Goal: Transaction & Acquisition: Subscribe to service/newsletter

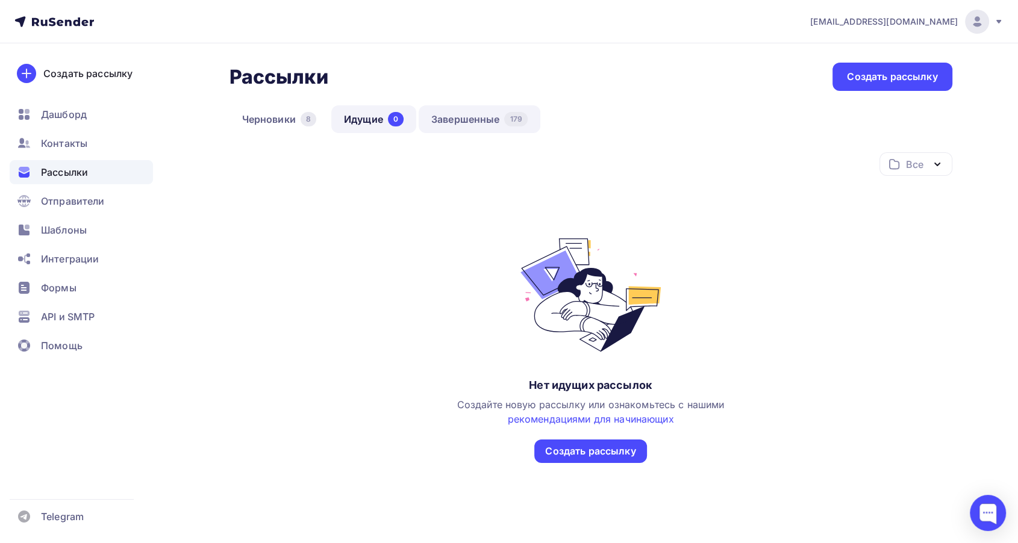
click at [486, 114] on link "Завершенные 179" at bounding box center [480, 119] width 122 height 28
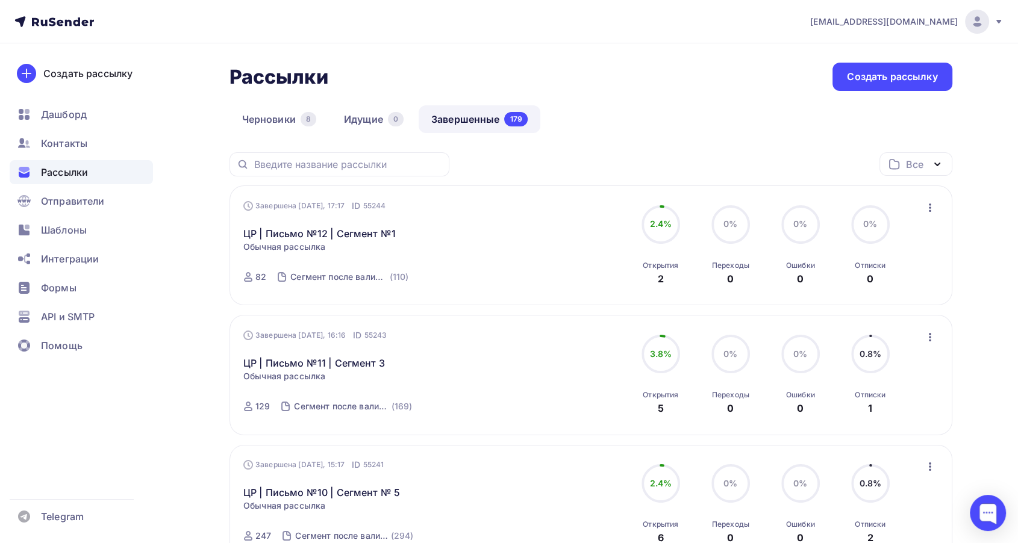
click at [307, 42] on nav "nz_helpdesk@mail.ru Аккаунт Тарифы Выйти Создать рассылку Дашборд Контакты Расс…" at bounding box center [509, 21] width 1018 height 43
click at [72, 149] on span "Контакты" at bounding box center [64, 143] width 46 height 14
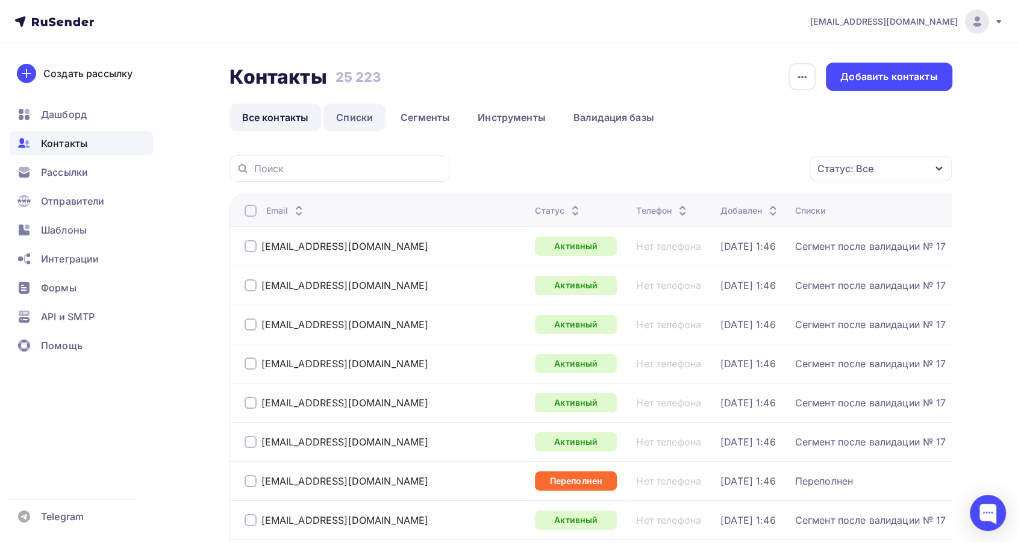
click at [372, 124] on link "Списки" at bounding box center [355, 118] width 62 height 28
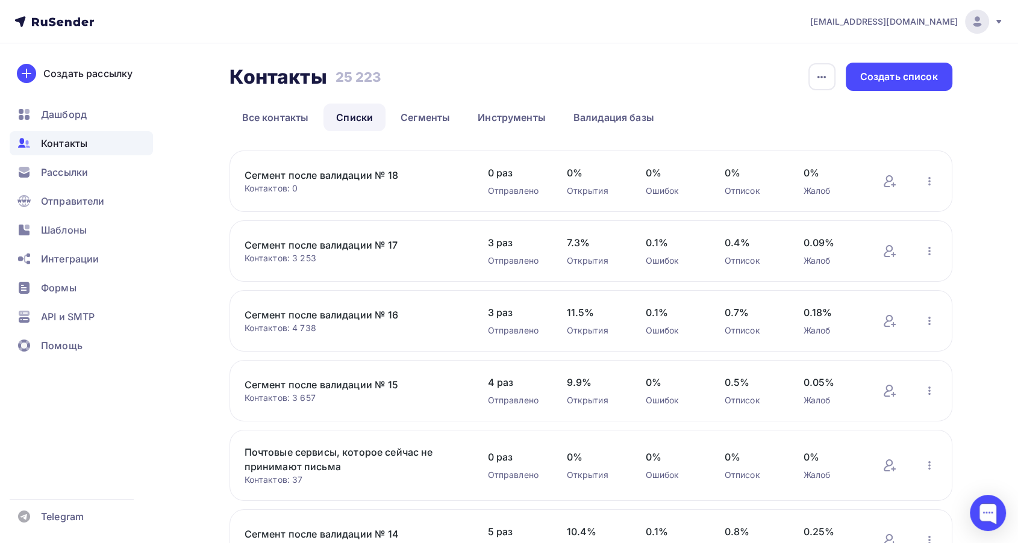
click at [329, 178] on link "Сегмент после валидации № 18" at bounding box center [347, 175] width 205 height 14
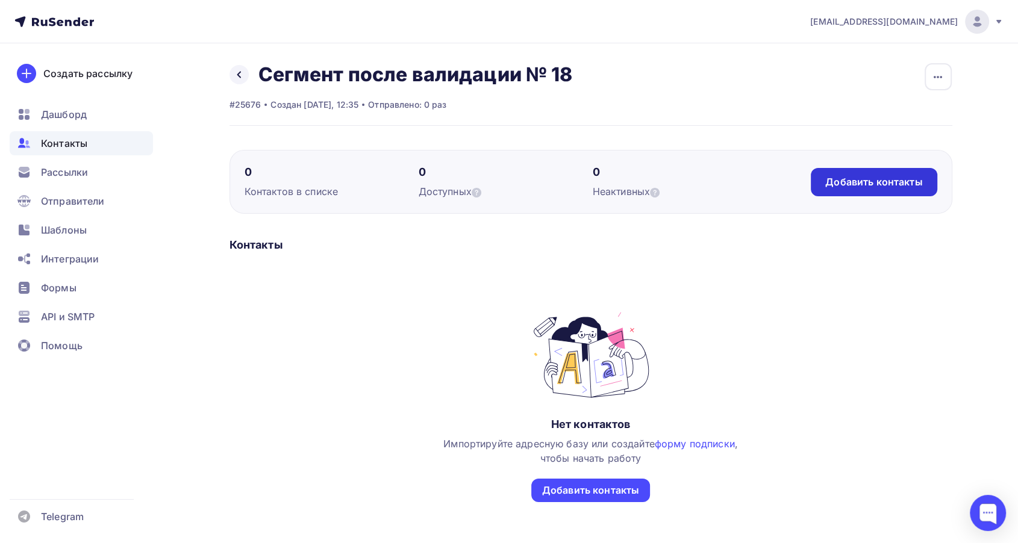
click at [855, 183] on div "Добавить контакты" at bounding box center [873, 182] width 97 height 14
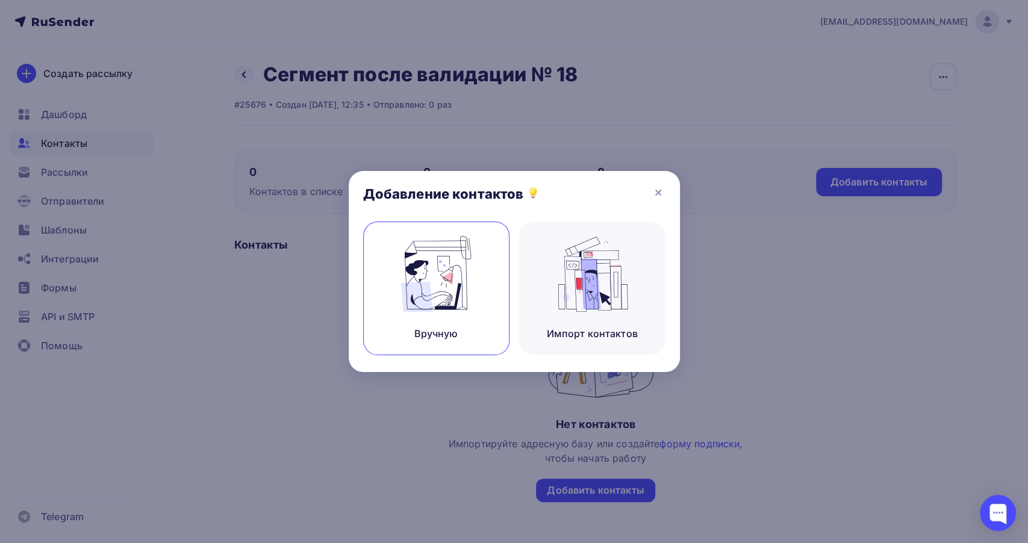
click at [415, 285] on img at bounding box center [436, 274] width 81 height 76
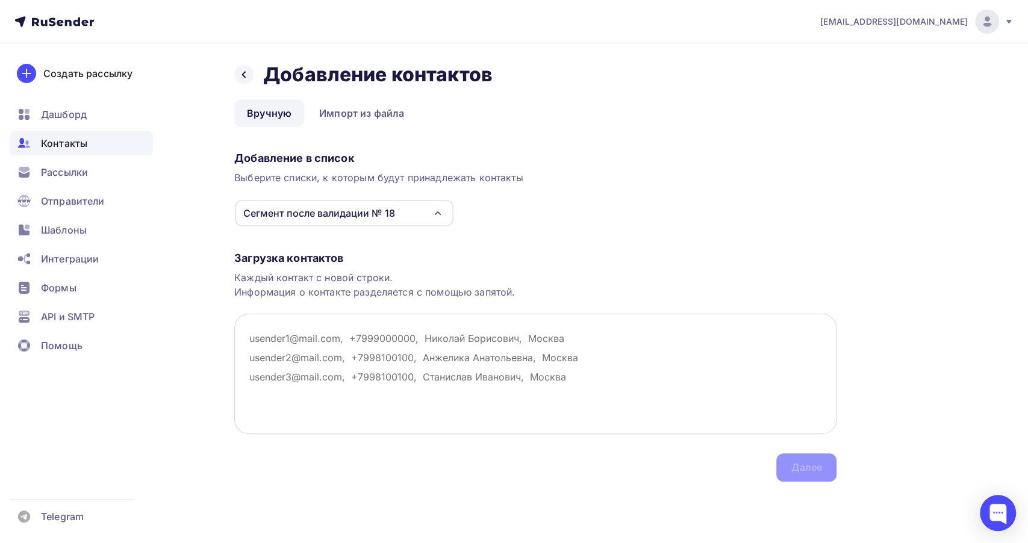
click at [279, 334] on textarea at bounding box center [535, 374] width 602 height 120
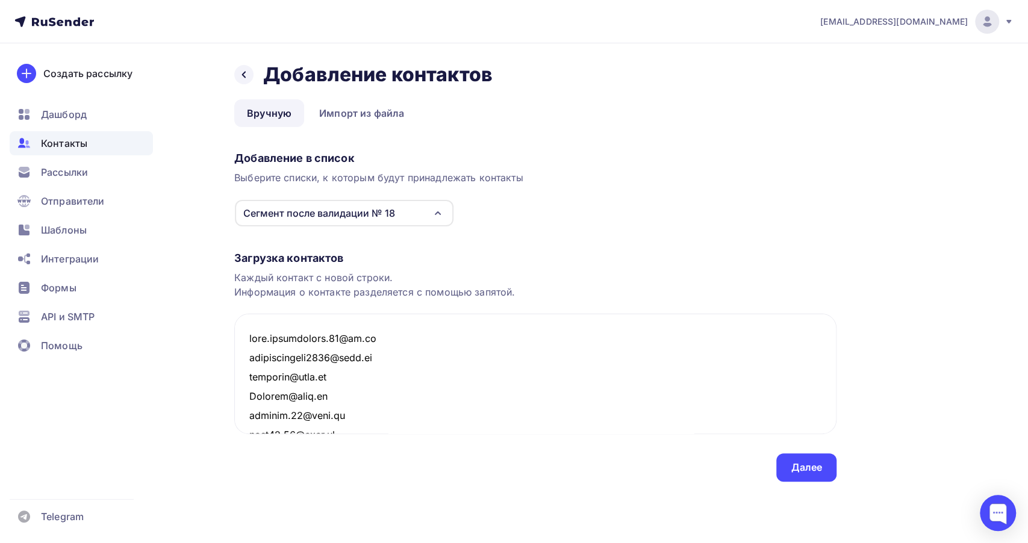
scroll to position [16703, 0]
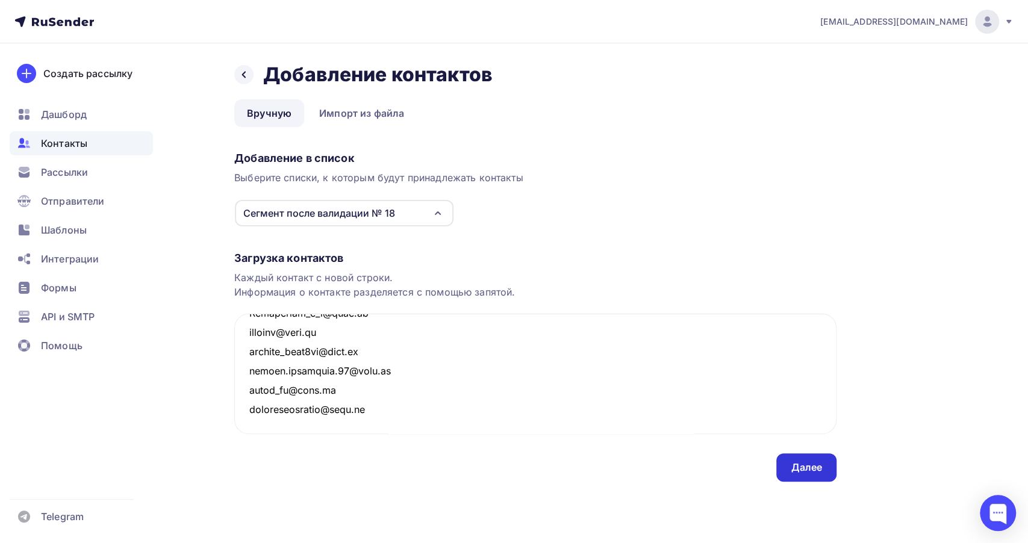
type textarea "olya.vasilchenko.96@bk.ru kimkonstantin3105@mail.ru avonlady@mail.ru Barbara@ma…"
click at [813, 461] on div "Далее" at bounding box center [806, 468] width 31 height 14
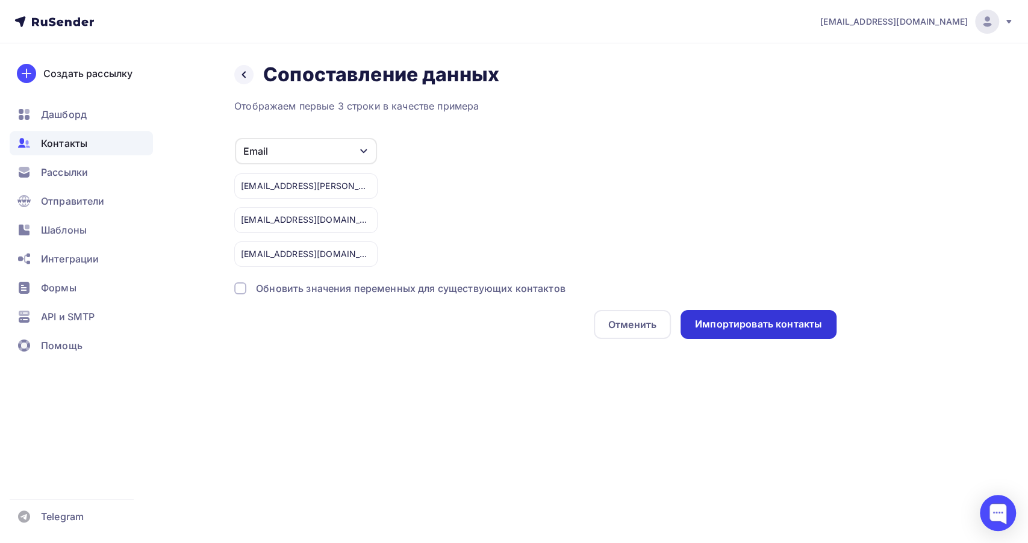
click at [766, 325] on div "Импортировать контакты" at bounding box center [758, 325] width 127 height 14
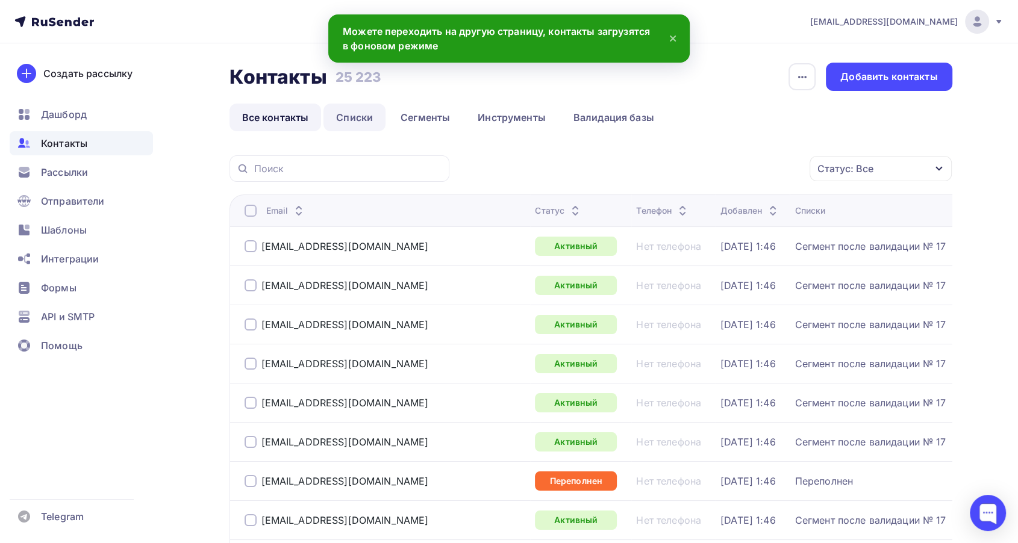
click at [358, 108] on link "Списки" at bounding box center [355, 118] width 62 height 28
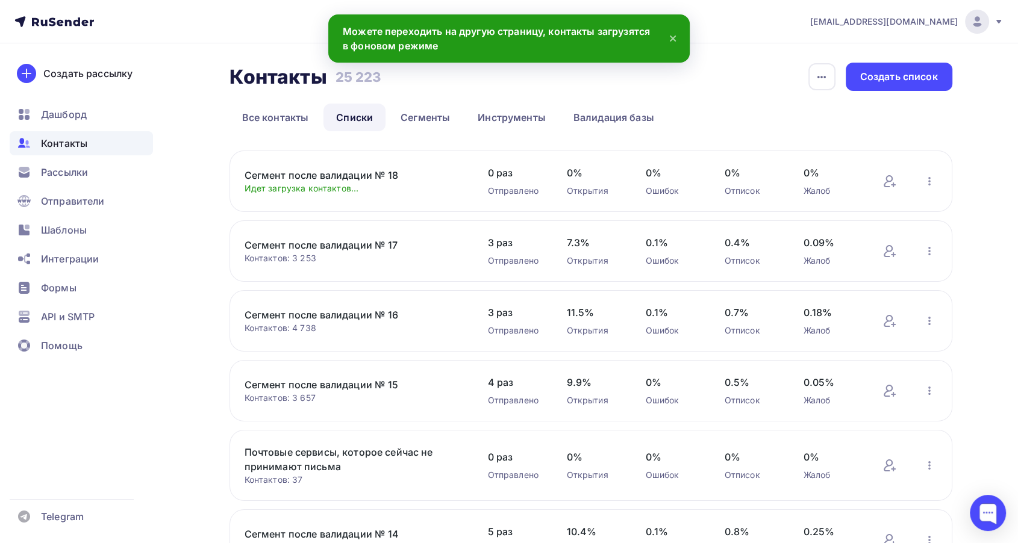
click at [374, 175] on link "Сегмент после валидации № 18" at bounding box center [347, 175] width 205 height 14
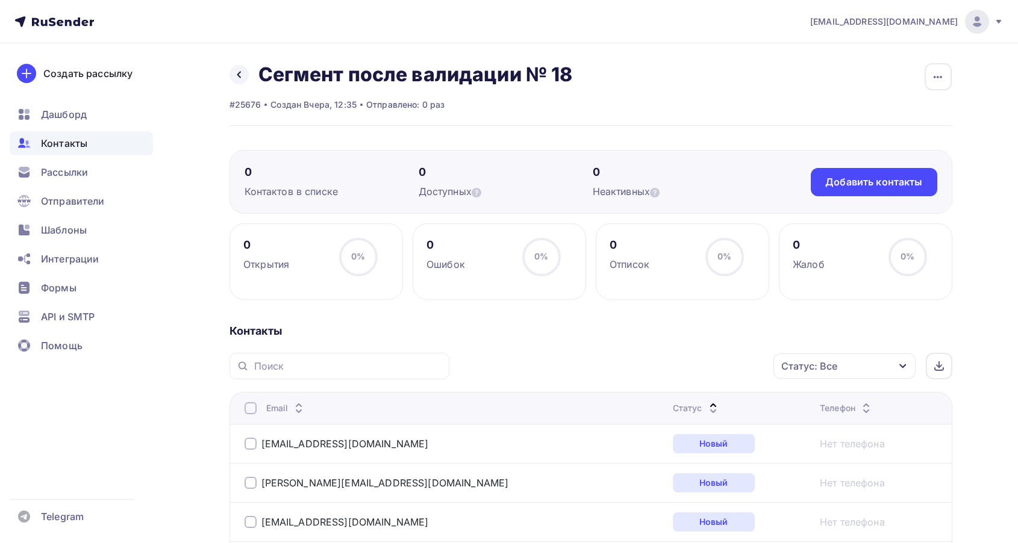
scroll to position [268, 0]
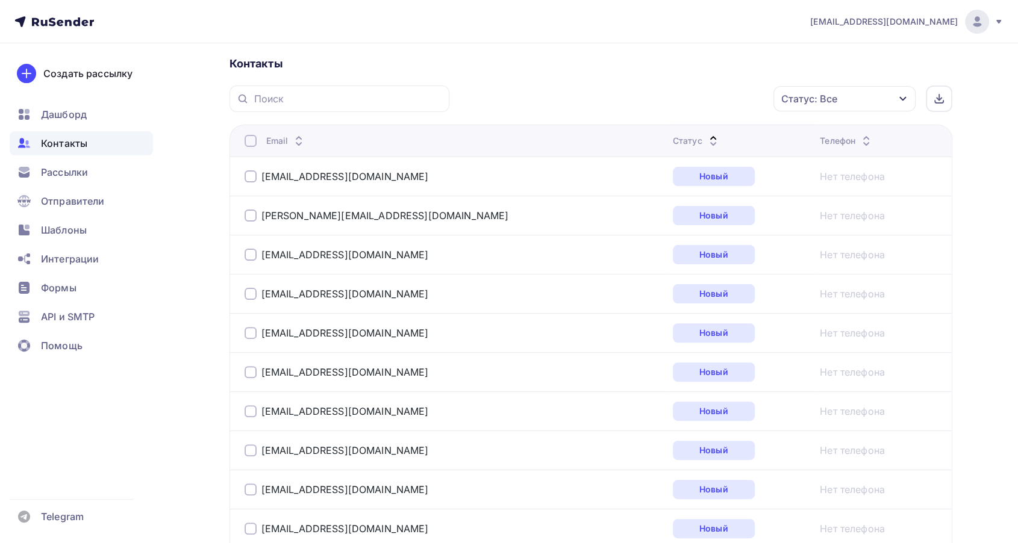
click at [706, 137] on icon at bounding box center [713, 144] width 14 height 14
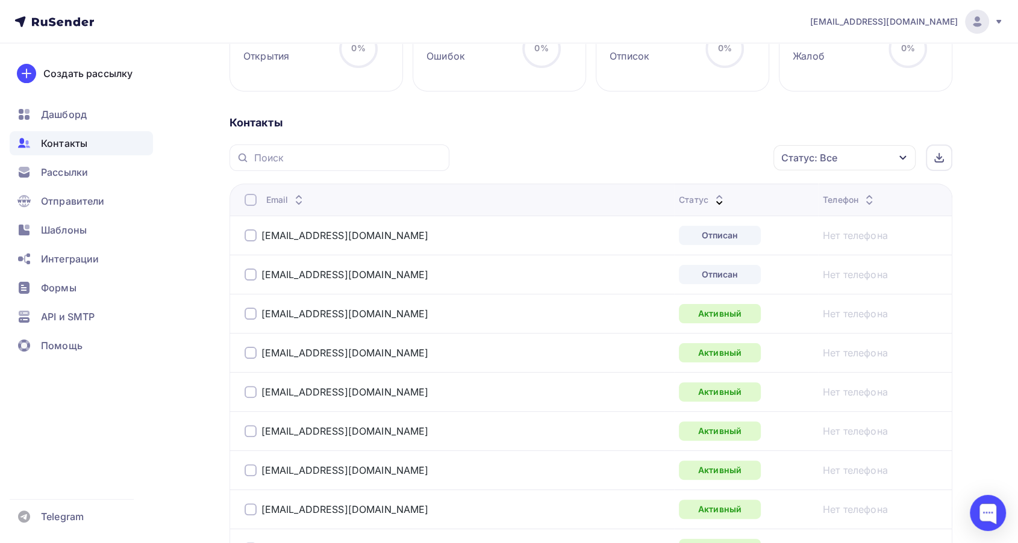
scroll to position [201, 0]
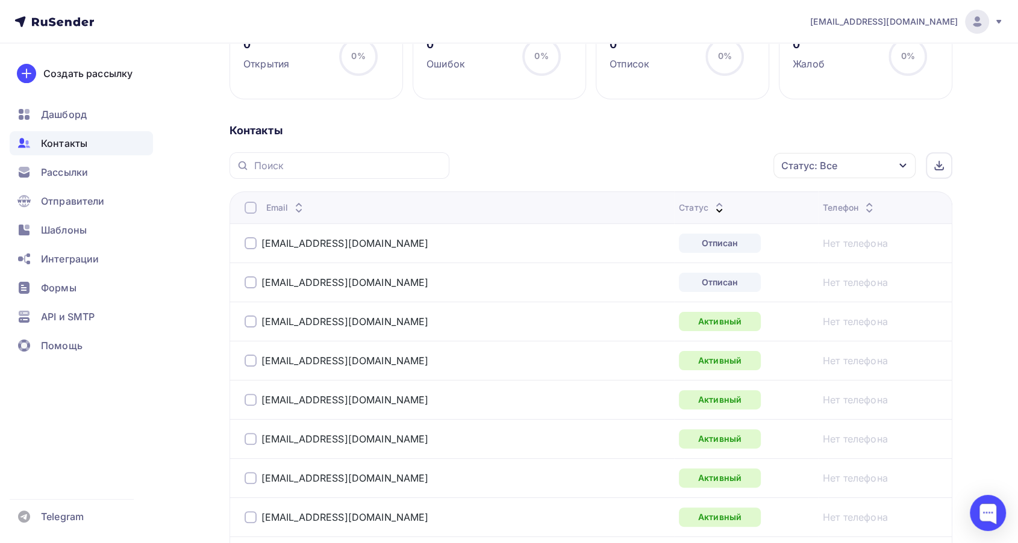
click at [255, 240] on div at bounding box center [251, 243] width 12 height 12
click at [251, 279] on div at bounding box center [251, 283] width 12 height 12
click at [654, 160] on div "Действие" at bounding box center [635, 165] width 46 height 14
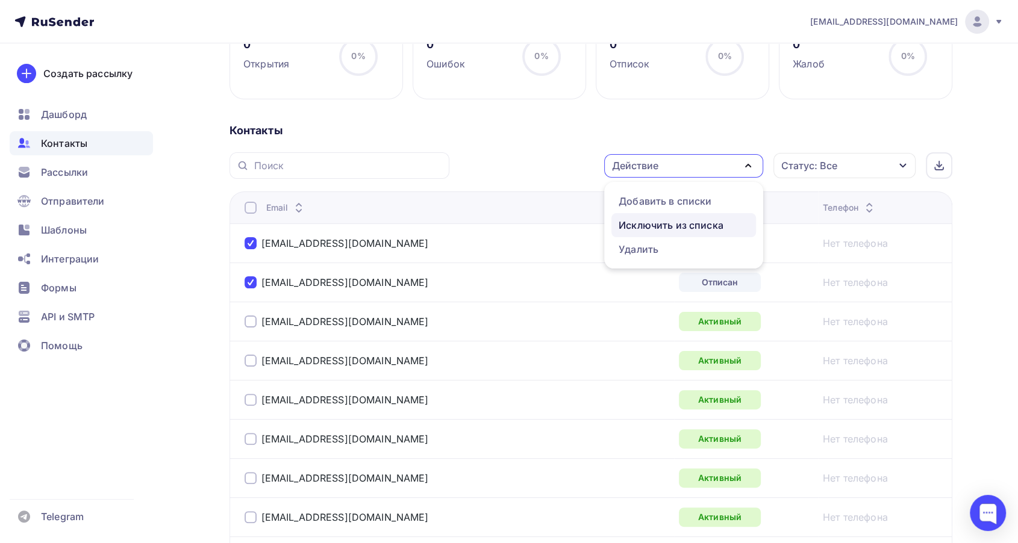
click at [651, 223] on div "Исключить из списка" at bounding box center [671, 225] width 105 height 14
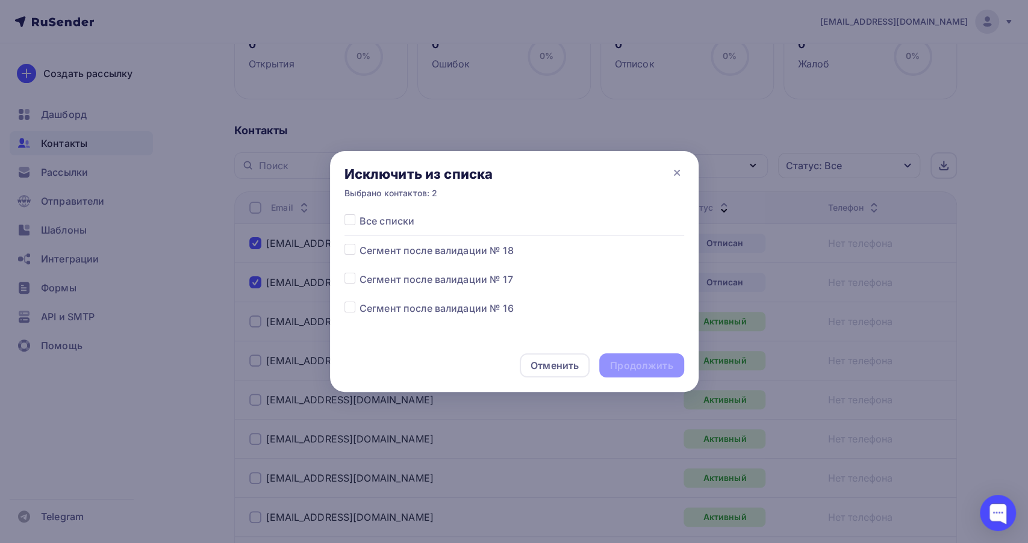
click at [360, 243] on label at bounding box center [360, 243] width 0 height 0
click at [348, 252] on input "checkbox" at bounding box center [350, 248] width 11 height 11
checkbox input "true"
click at [665, 374] on div "Продолжить" at bounding box center [641, 366] width 84 height 24
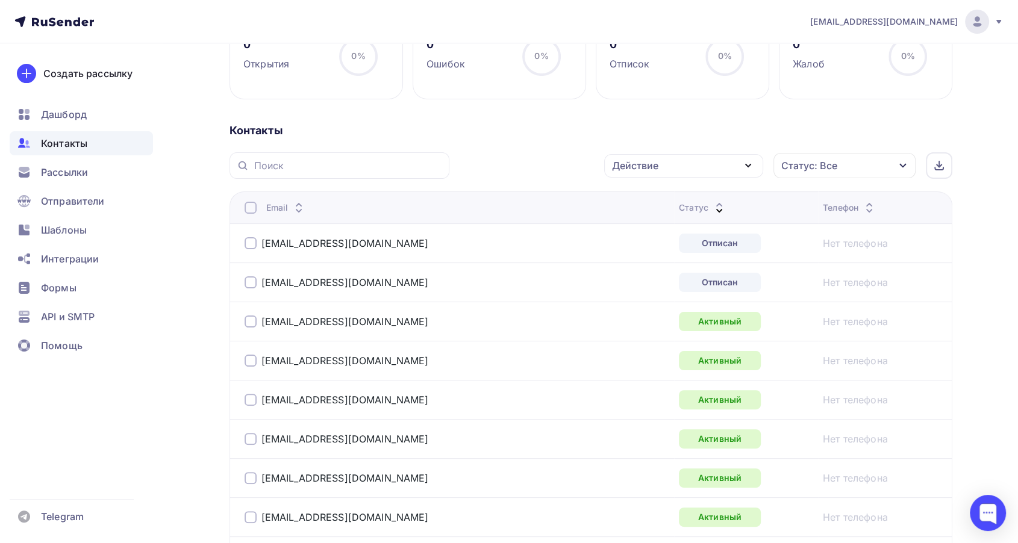
click at [843, 174] on div "Статус: Все" at bounding box center [845, 165] width 142 height 25
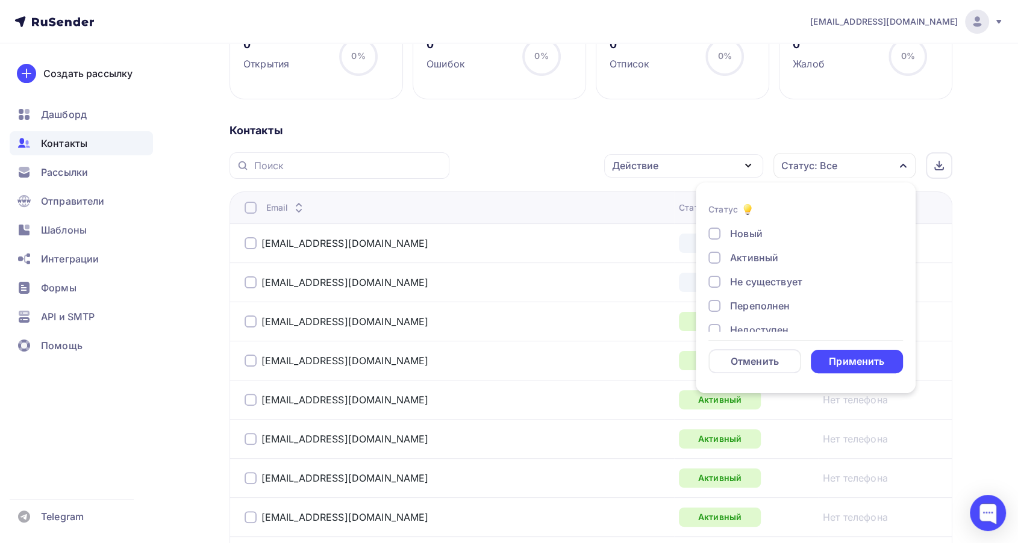
click at [748, 251] on div "Активный" at bounding box center [754, 258] width 48 height 14
click at [843, 355] on div "Применить" at bounding box center [856, 362] width 55 height 14
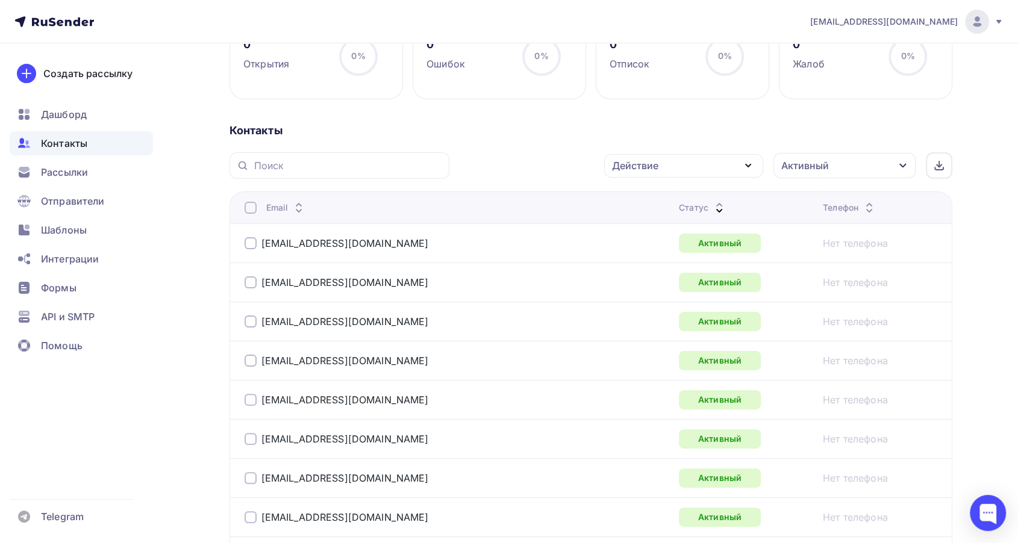
click at [253, 205] on div at bounding box center [251, 208] width 12 height 12
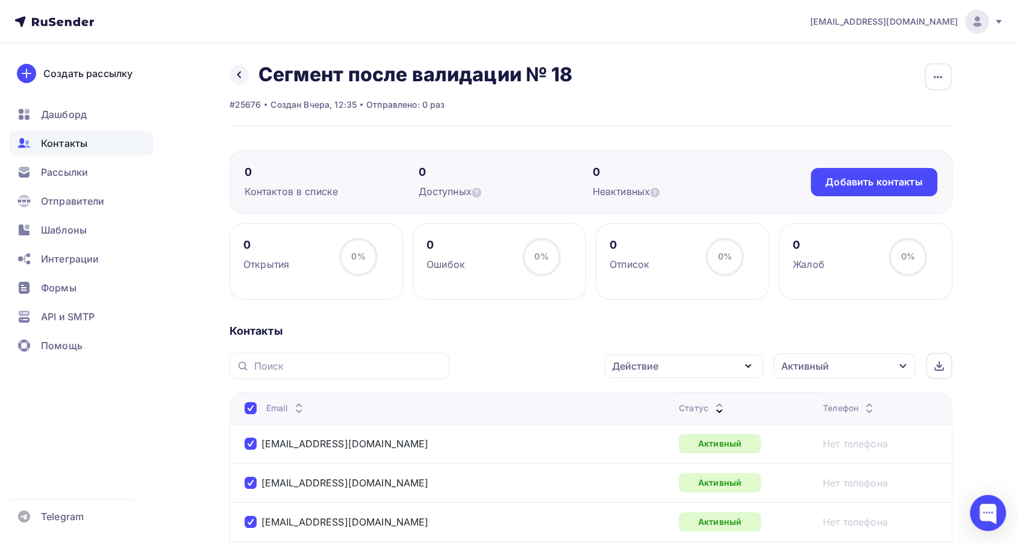
scroll to position [134, 0]
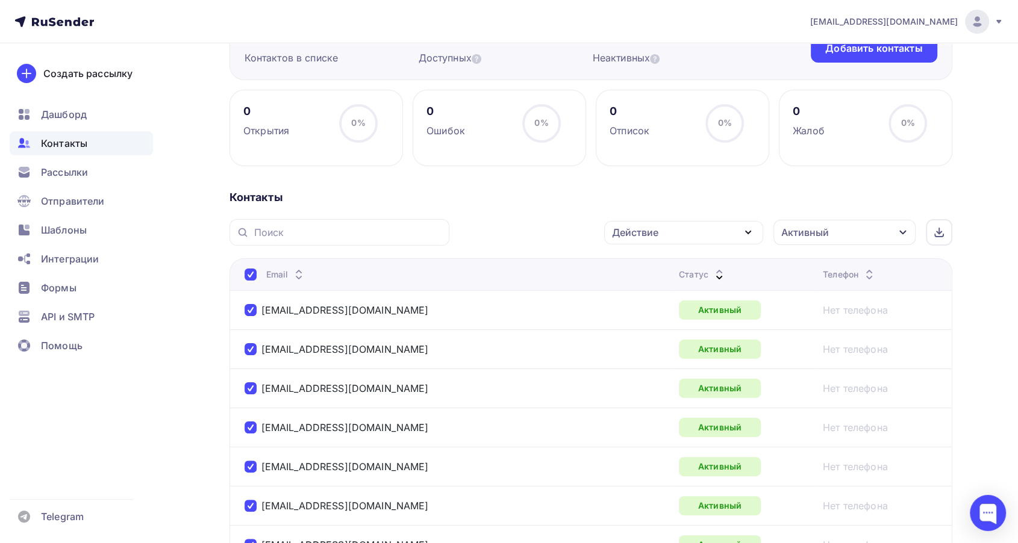
click at [699, 231] on div "Действие" at bounding box center [683, 232] width 159 height 23
click at [663, 285] on div "Исключить из списка" at bounding box center [671, 292] width 105 height 14
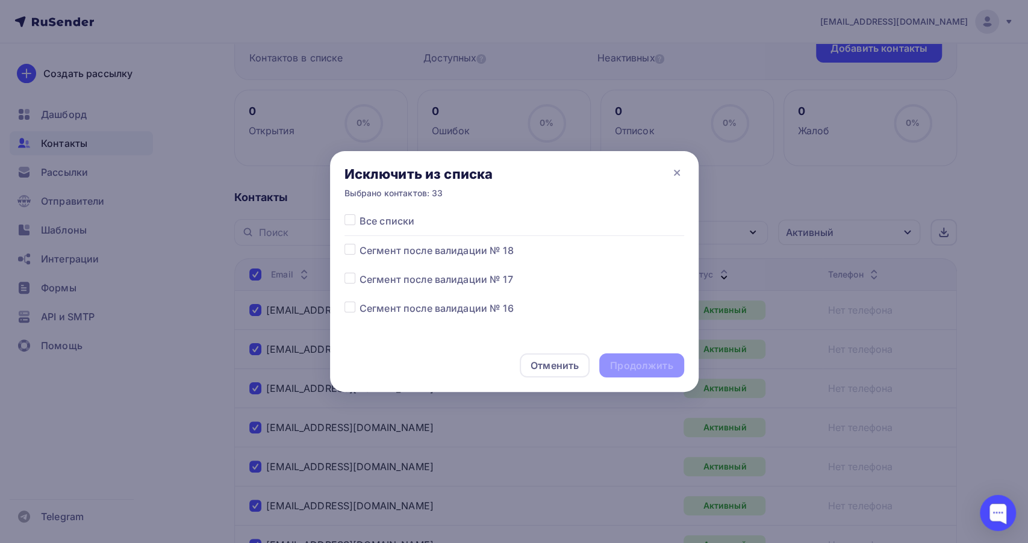
click at [360, 243] on label at bounding box center [360, 243] width 0 height 0
click at [346, 245] on input "checkbox" at bounding box center [350, 248] width 11 height 11
checkbox input "true"
click at [665, 365] on div "Продолжить" at bounding box center [641, 366] width 63 height 14
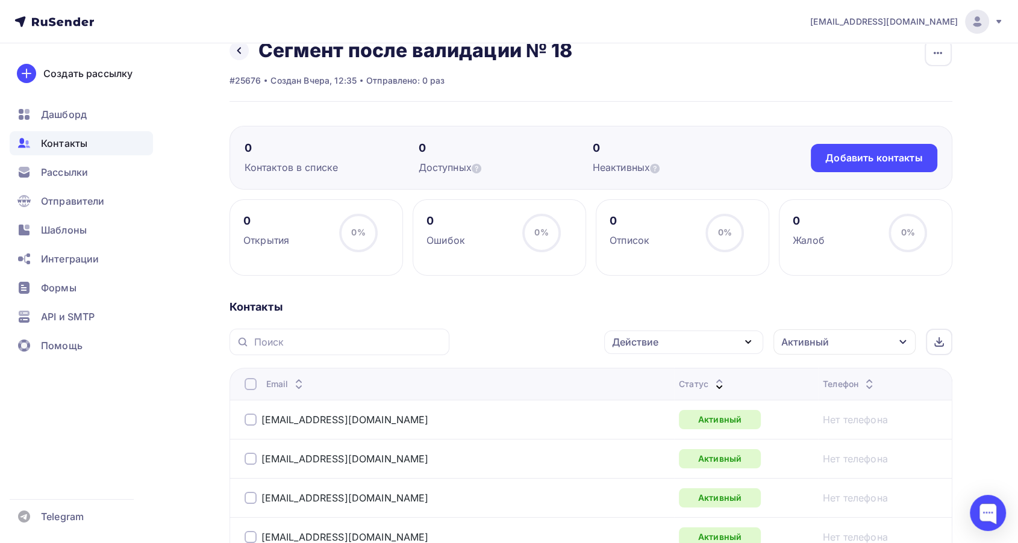
scroll to position [0, 0]
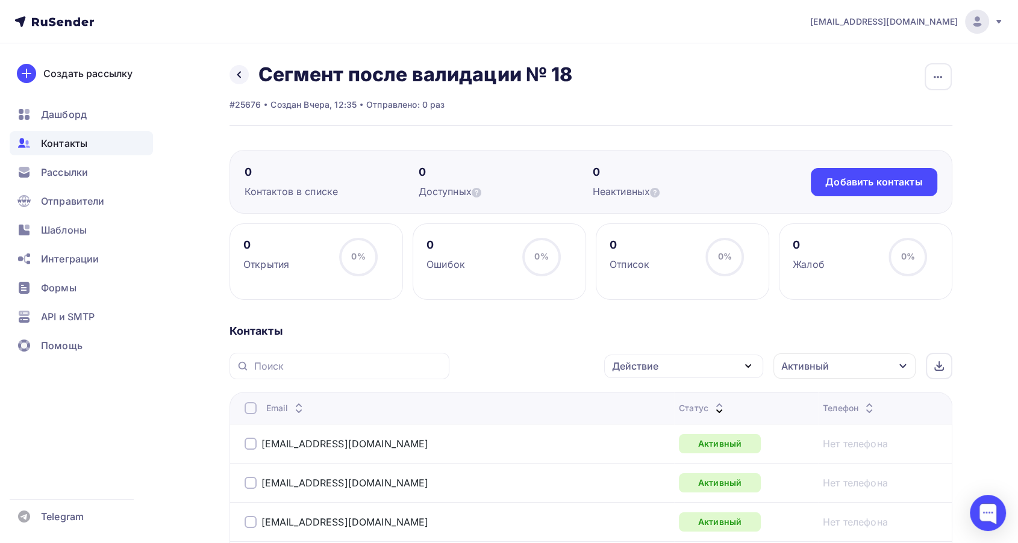
click at [880, 370] on div "Активный" at bounding box center [845, 366] width 142 height 25
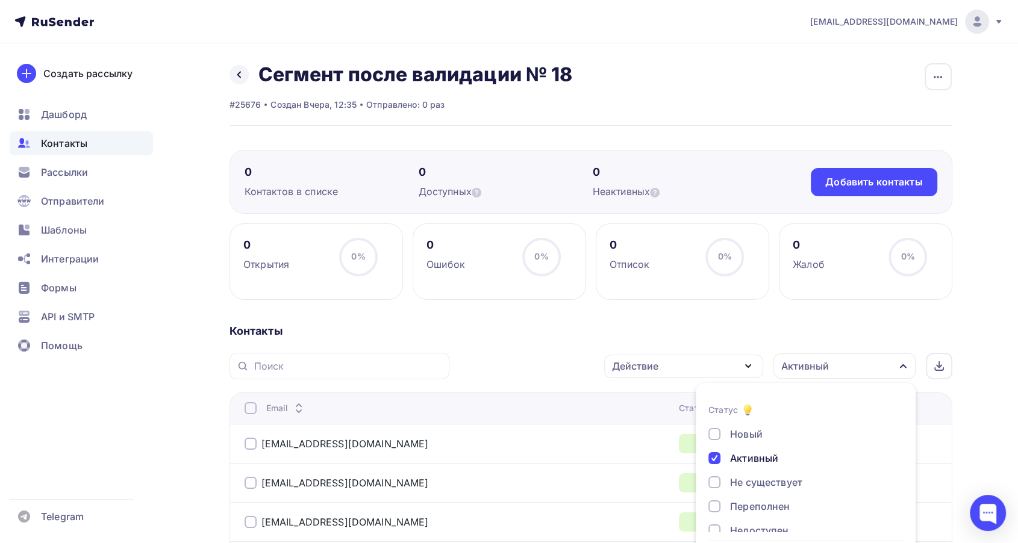
scroll to position [50, 0]
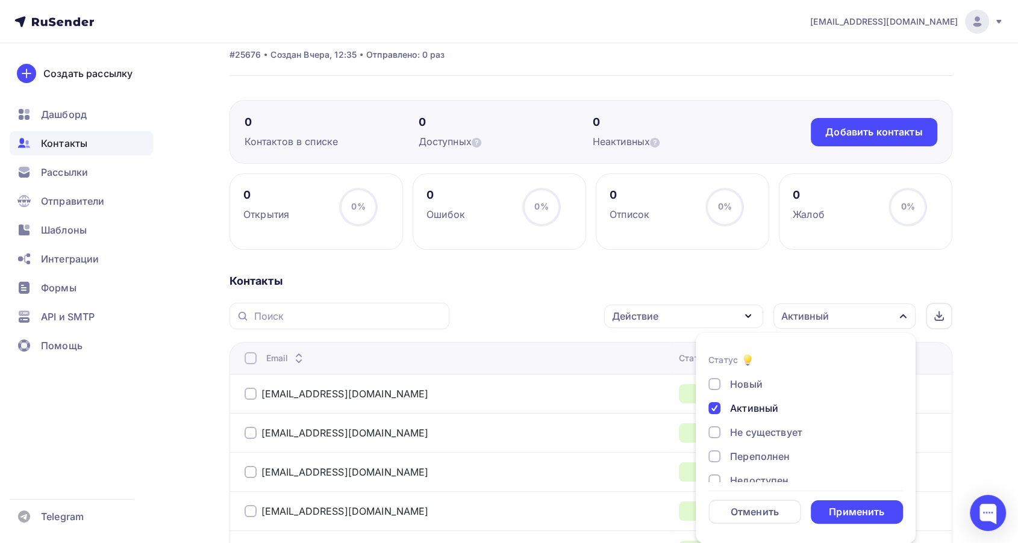
click at [746, 408] on div "Активный" at bounding box center [754, 408] width 48 height 14
click at [841, 501] on div "Применить" at bounding box center [857, 512] width 93 height 23
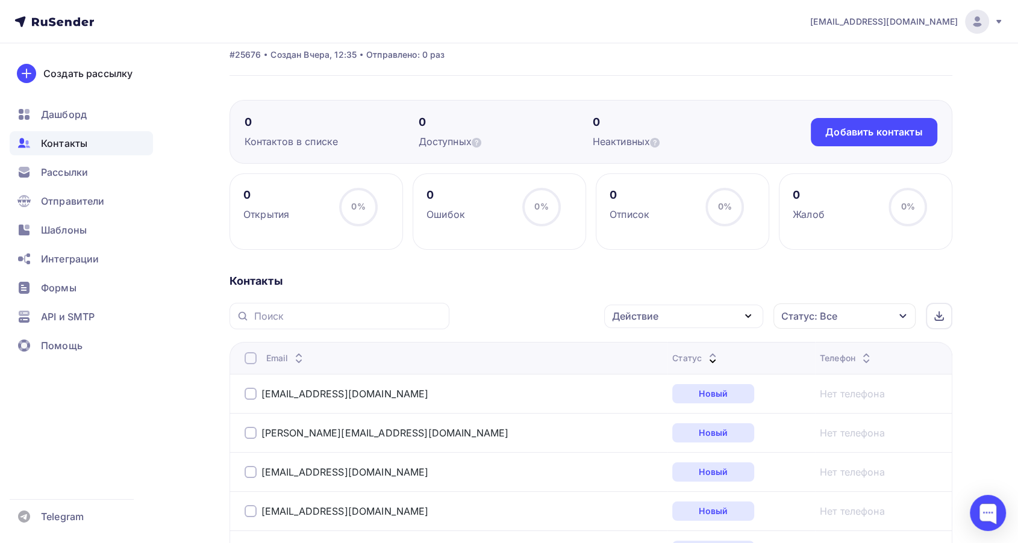
click at [706, 358] on icon at bounding box center [713, 361] width 14 height 14
click at [706, 357] on icon at bounding box center [713, 361] width 14 height 14
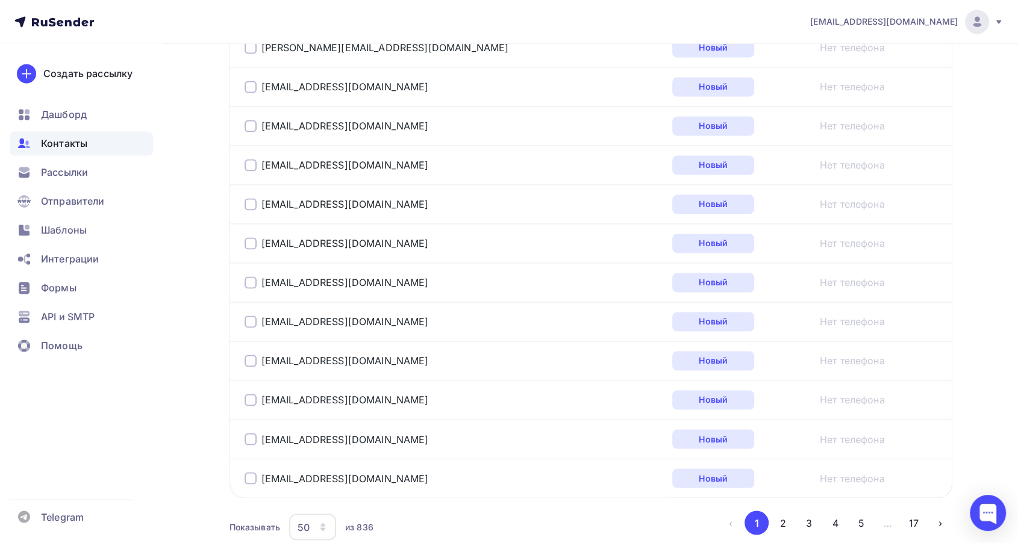
scroll to position [1958, 0]
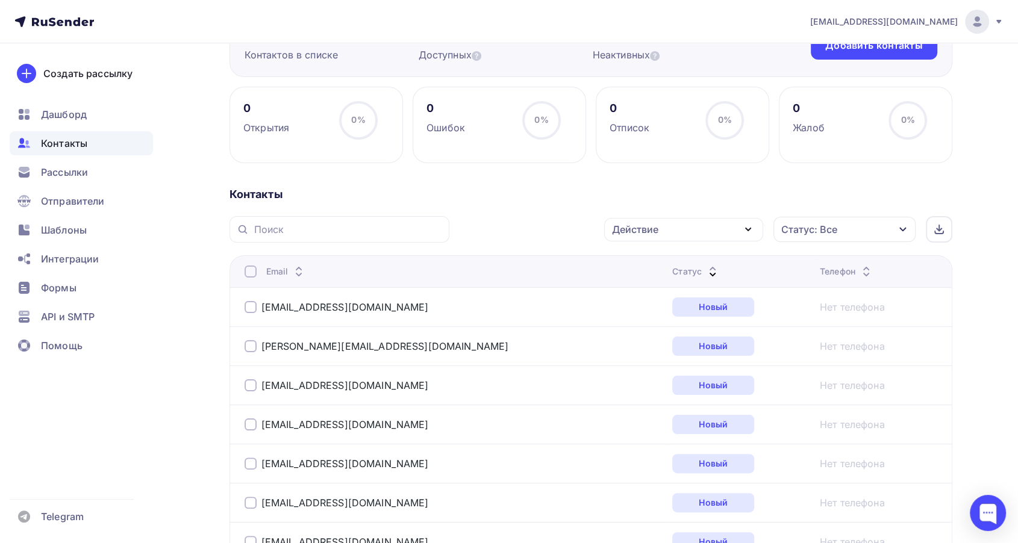
scroll to position [0, 0]
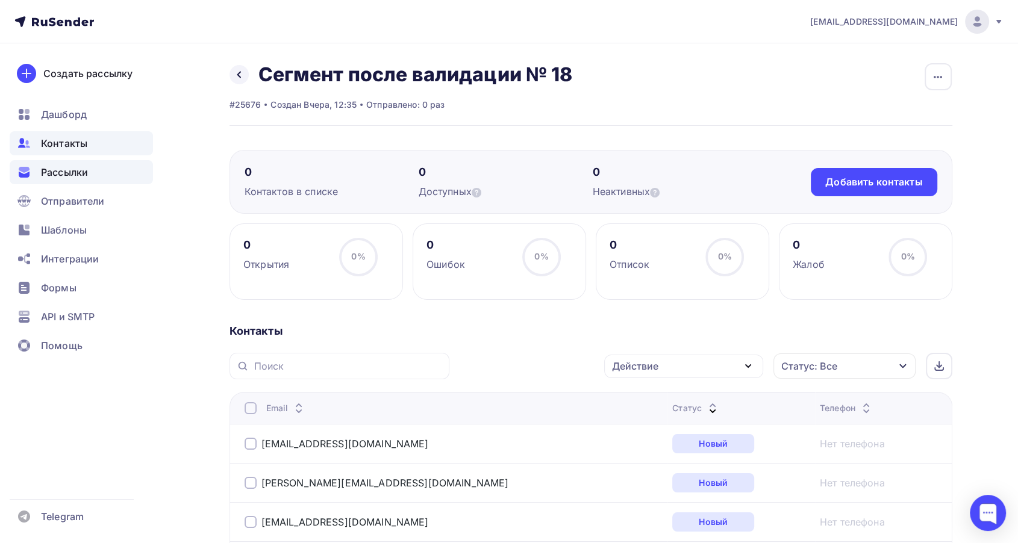
click at [69, 176] on span "Рассылки" at bounding box center [64, 172] width 47 height 14
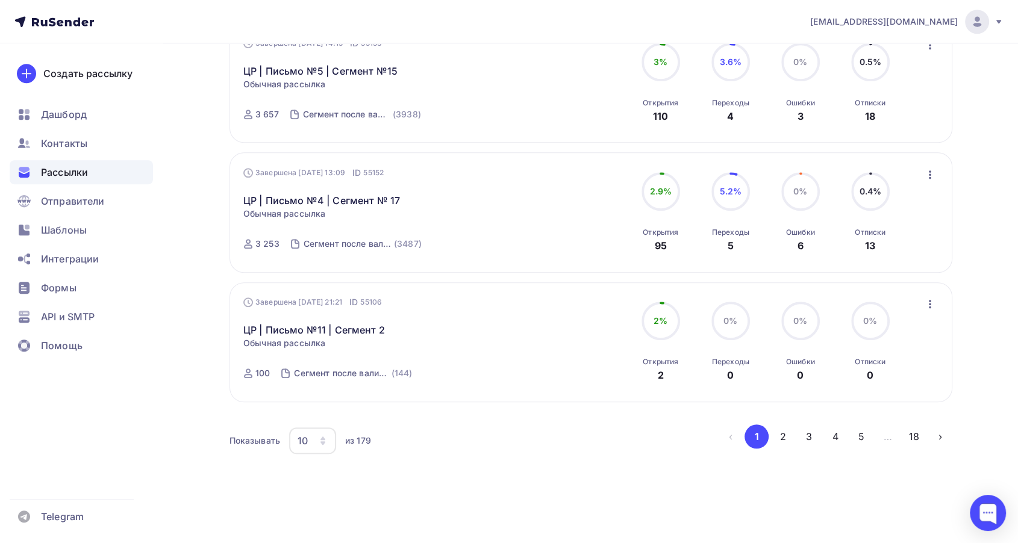
scroll to position [1073, 0]
click at [789, 433] on button "2" at bounding box center [783, 434] width 24 height 24
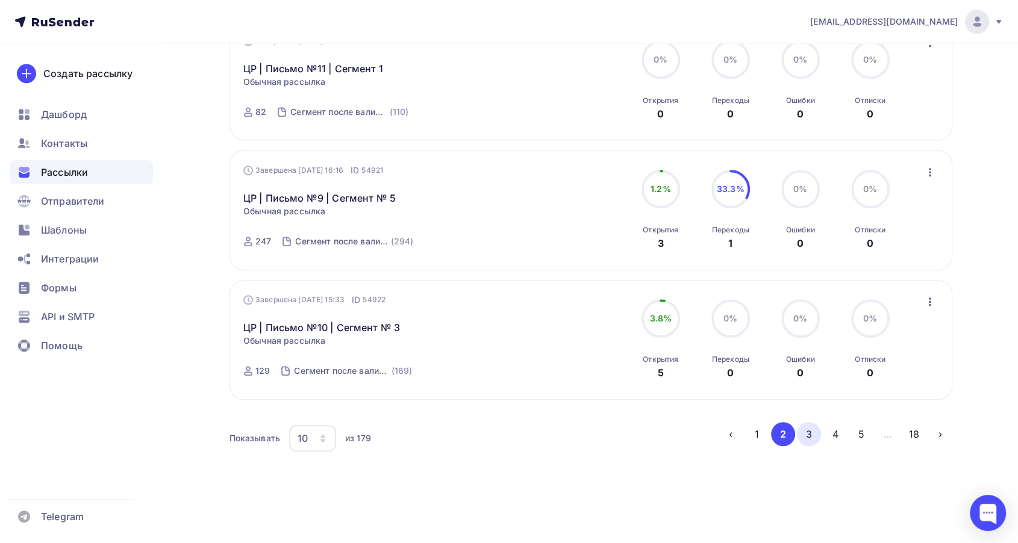
click at [806, 435] on button "3" at bounding box center [809, 434] width 24 height 24
click at [836, 434] on button "4" at bounding box center [836, 434] width 24 height 24
click at [853, 430] on button "5" at bounding box center [862, 434] width 24 height 24
click at [857, 434] on button "6" at bounding box center [862, 434] width 24 height 24
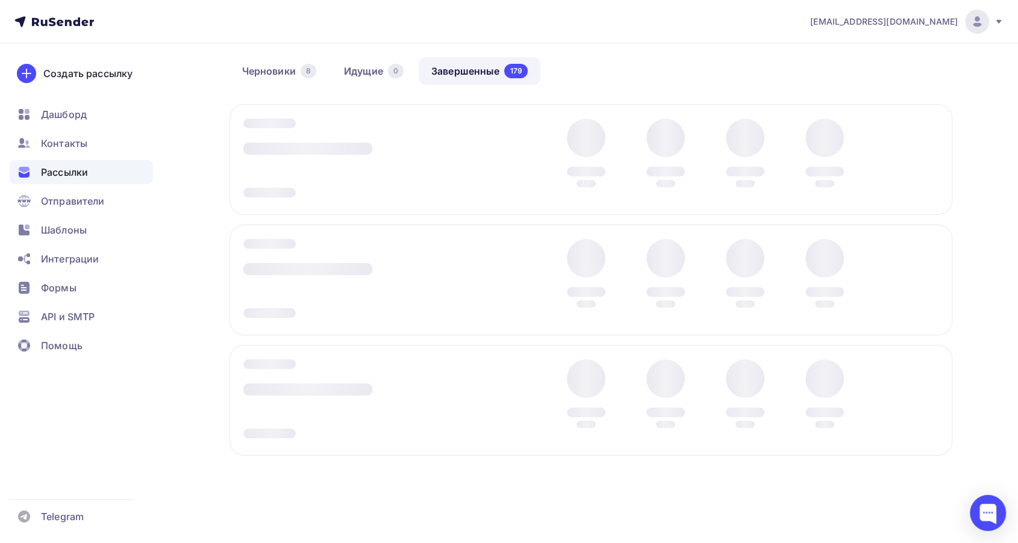
scroll to position [48, 0]
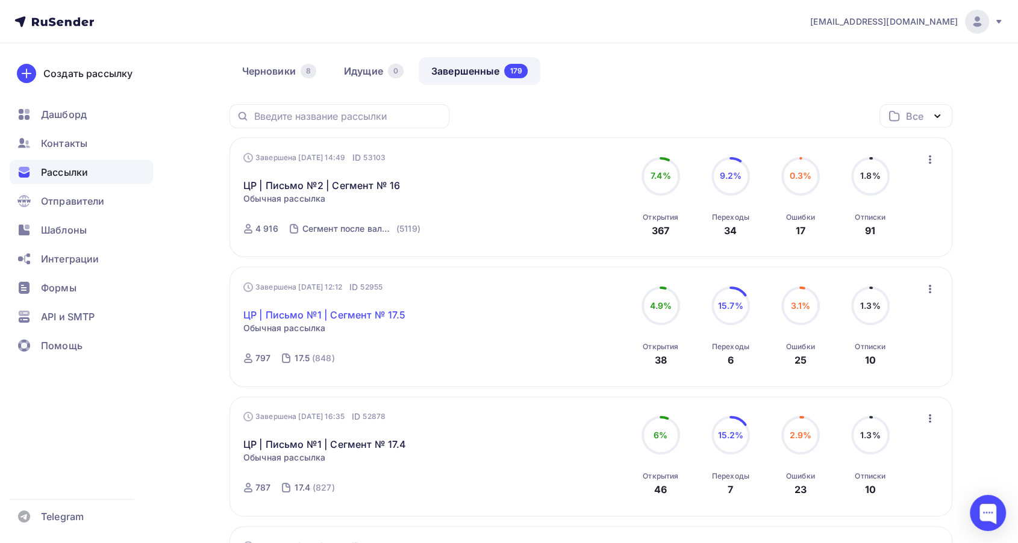
click at [378, 313] on link "ЦР | Письмо №1 | Сегмент № 17.5" at bounding box center [324, 315] width 162 height 14
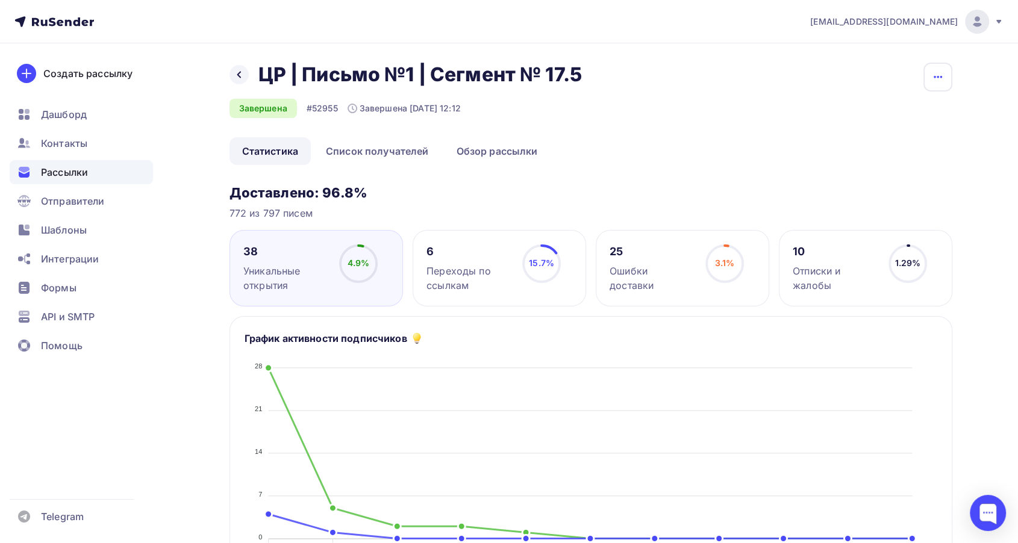
click at [935, 75] on icon "button" at bounding box center [938, 77] width 14 height 14
click at [889, 127] on link "Копировать" at bounding box center [892, 115] width 130 height 24
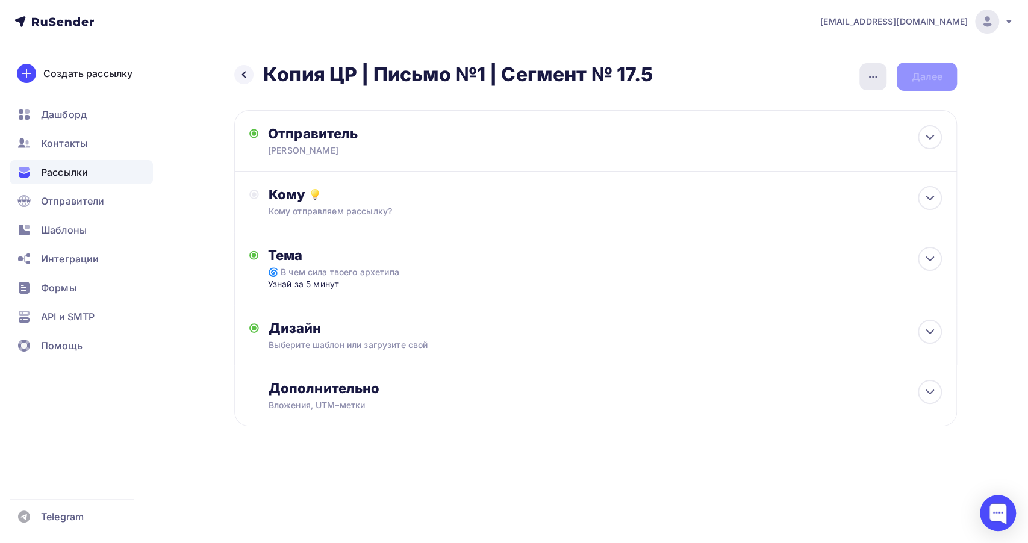
click at [876, 75] on icon "button" at bounding box center [873, 77] width 14 height 14
click at [753, 138] on div "Переименовать рассылку" at bounding box center [809, 138] width 149 height 14
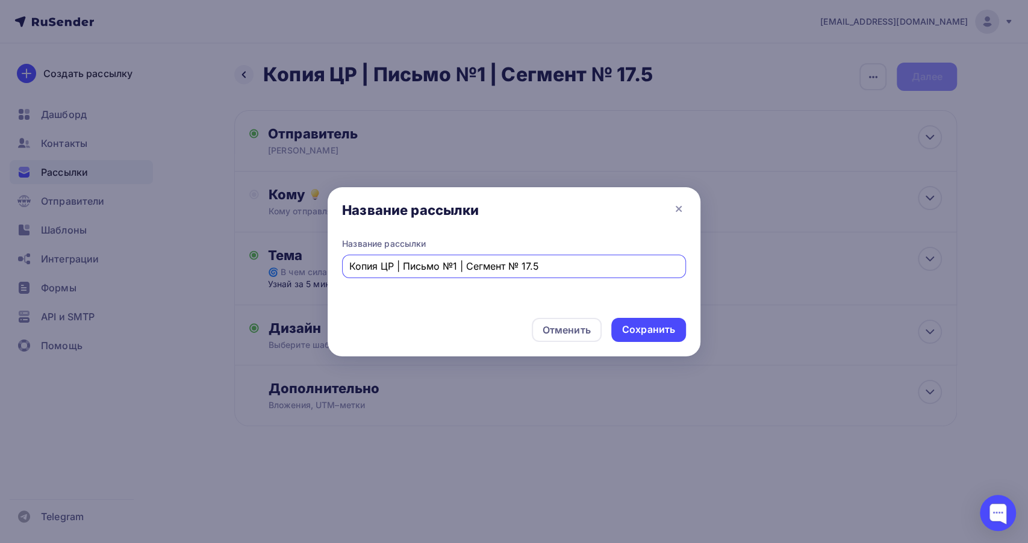
drag, startPoint x: 358, startPoint y: 274, endPoint x: 304, endPoint y: 277, distance: 53.7
click at [304, 277] on div "Название рассылки Название рассылки Копия ЦР | Письмо №1 | Сегмент № 17.5 Отмен…" at bounding box center [514, 271] width 1028 height 543
click at [516, 266] on input "ЦР | Письмо №1 | Сегмент № 17.5" at bounding box center [514, 266] width 330 height 14
type input "ЦР | Письмо №1 | Сегмент № 18.1"
click at [631, 333] on div "Сохранить" at bounding box center [648, 330] width 53 height 14
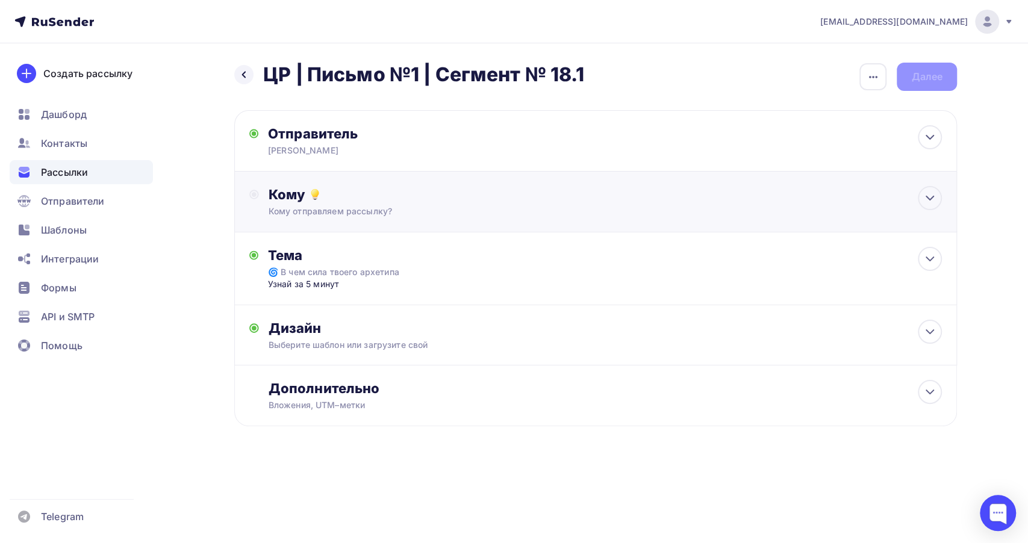
click at [478, 197] on div "Кому" at bounding box center [606, 194] width 674 height 17
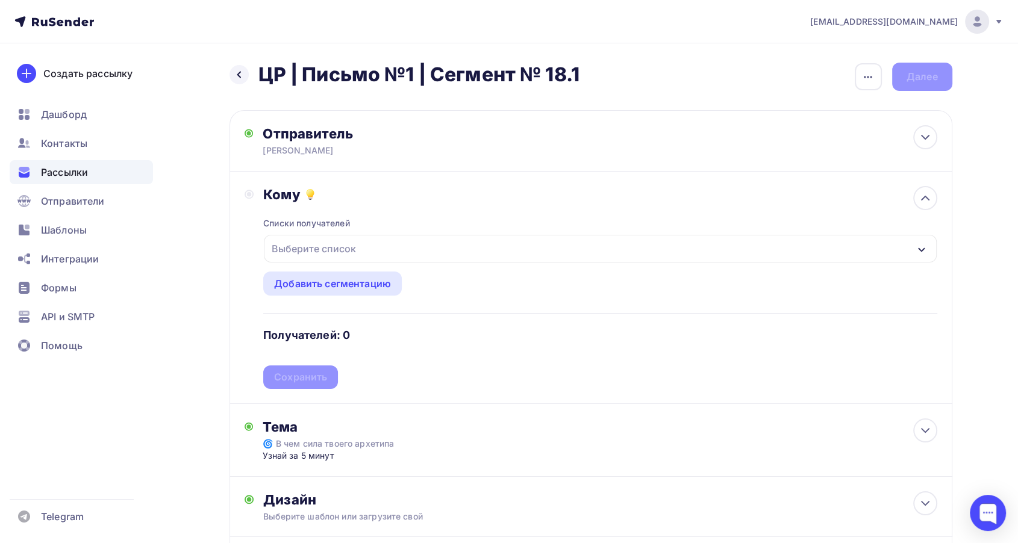
click at [390, 242] on div "Выберите список" at bounding box center [600, 249] width 672 height 28
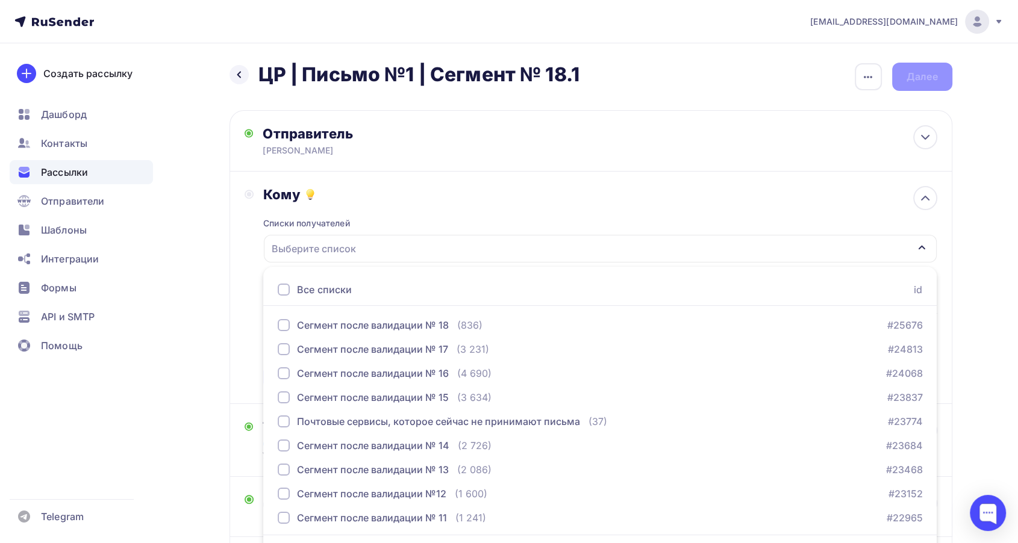
scroll to position [35, 0]
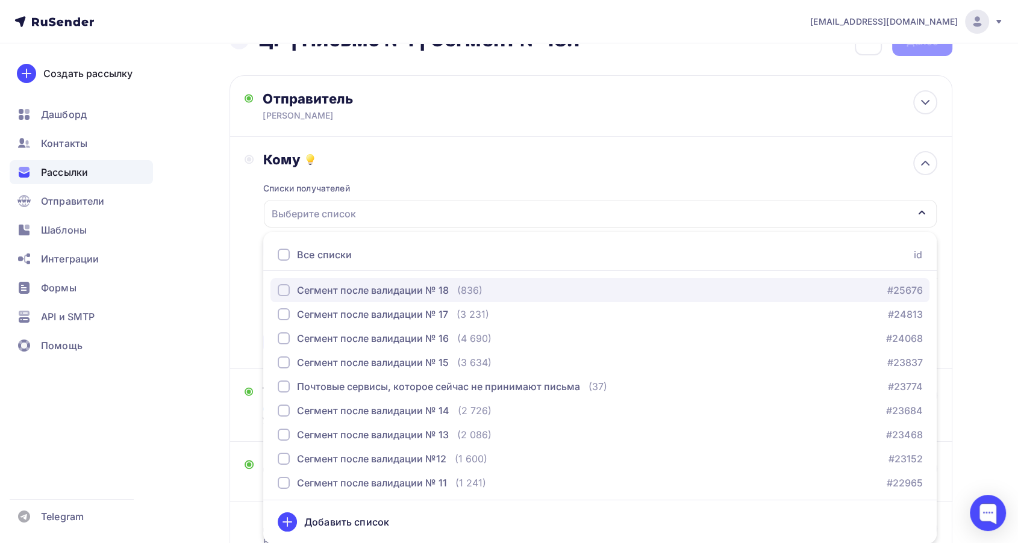
click at [432, 283] on div "Сегмент после валидации № 18" at bounding box center [373, 290] width 152 height 14
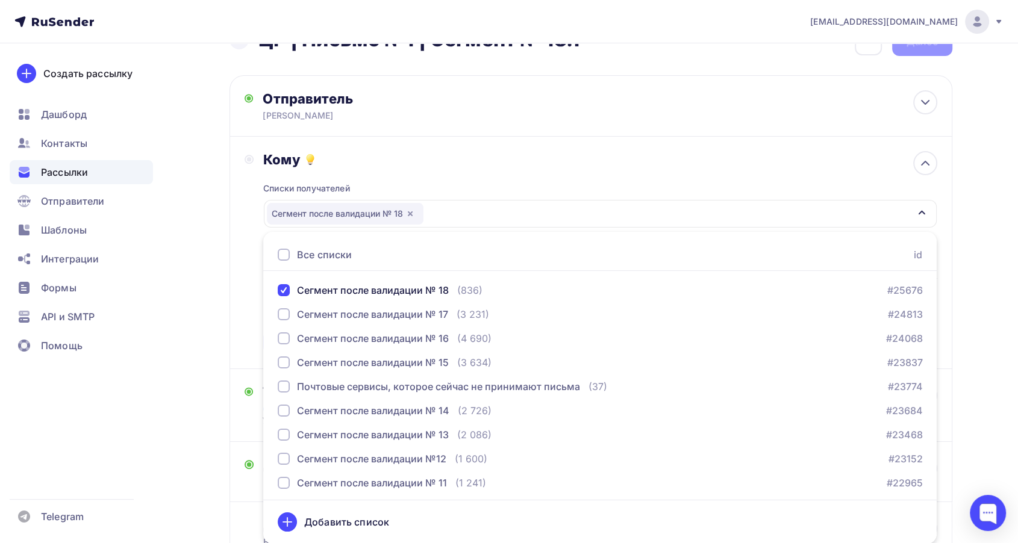
click at [413, 178] on div "Списки получателей Сегмент после валидации № 18 Все списки id Сегмент после вал…" at bounding box center [600, 261] width 674 height 186
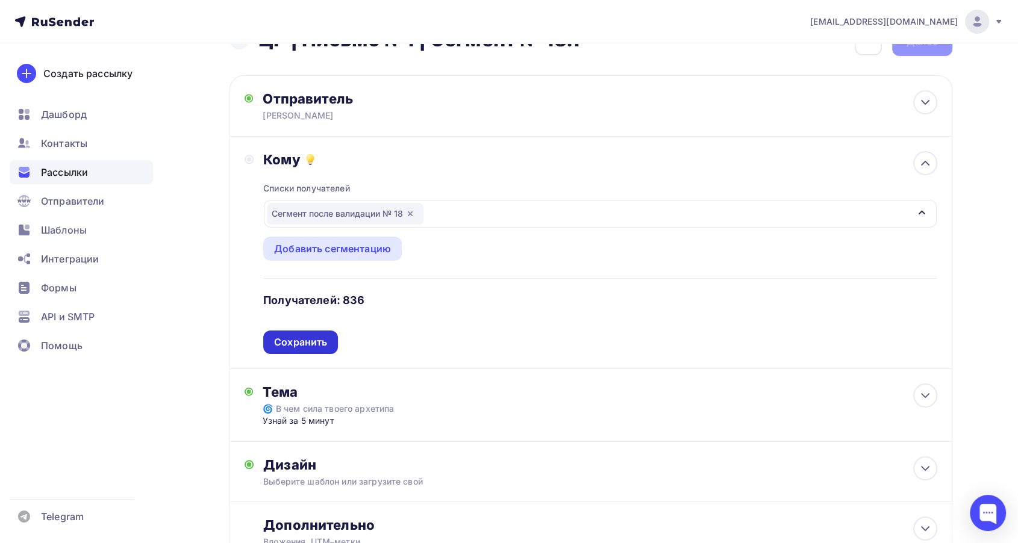
click at [310, 344] on div "Сохранить" at bounding box center [300, 343] width 53 height 14
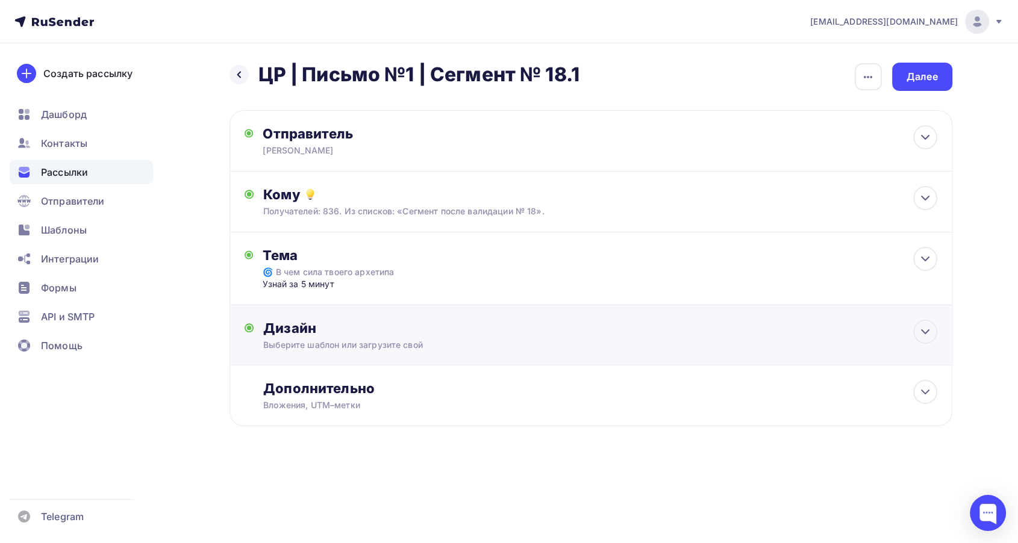
scroll to position [0, 0]
click at [464, 352] on div "Дизайн Выберите шаблон или загрузите свой Размер письма: 122 Kb Заменить шаблон…" at bounding box center [595, 342] width 693 height 45
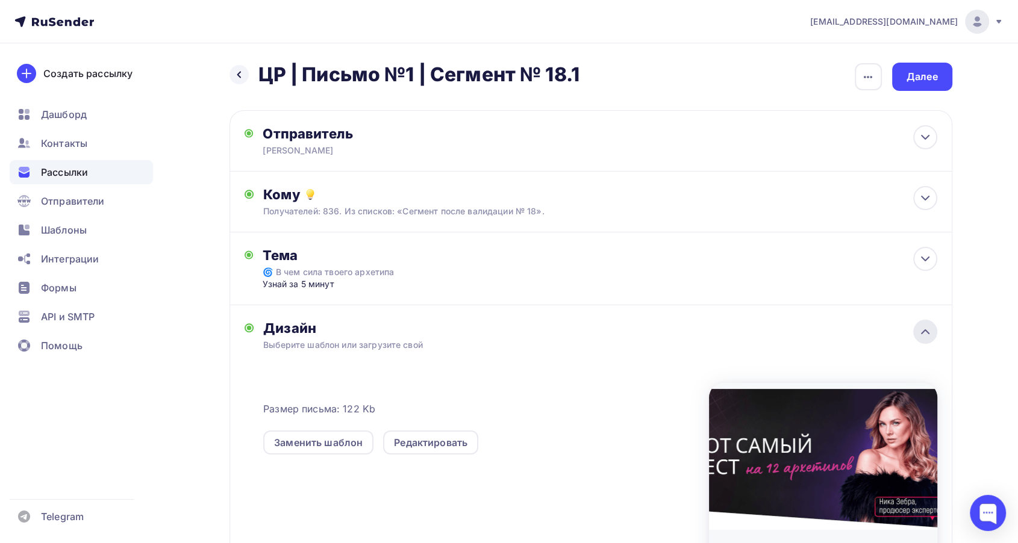
click at [916, 334] on div at bounding box center [925, 332] width 24 height 24
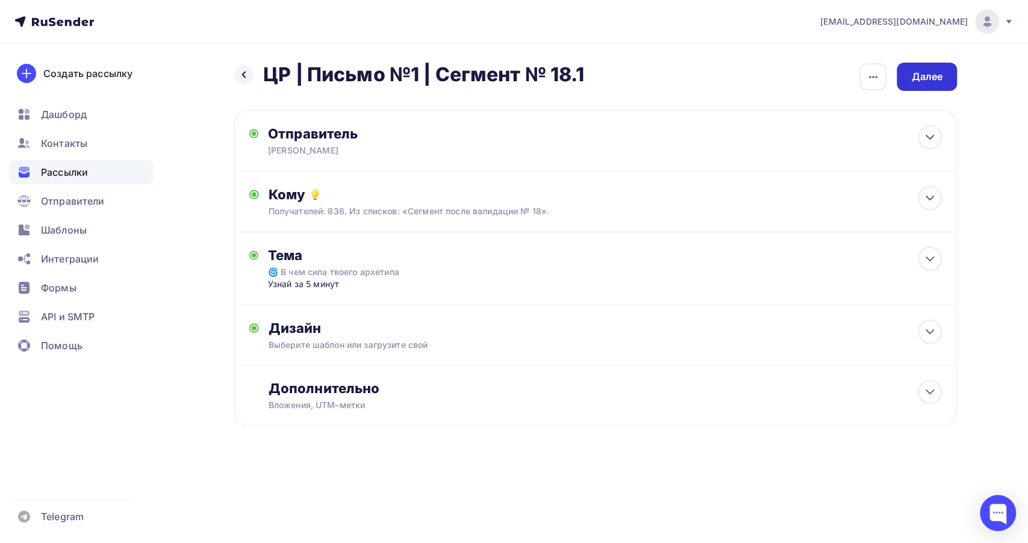
click at [924, 75] on div "Далее" at bounding box center [927, 77] width 31 height 14
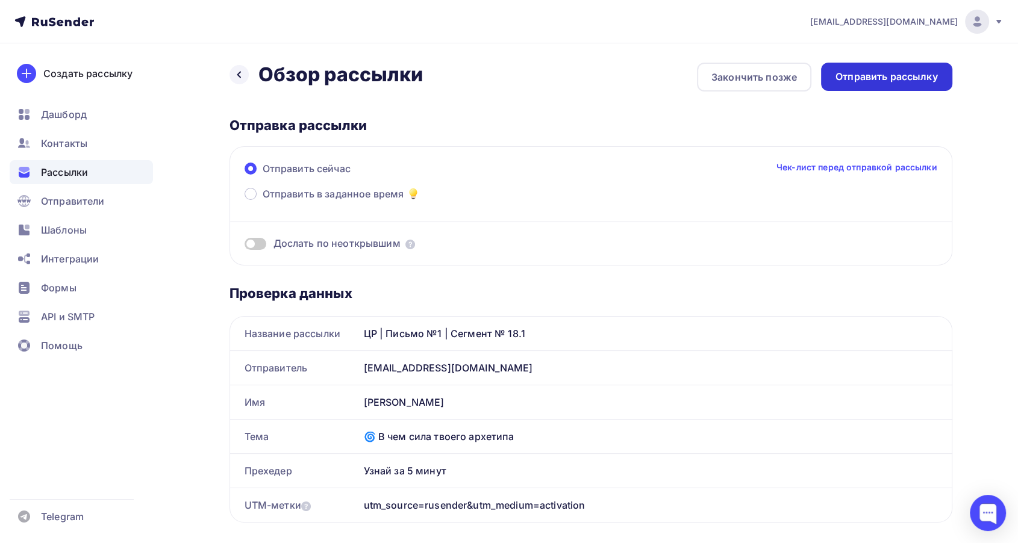
click at [869, 78] on div "Отправить рассылку" at bounding box center [887, 77] width 102 height 14
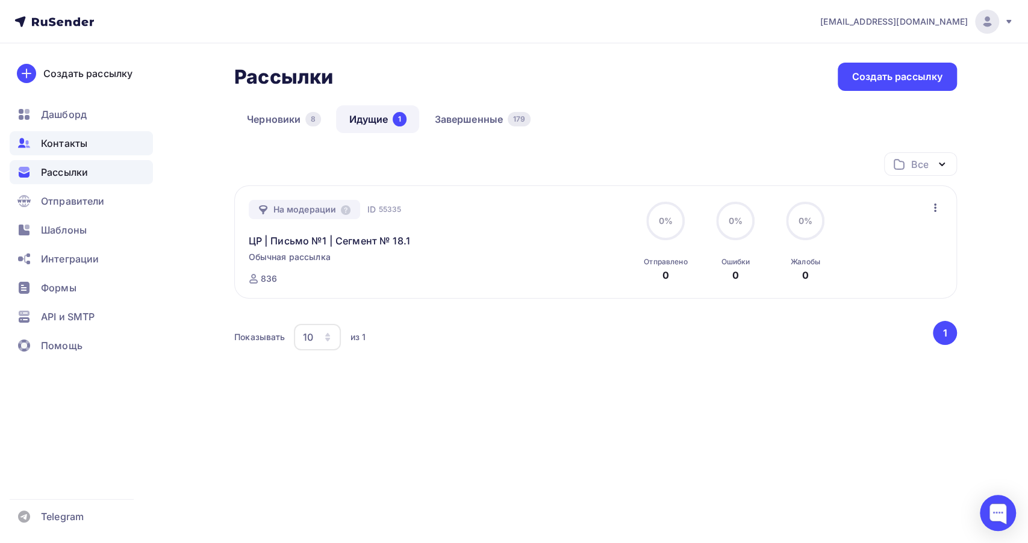
click at [50, 148] on span "Контакты" at bounding box center [64, 143] width 46 height 14
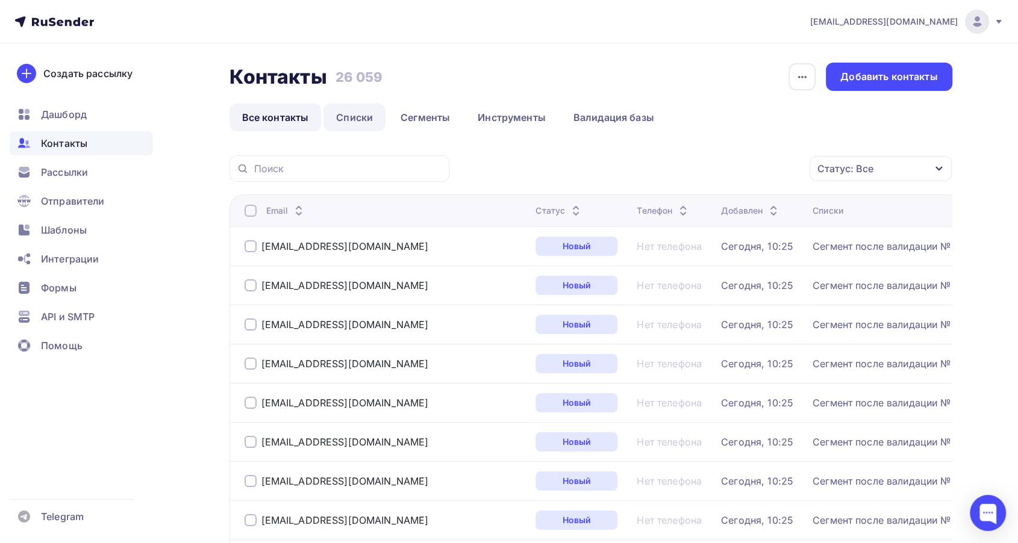
click at [355, 125] on link "Списки" at bounding box center [355, 118] width 62 height 28
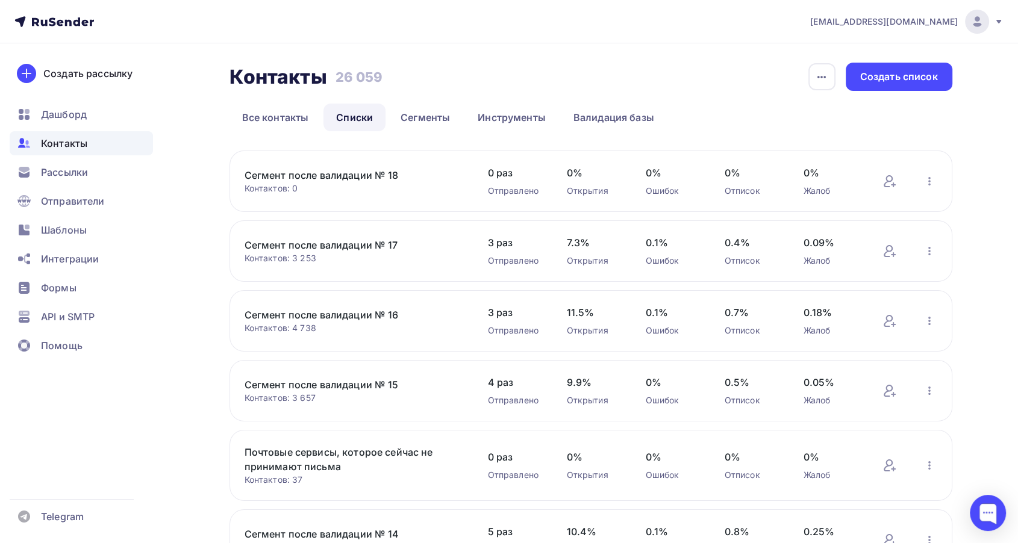
click at [331, 313] on link "Сегмент после валидации № 16" at bounding box center [347, 315] width 205 height 14
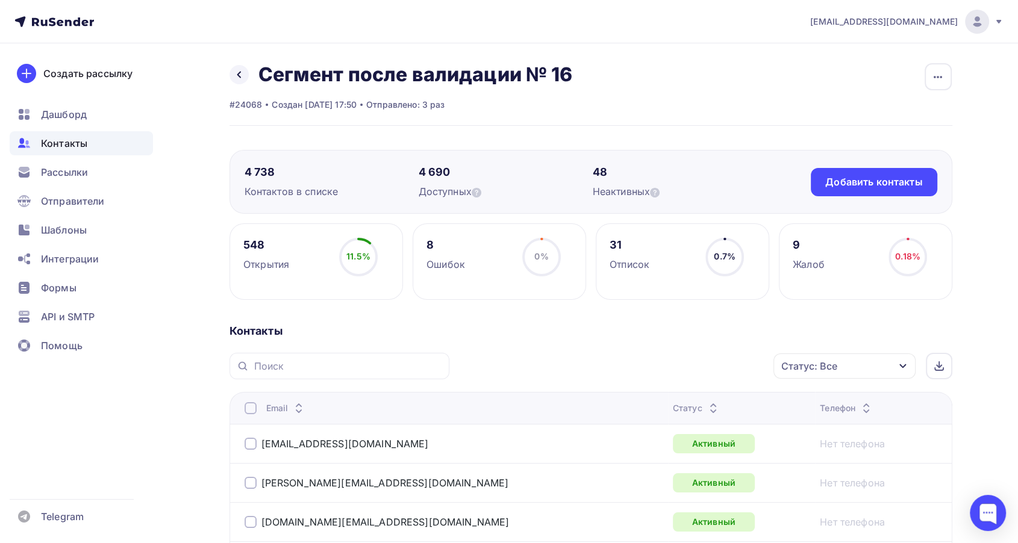
click at [878, 372] on div "Статус: Все" at bounding box center [845, 366] width 142 height 25
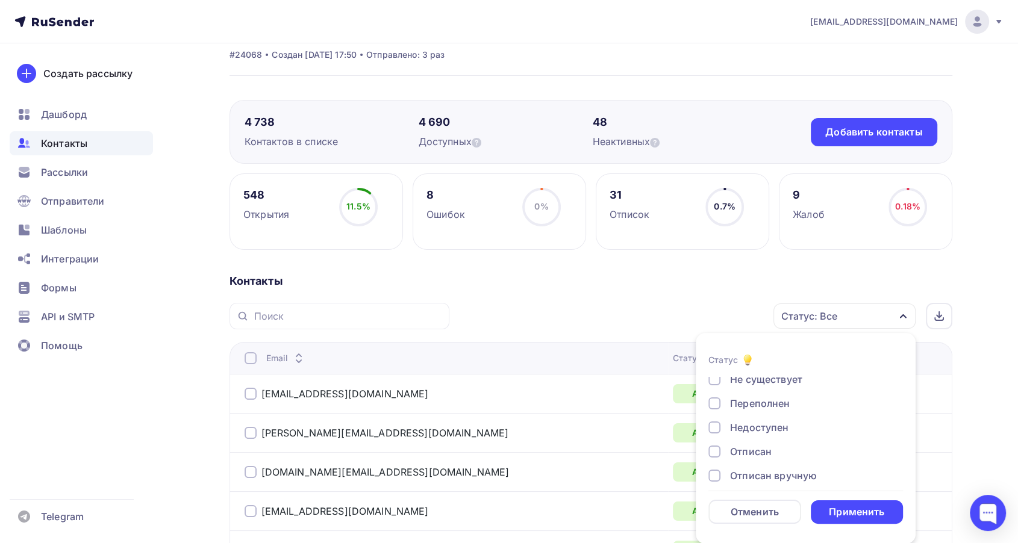
scroll to position [67, 0]
click at [713, 436] on div at bounding box center [715, 438] width 12 height 12
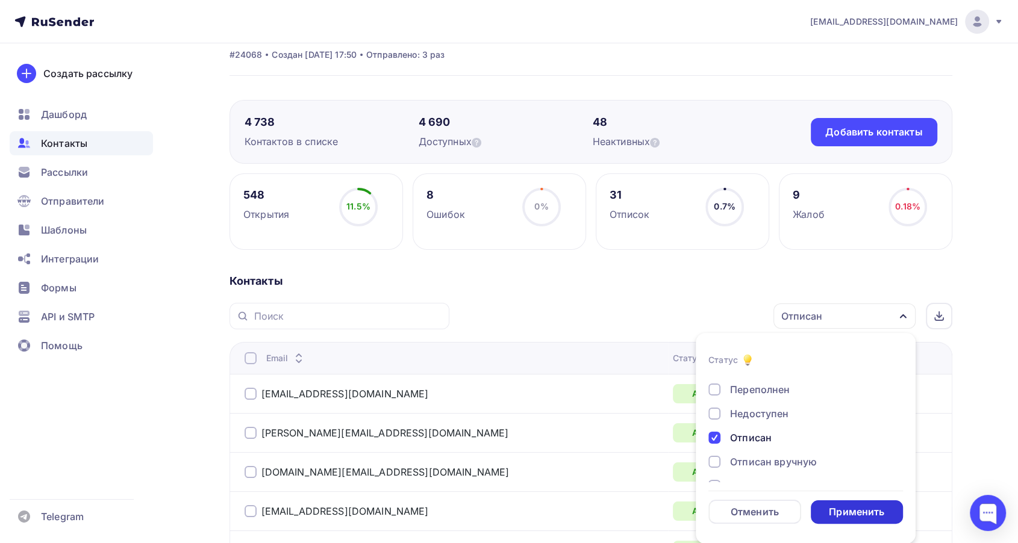
click at [828, 501] on div "Применить" at bounding box center [857, 512] width 93 height 23
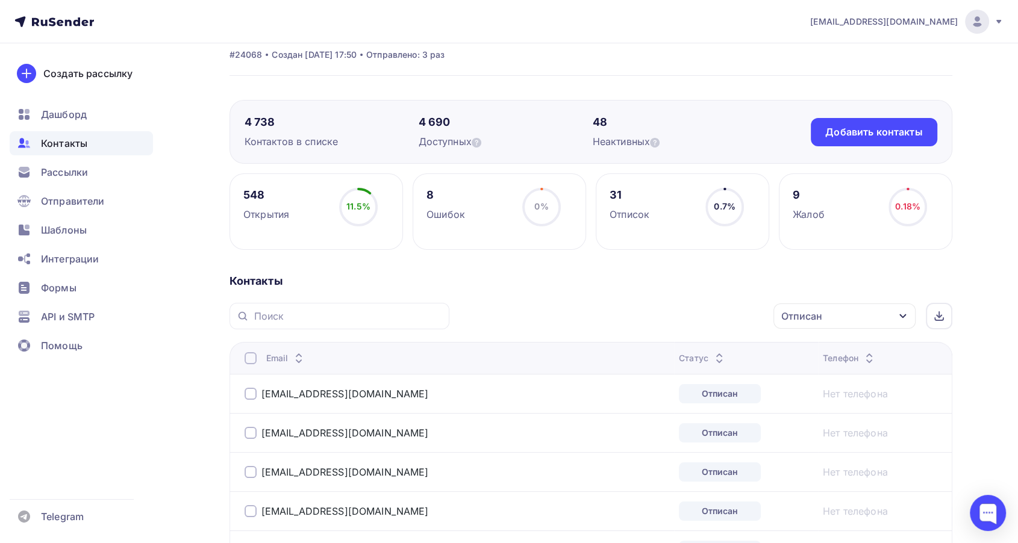
click at [251, 355] on div at bounding box center [251, 358] width 12 height 12
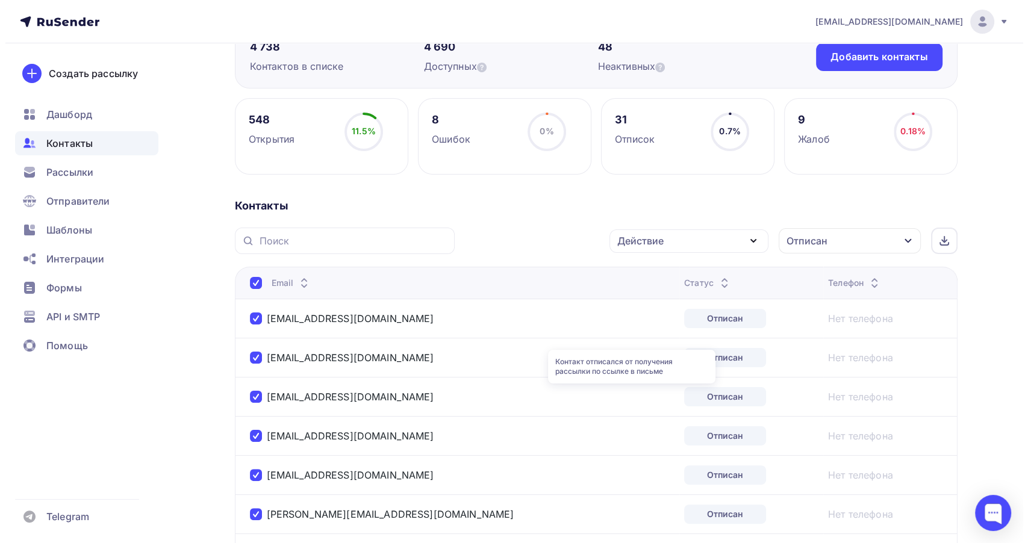
scroll to position [0, 0]
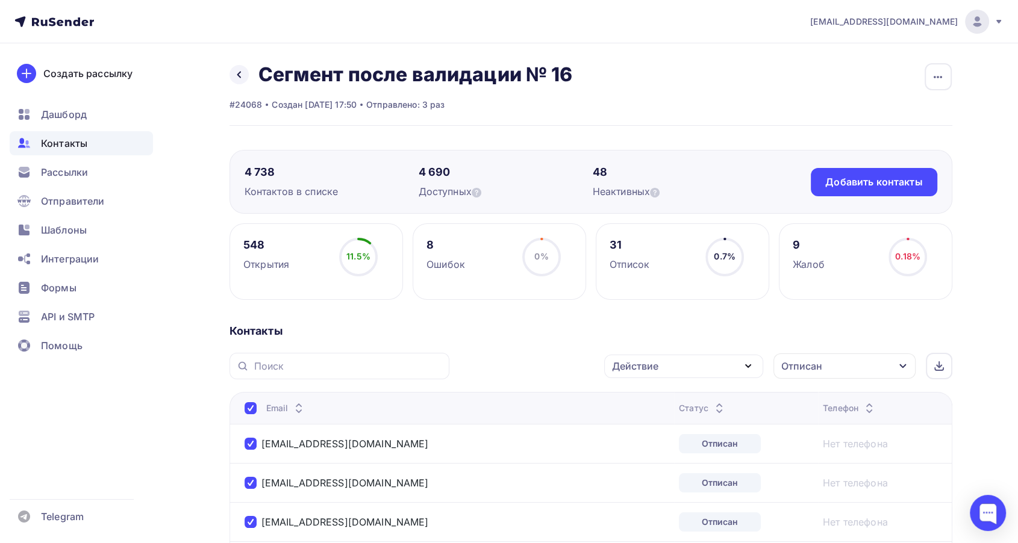
click at [634, 365] on div "Действие" at bounding box center [635, 366] width 46 height 14
click at [632, 397] on div "Добавить в списки" at bounding box center [665, 402] width 93 height 14
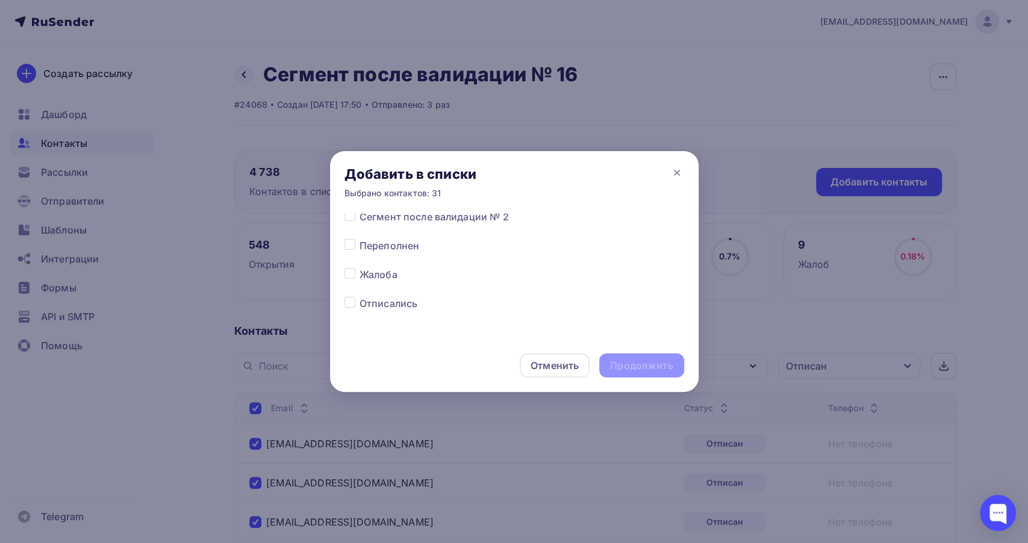
scroll to position [602, 0]
click at [352, 260] on div at bounding box center [352, 255] width 15 height 14
click at [360, 248] on label at bounding box center [360, 248] width 0 height 0
click at [349, 255] on input "checkbox" at bounding box center [350, 253] width 11 height 11
checkbox input "true"
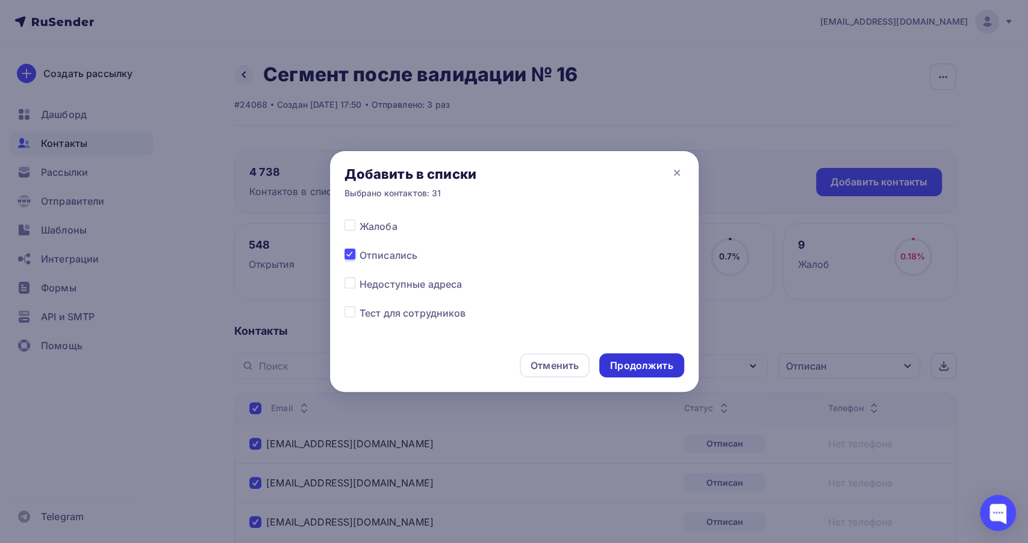
click at [652, 369] on div "Продолжить" at bounding box center [641, 366] width 63 height 14
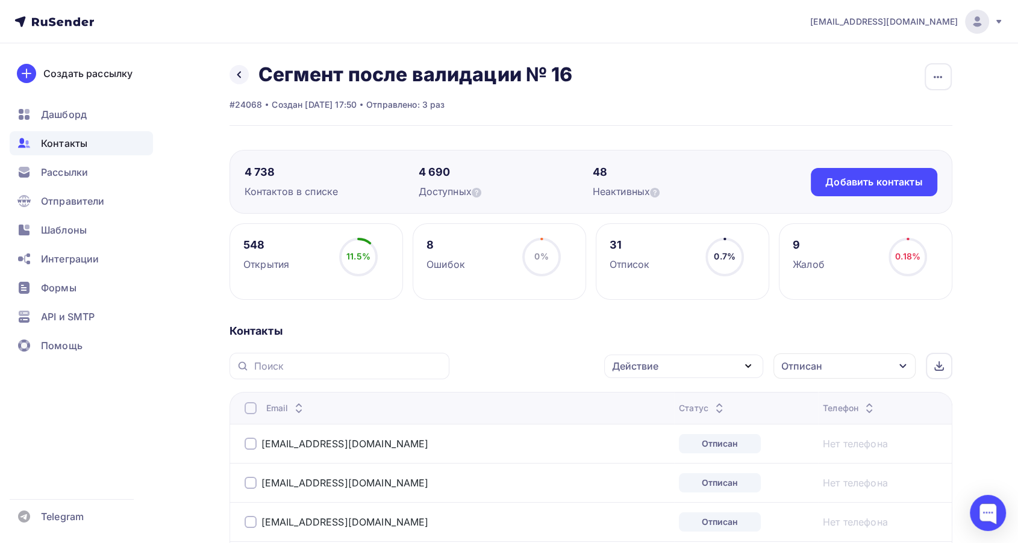
click at [652, 365] on div "Действие" at bounding box center [635, 366] width 46 height 14
click at [639, 405] on div "Добавить в списки" at bounding box center [665, 402] width 93 height 14
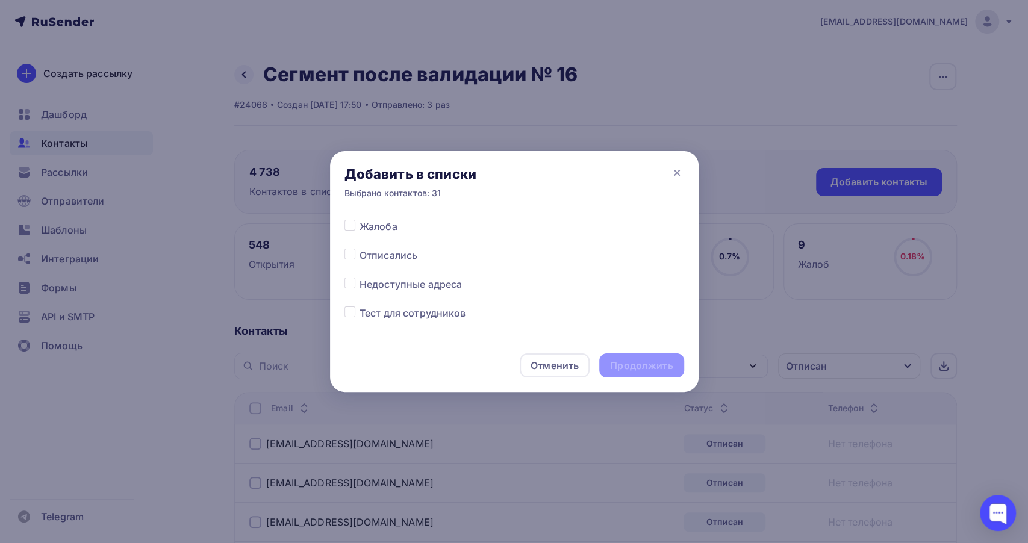
click at [360, 252] on span "Отписались" at bounding box center [389, 255] width 58 height 14
click at [357, 255] on div at bounding box center [352, 255] width 15 height 14
click at [355, 253] on div at bounding box center [352, 255] width 15 height 14
click at [360, 248] on label at bounding box center [360, 248] width 0 height 0
click at [352, 256] on input "checkbox" at bounding box center [350, 253] width 11 height 11
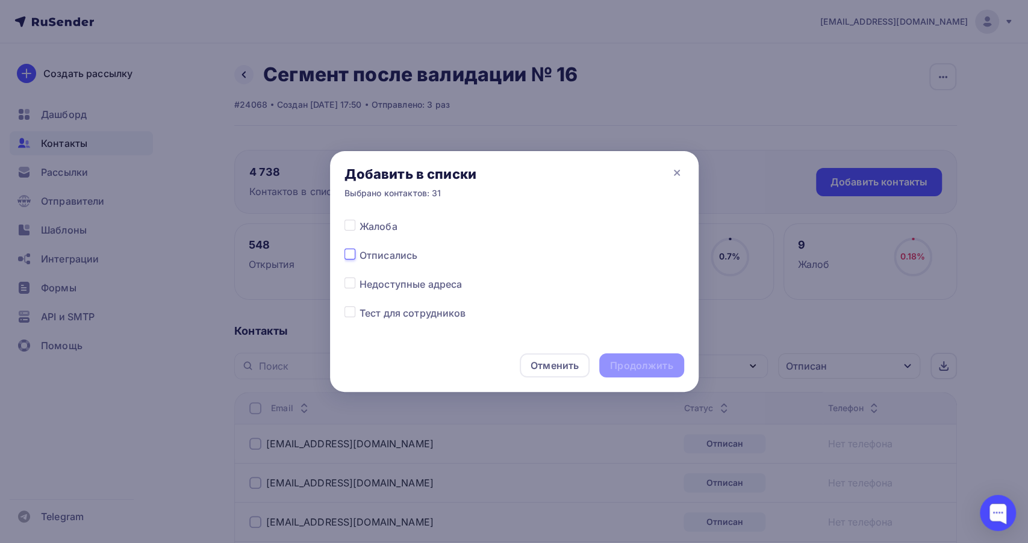
checkbox input "true"
click at [669, 368] on div "Продолжить" at bounding box center [641, 366] width 63 height 14
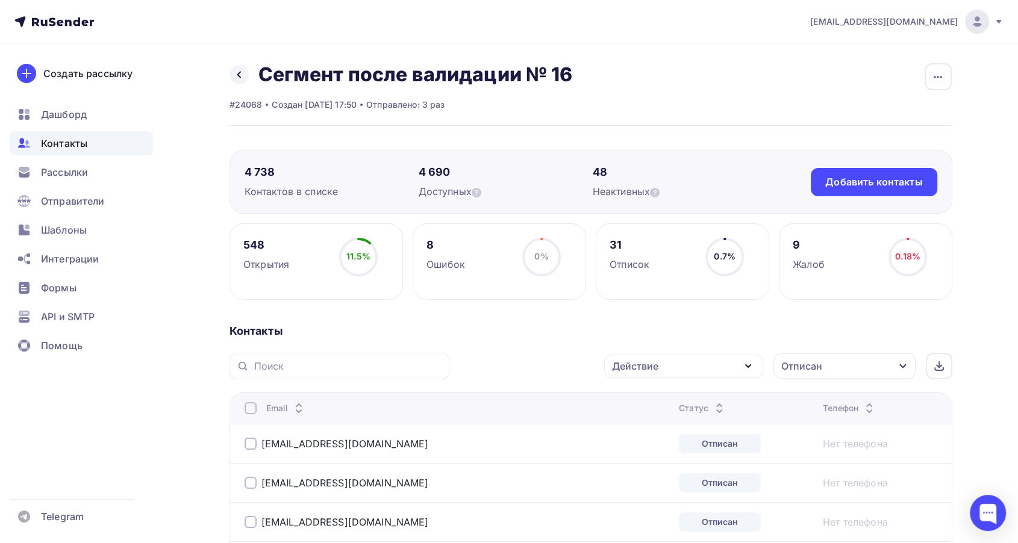
click at [680, 371] on div "Действие" at bounding box center [683, 366] width 159 height 23
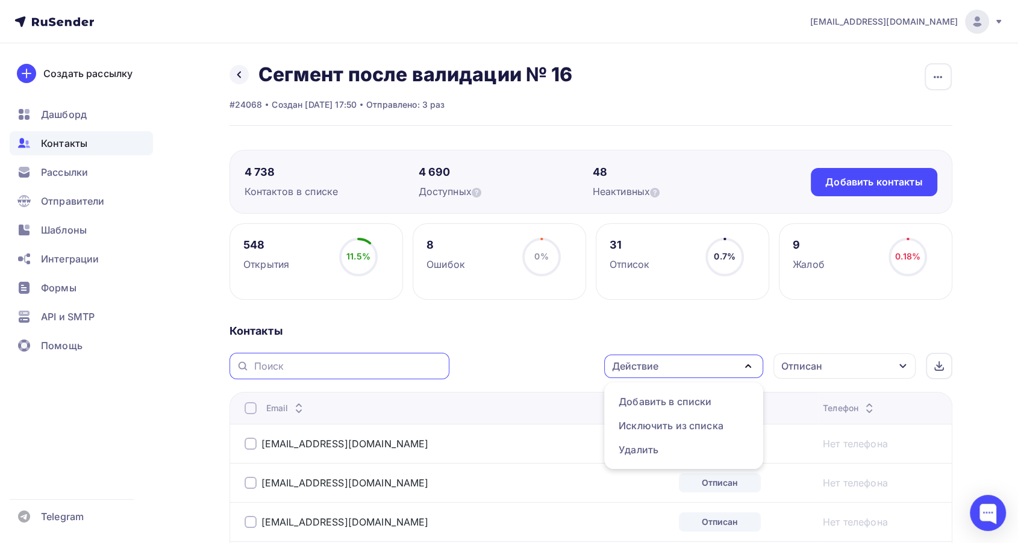
click at [431, 371] on input "text" at bounding box center [348, 366] width 188 height 13
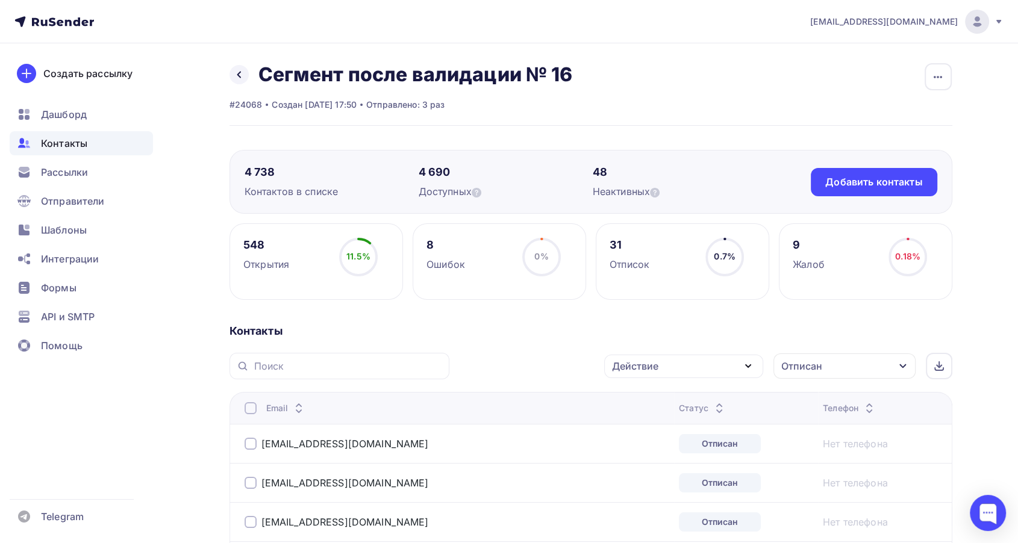
click at [254, 410] on div at bounding box center [251, 408] width 12 height 12
click at [249, 410] on div at bounding box center [251, 408] width 12 height 12
click at [662, 353] on div "Действие Добавить в списки Исключить из списка Удалить Отписан Статус Новый Акт…" at bounding box center [705, 366] width 495 height 27
click at [656, 371] on div "Действие" at bounding box center [635, 366] width 46 height 14
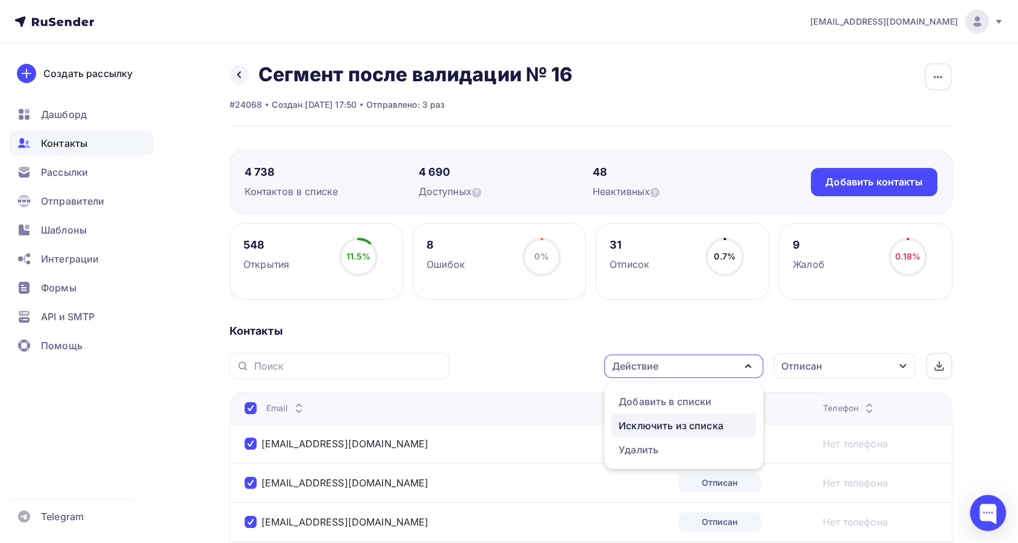
click at [658, 430] on div "Исключить из списка" at bounding box center [671, 426] width 105 height 14
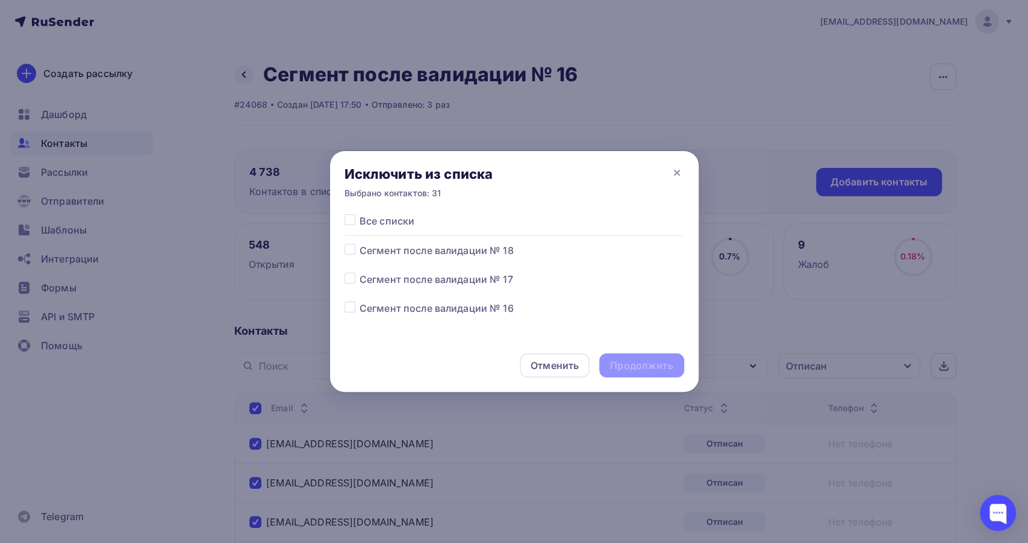
click at [360, 301] on label at bounding box center [360, 301] width 0 height 0
click at [347, 308] on input "checkbox" at bounding box center [350, 306] width 11 height 11
checkbox input "true"
click at [647, 371] on div "Продолжить" at bounding box center [641, 366] width 63 height 14
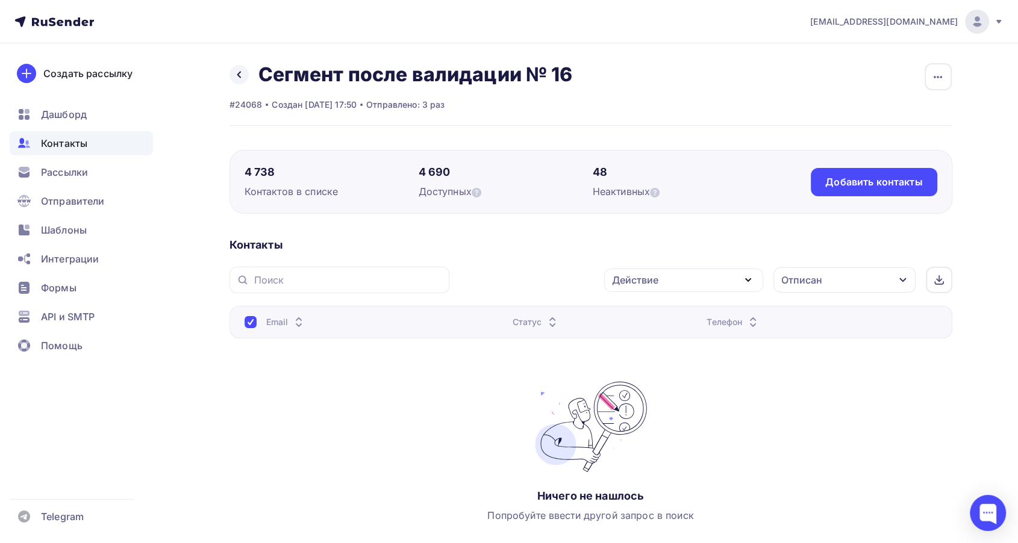
click at [854, 282] on div "Отписан" at bounding box center [845, 280] width 142 height 25
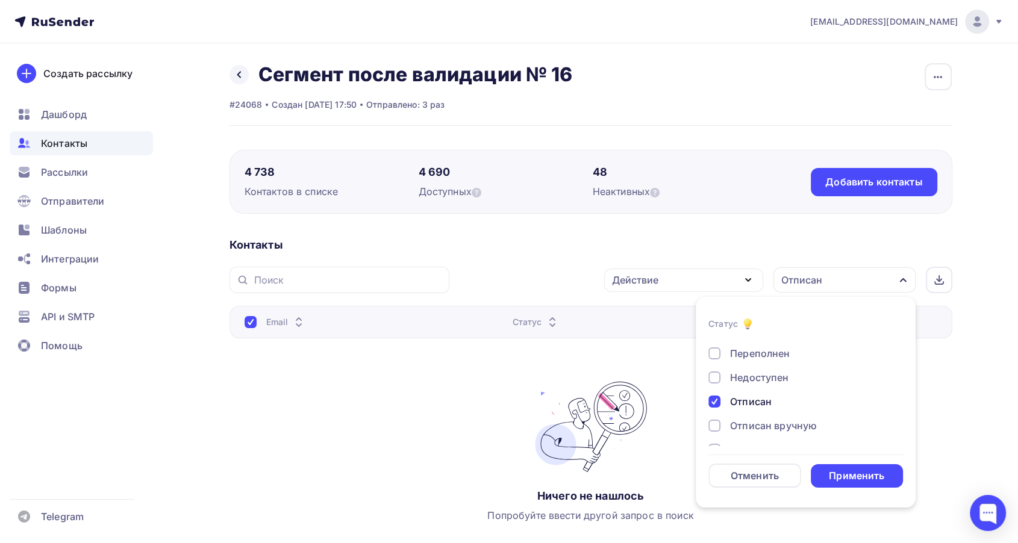
click at [733, 393] on div "Новый Активный Не существует Переполнен Недоступен Отписан Отписан вручную Жало…" at bounding box center [806, 365] width 195 height 183
click at [728, 401] on div "Отписан" at bounding box center [799, 402] width 181 height 14
click at [715, 425] on div at bounding box center [715, 430] width 12 height 12
click at [836, 475] on div "Применить" at bounding box center [856, 476] width 55 height 14
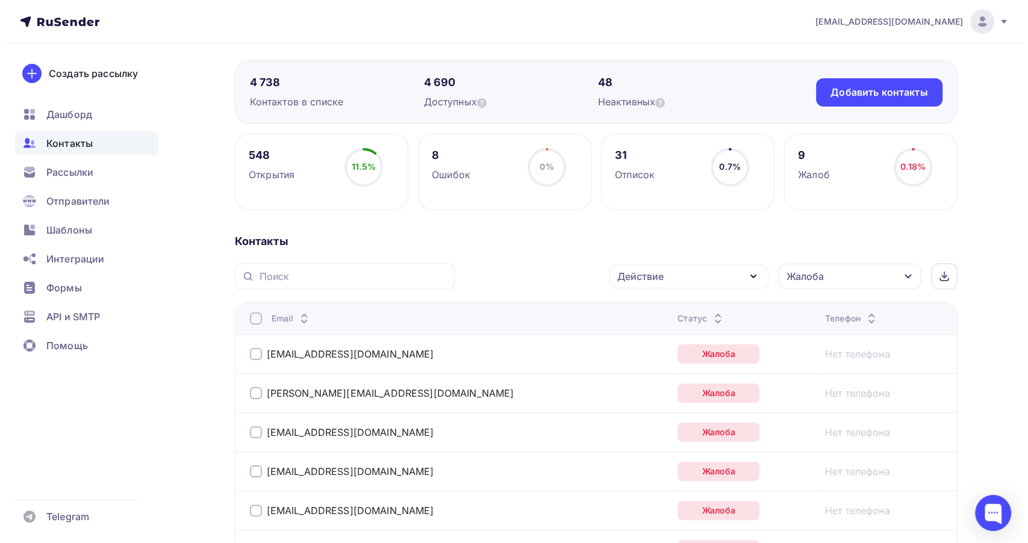
scroll to position [87, 0]
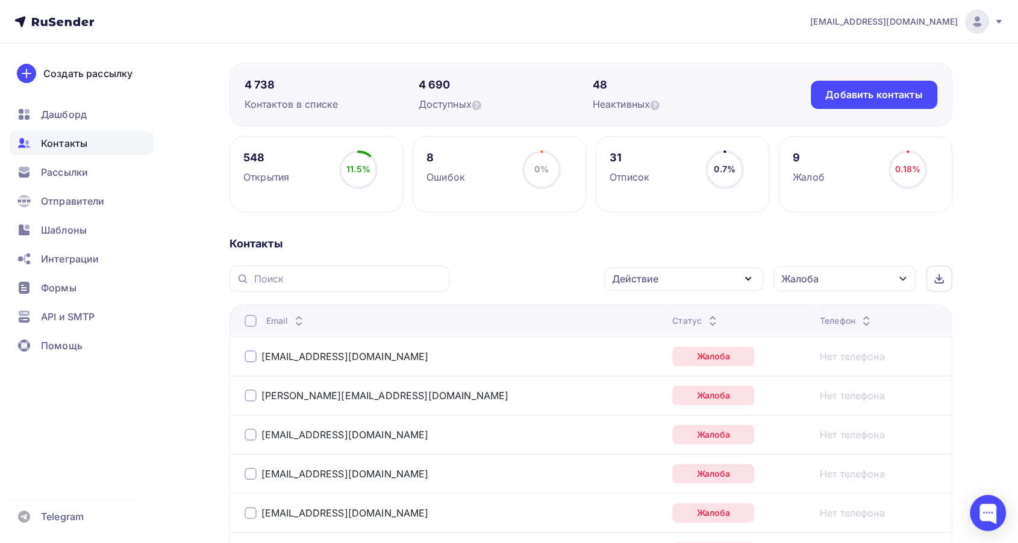
click at [248, 320] on div at bounding box center [251, 321] width 12 height 12
click at [248, 321] on div at bounding box center [251, 321] width 12 height 12
click at [638, 278] on div "Действие" at bounding box center [635, 279] width 46 height 14
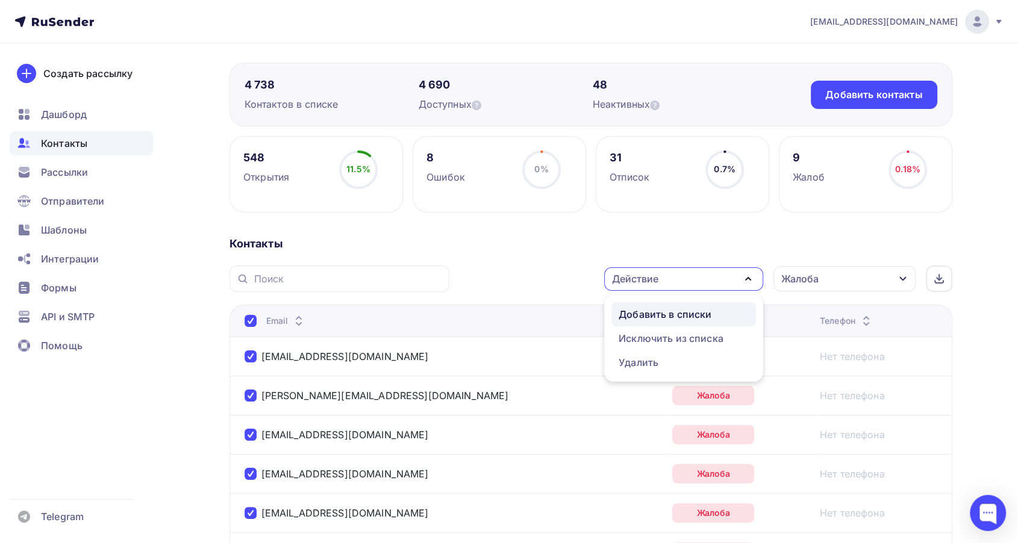
click at [648, 308] on div "Добавить в списки" at bounding box center [665, 314] width 93 height 14
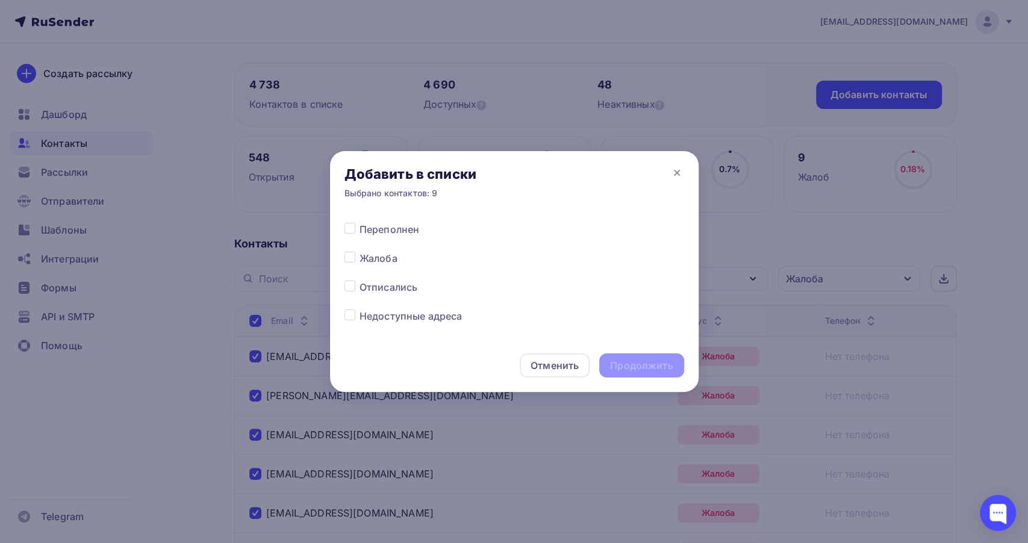
scroll to position [602, 0]
click at [360, 219] on label at bounding box center [360, 219] width 0 height 0
click at [350, 228] on input "checkbox" at bounding box center [350, 224] width 11 height 11
checkbox input "true"
click at [645, 360] on div "Продолжить" at bounding box center [641, 366] width 63 height 14
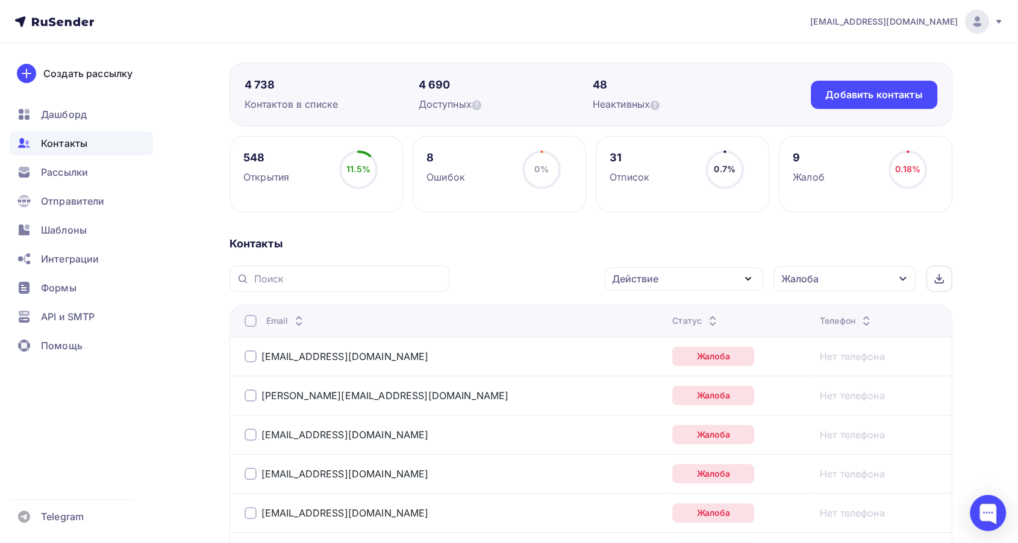
click at [246, 322] on div at bounding box center [251, 321] width 12 height 12
click at [630, 280] on div "Действие" at bounding box center [635, 279] width 46 height 14
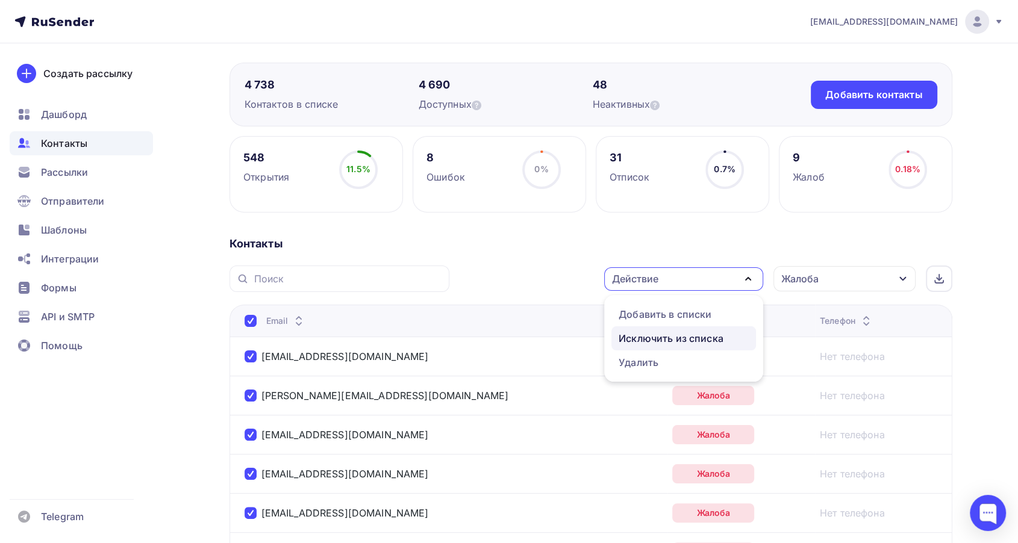
click at [646, 333] on div "Исключить из списка" at bounding box center [671, 338] width 105 height 14
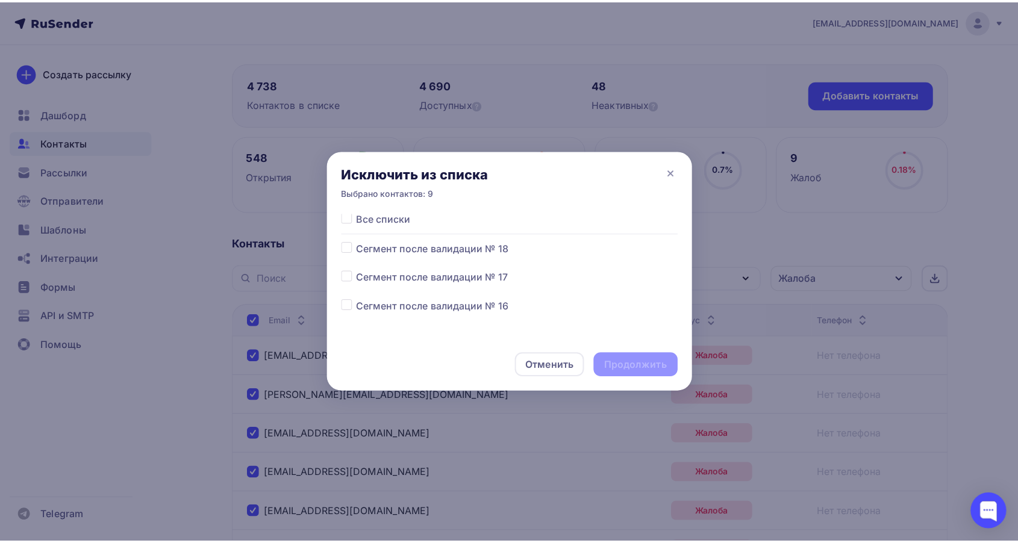
scroll to position [0, 0]
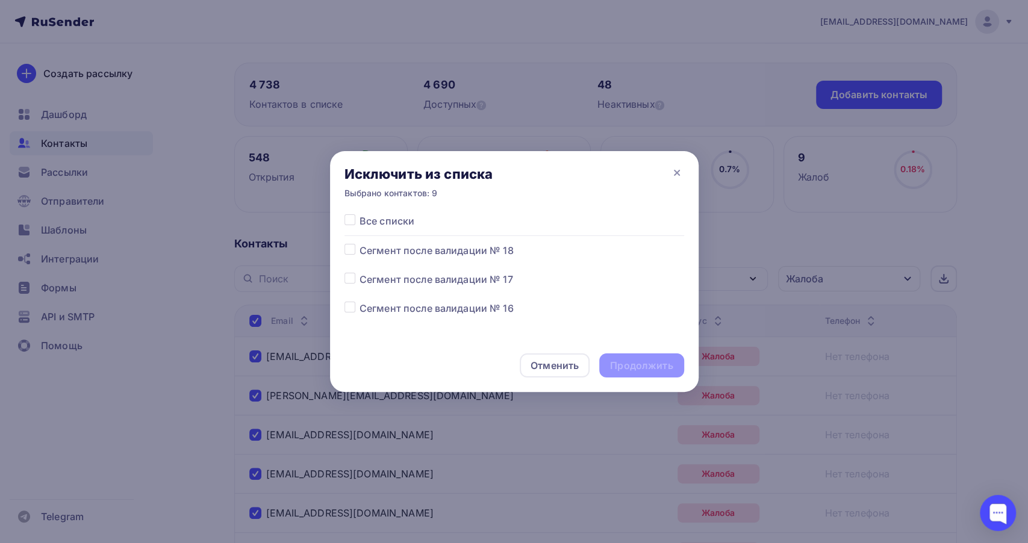
click at [360, 301] on label at bounding box center [360, 301] width 0 height 0
click at [351, 308] on input "checkbox" at bounding box center [350, 306] width 11 height 11
checkbox input "true"
click at [651, 369] on div "Продолжить" at bounding box center [641, 366] width 63 height 14
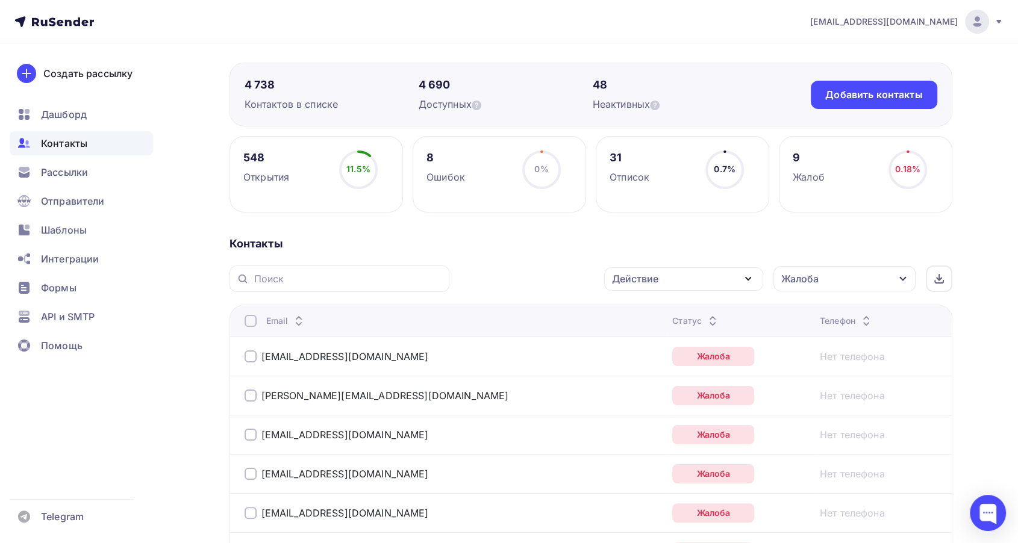
click at [810, 278] on div "Жалоба" at bounding box center [799, 279] width 37 height 14
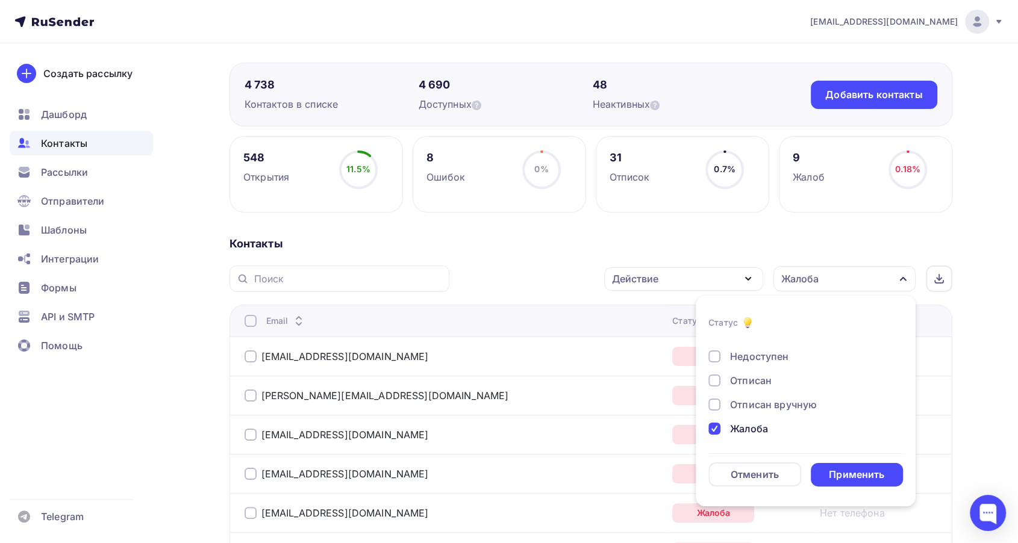
click at [742, 419] on div "Новый Активный Не существует Переполнен Недоступен Отписан Отписан вручную Жало…" at bounding box center [806, 344] width 195 height 183
click at [736, 423] on div "Жалоба" at bounding box center [749, 429] width 38 height 14
click at [844, 471] on div "Применить" at bounding box center [856, 475] width 55 height 14
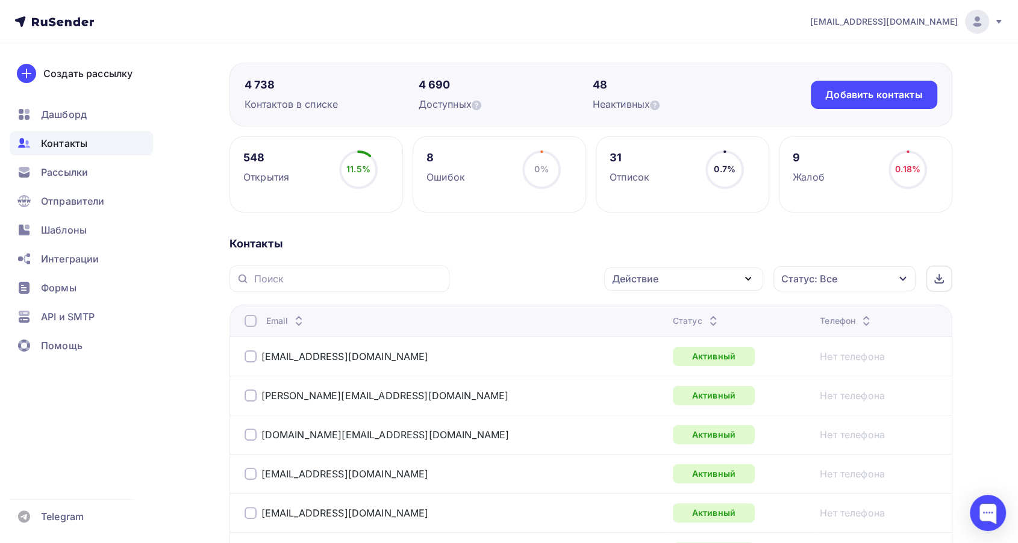
click at [706, 321] on div at bounding box center [713, 321] width 14 height 0
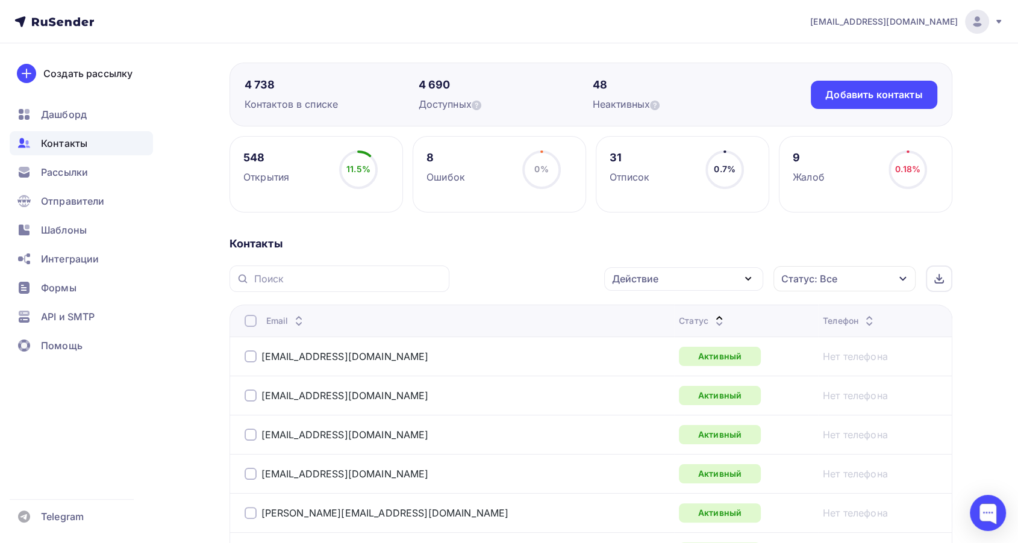
click at [712, 317] on icon at bounding box center [719, 324] width 14 height 14
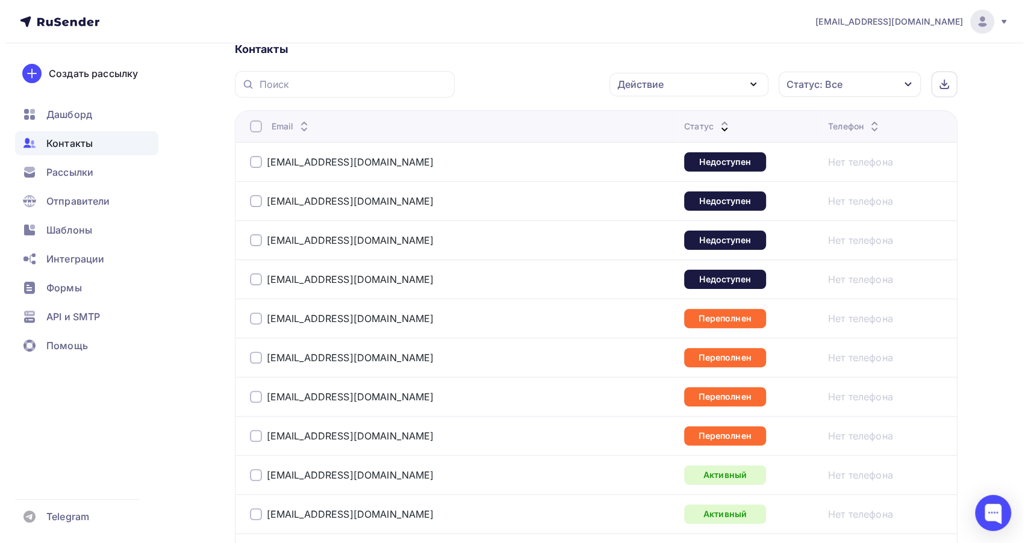
scroll to position [222, 0]
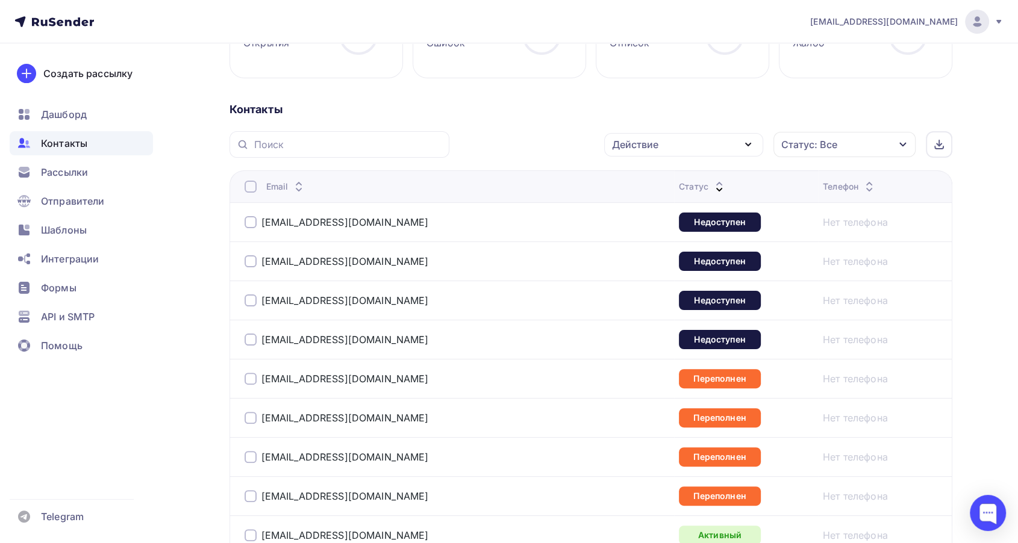
click at [251, 224] on div at bounding box center [251, 222] width 12 height 12
click at [250, 258] on div at bounding box center [251, 261] width 12 height 12
click at [251, 299] on div at bounding box center [251, 301] width 12 height 12
click at [252, 338] on div at bounding box center [251, 340] width 12 height 12
click at [659, 147] on div "Действие" at bounding box center [683, 144] width 159 height 23
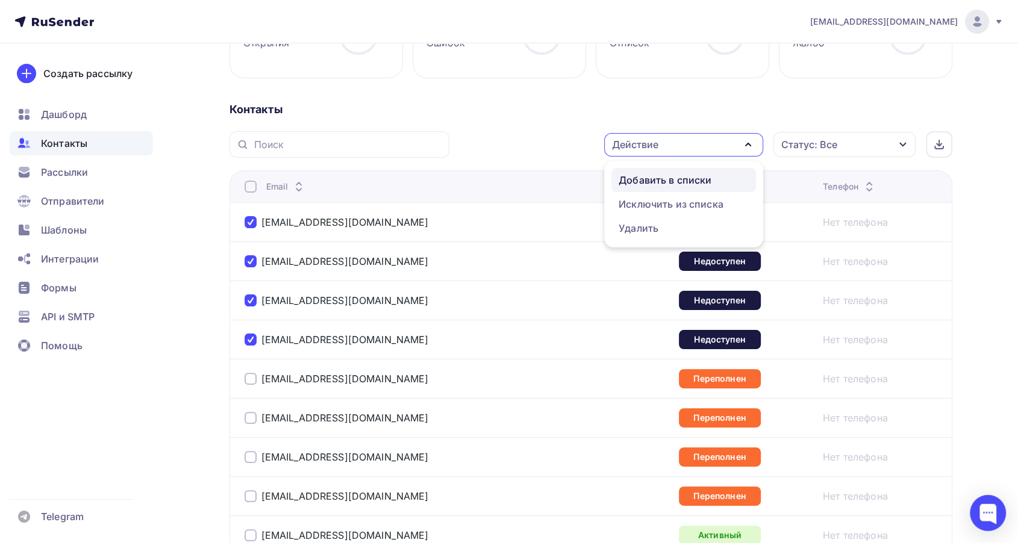
click at [660, 177] on div "Добавить в списки" at bounding box center [665, 180] width 93 height 14
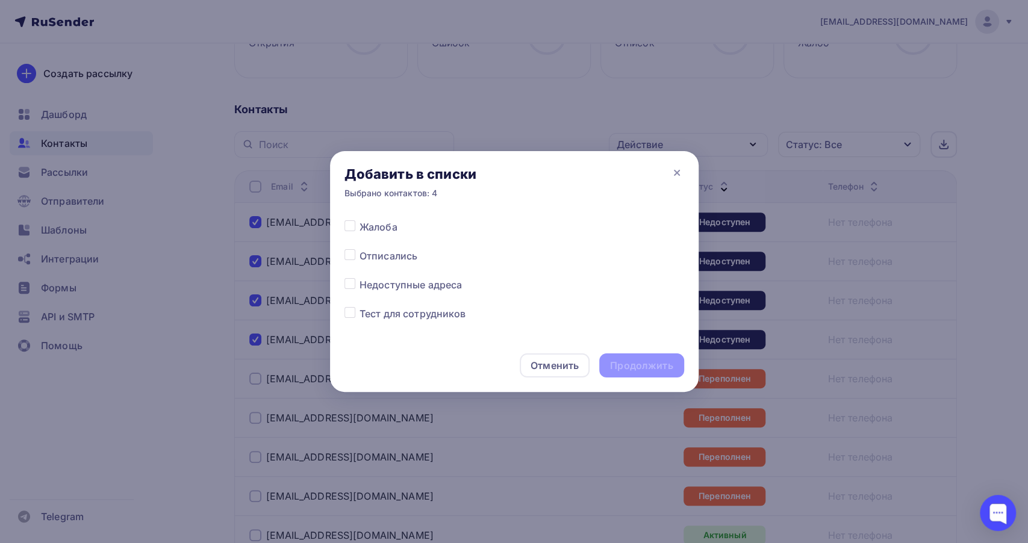
scroll to position [602, 0]
click at [360, 277] on label at bounding box center [360, 277] width 0 height 0
click at [352, 284] on input "checkbox" at bounding box center [350, 282] width 11 height 11
checkbox input "true"
click at [633, 364] on div "Продолжить" at bounding box center [641, 366] width 63 height 14
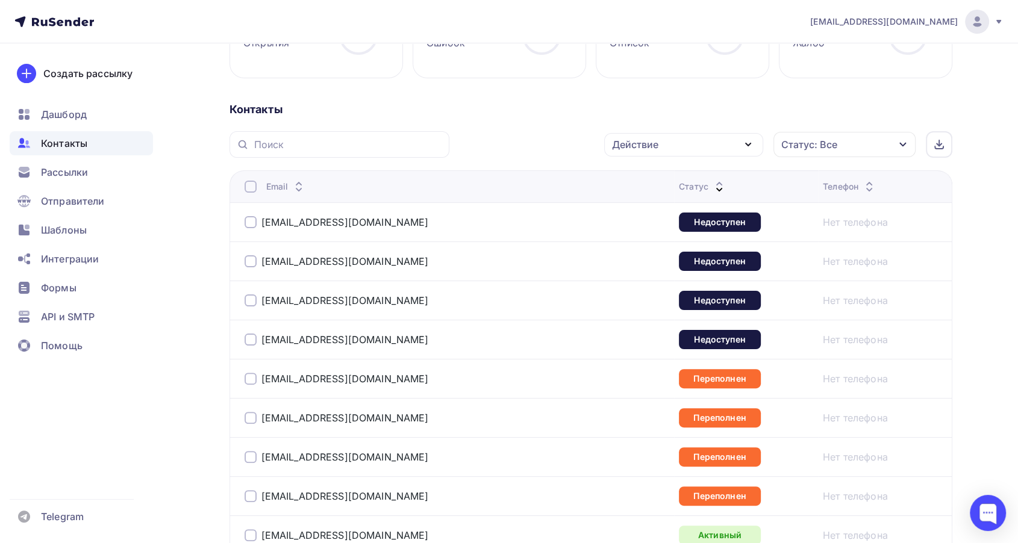
drag, startPoint x: 254, startPoint y: 377, endPoint x: 244, endPoint y: 393, distance: 18.9
click at [252, 377] on div at bounding box center [251, 379] width 12 height 12
click at [248, 422] on div at bounding box center [251, 418] width 12 height 12
click at [249, 453] on div at bounding box center [251, 457] width 12 height 12
click at [251, 492] on div at bounding box center [251, 496] width 12 height 12
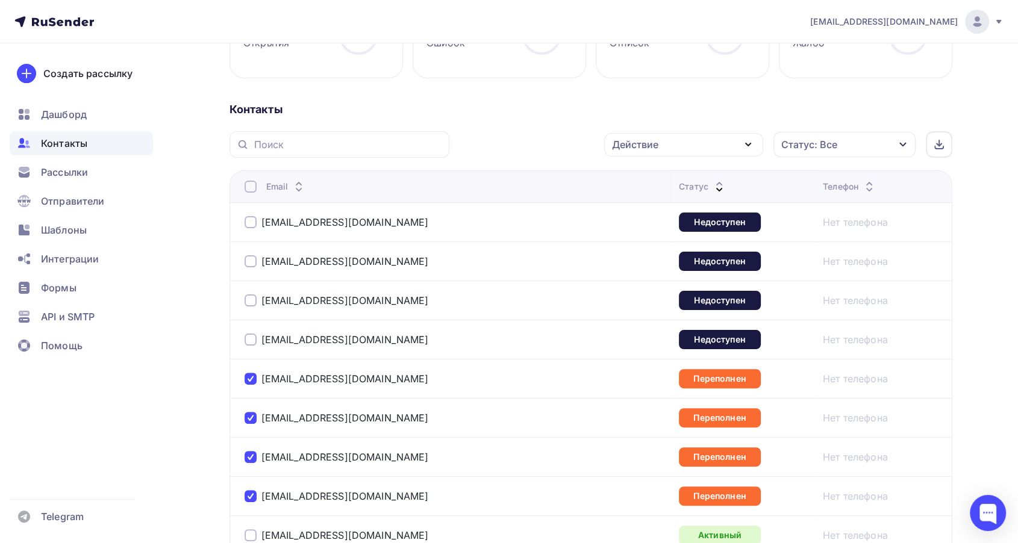
click at [711, 149] on div "Действие" at bounding box center [683, 144] width 159 height 23
click at [669, 178] on div "Добавить в списки" at bounding box center [665, 180] width 93 height 14
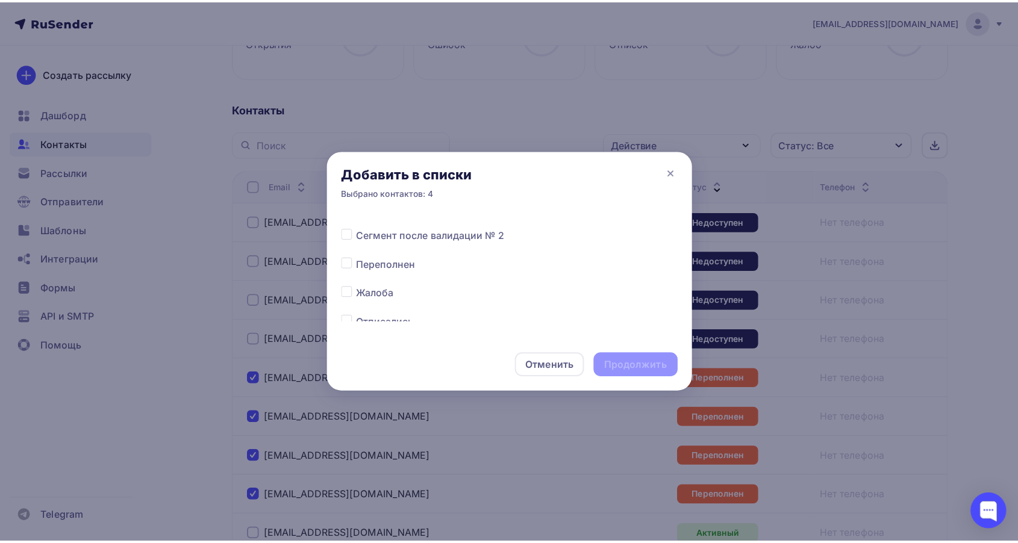
scroll to position [535, 0]
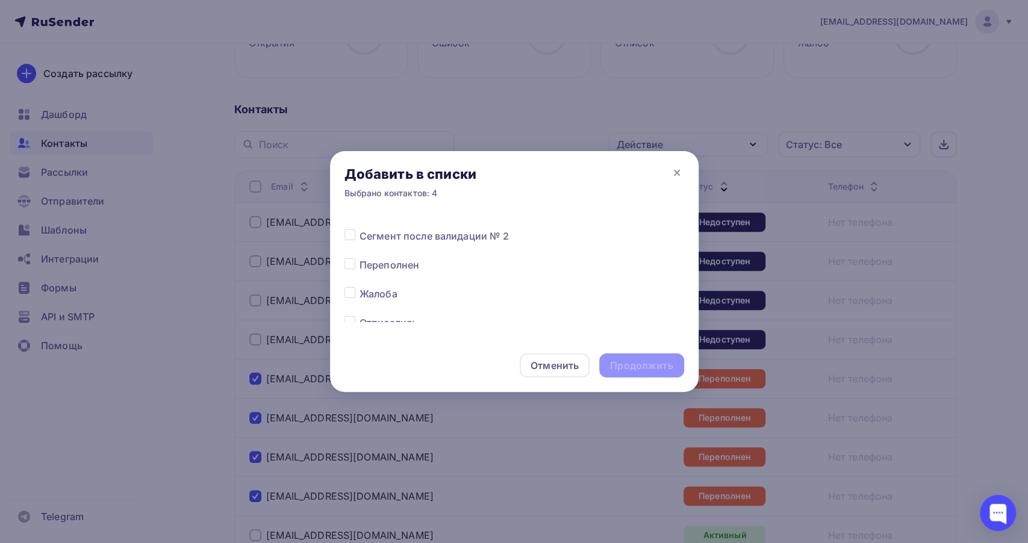
click at [360, 258] on label at bounding box center [360, 258] width 0 height 0
click at [346, 264] on input "checkbox" at bounding box center [350, 263] width 11 height 11
checkbox input "true"
click at [650, 366] on div "Продолжить" at bounding box center [641, 366] width 63 height 14
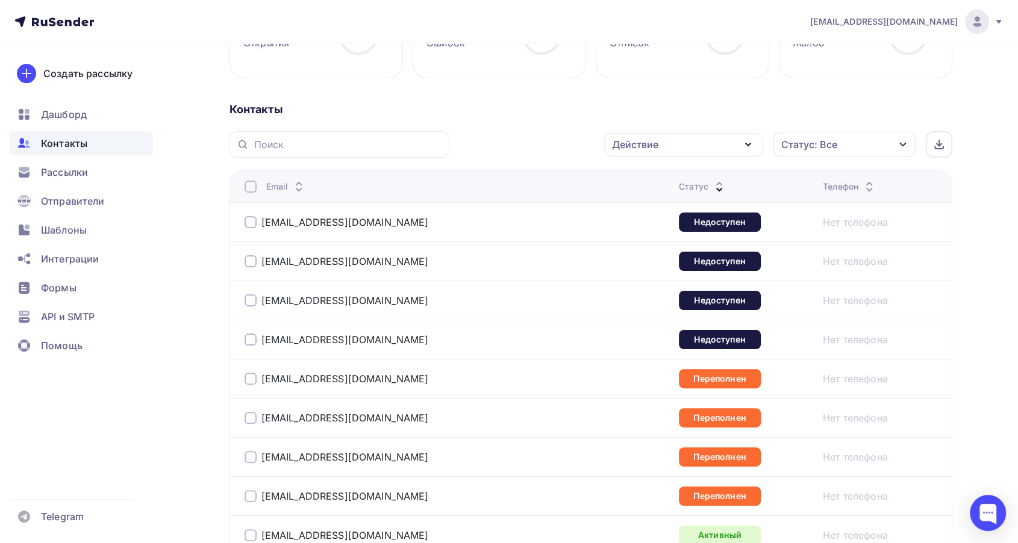
click at [250, 491] on div at bounding box center [251, 496] width 12 height 12
click at [249, 456] on div at bounding box center [251, 457] width 12 height 12
click at [248, 419] on div at bounding box center [251, 418] width 12 height 12
click at [251, 380] on div at bounding box center [251, 379] width 12 height 12
click at [248, 338] on div at bounding box center [251, 340] width 12 height 12
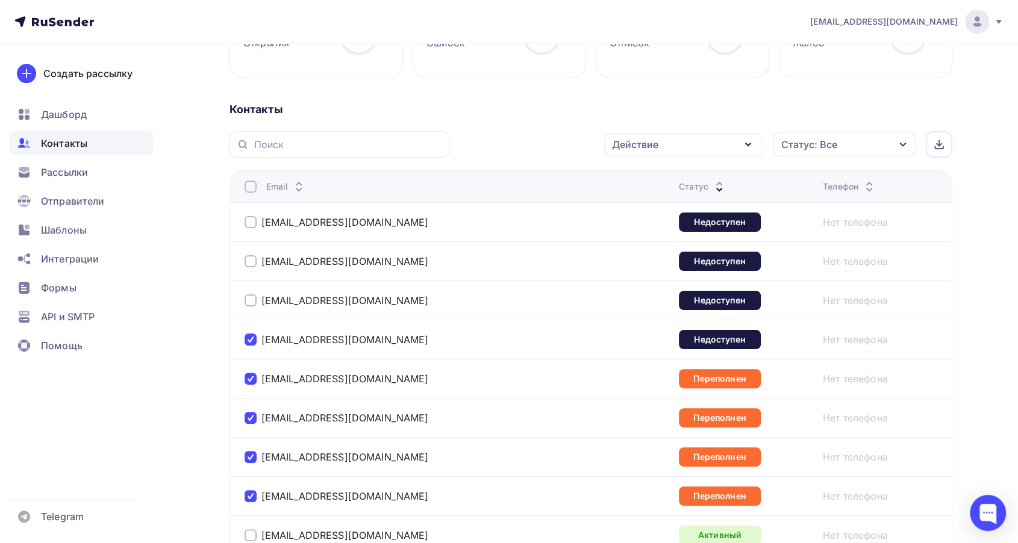
click at [246, 301] on div at bounding box center [251, 301] width 12 height 12
click at [246, 262] on div at bounding box center [251, 261] width 12 height 12
click at [255, 217] on div at bounding box center [251, 222] width 12 height 12
click at [653, 148] on div "Действие" at bounding box center [635, 144] width 46 height 14
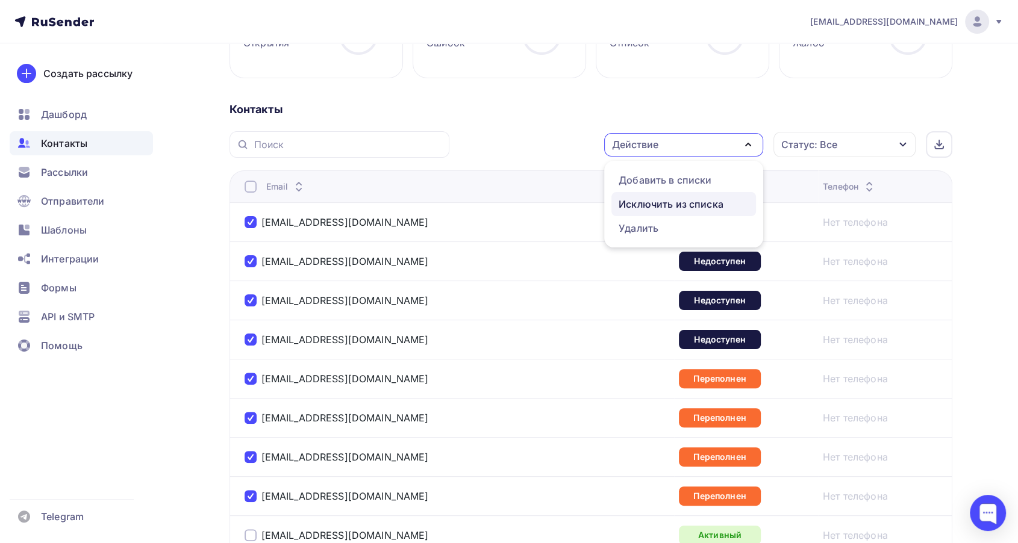
click at [649, 203] on div "Исключить из списка" at bounding box center [671, 204] width 105 height 14
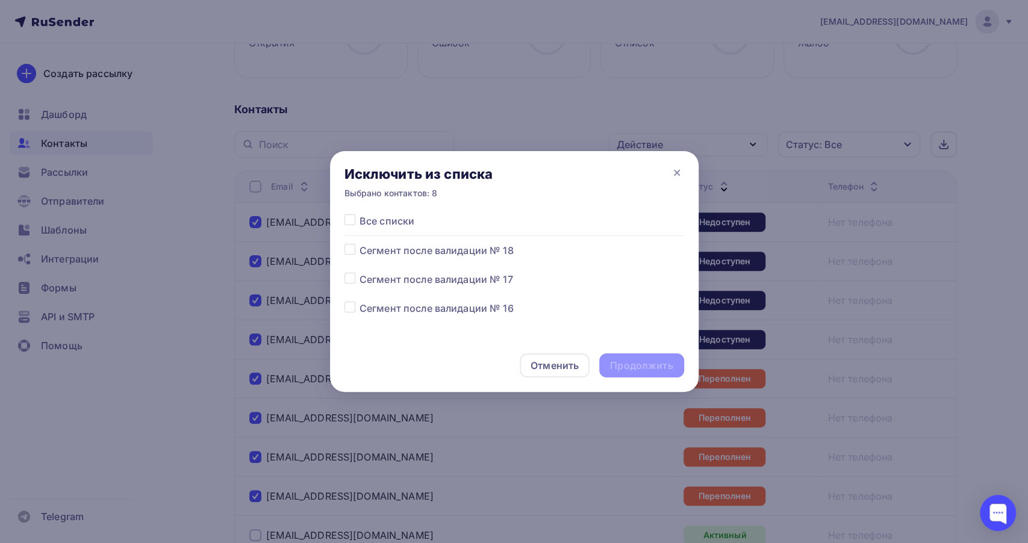
click at [360, 301] on label at bounding box center [360, 301] width 0 height 0
click at [347, 306] on input "checkbox" at bounding box center [350, 306] width 11 height 11
checkbox input "true"
click at [623, 366] on div "Продолжить" at bounding box center [641, 366] width 63 height 14
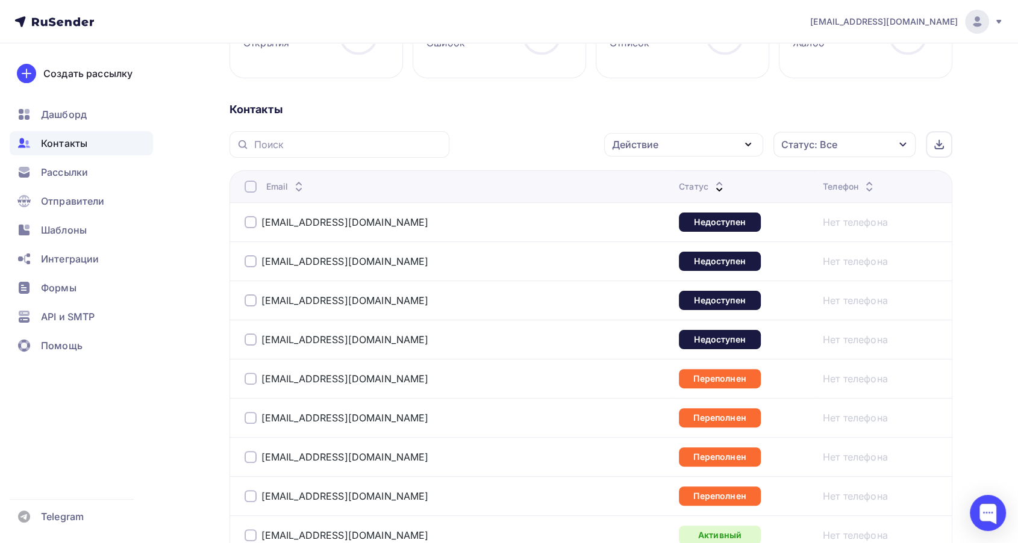
click at [712, 180] on icon at bounding box center [719, 184] width 14 height 14
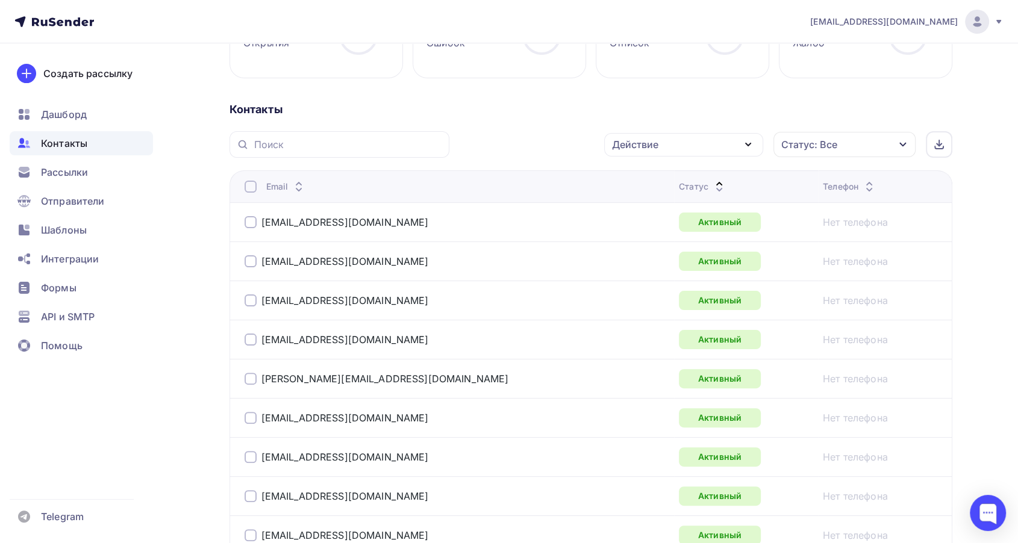
click at [712, 185] on icon at bounding box center [719, 190] width 14 height 14
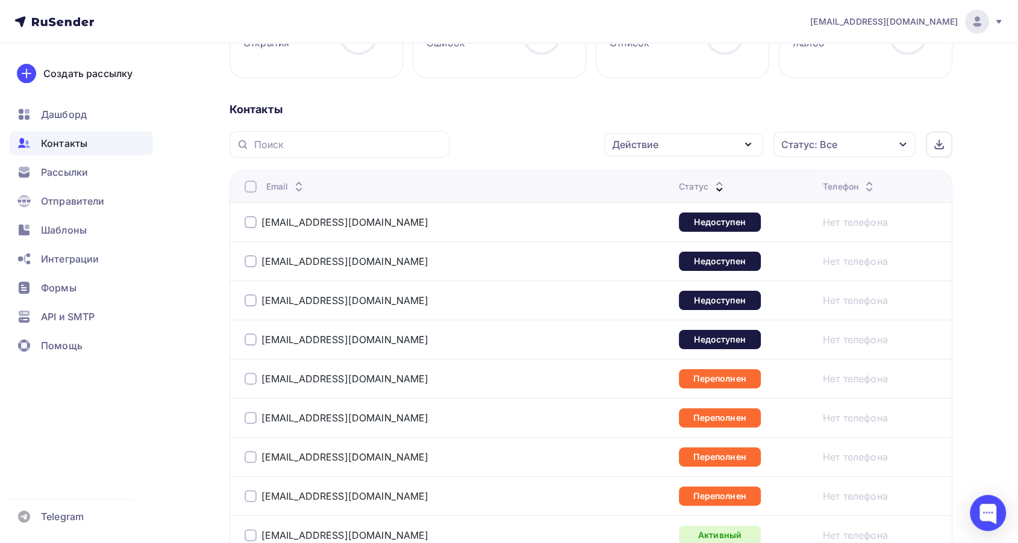
click at [712, 184] on icon at bounding box center [719, 190] width 14 height 14
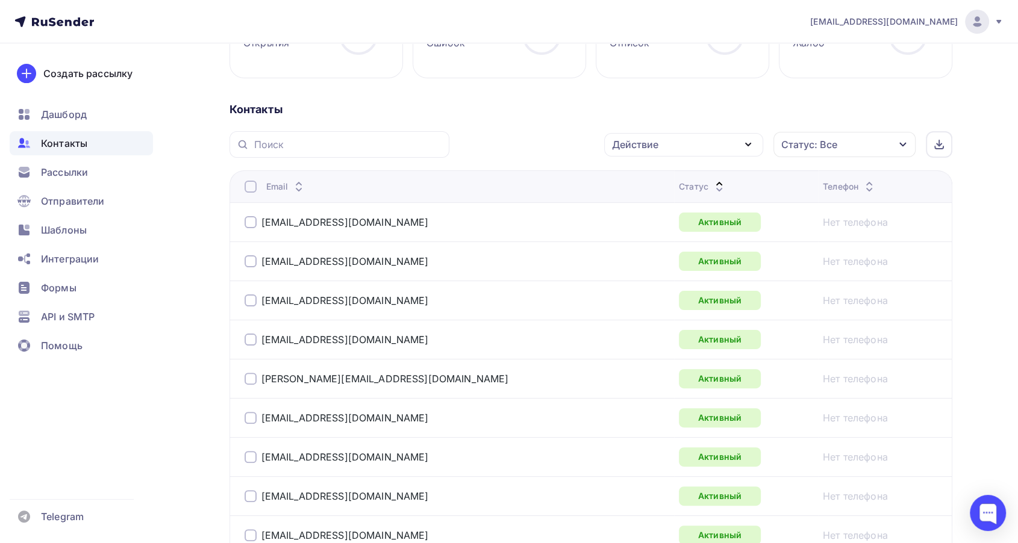
click at [712, 184] on icon at bounding box center [719, 190] width 14 height 14
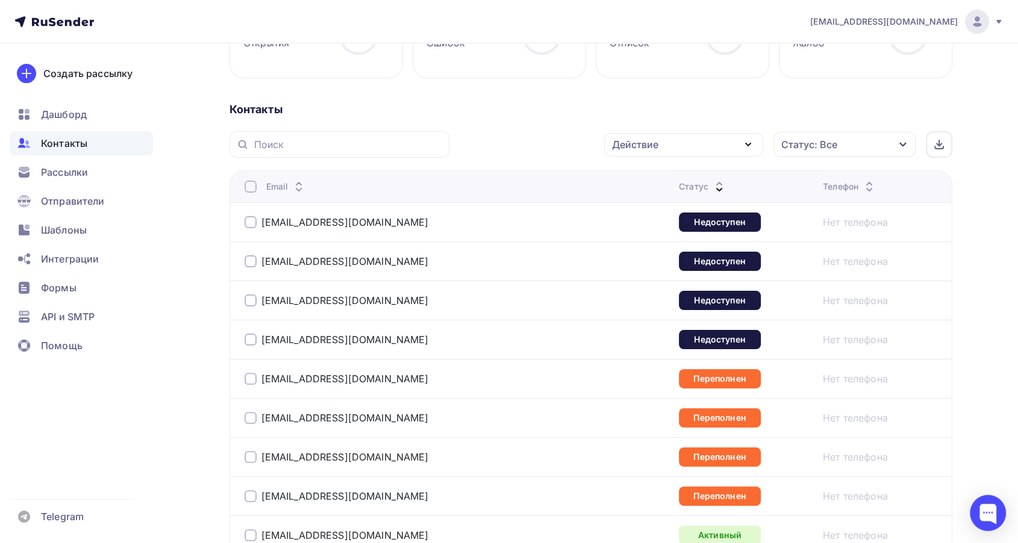
click at [712, 184] on icon at bounding box center [719, 190] width 14 height 14
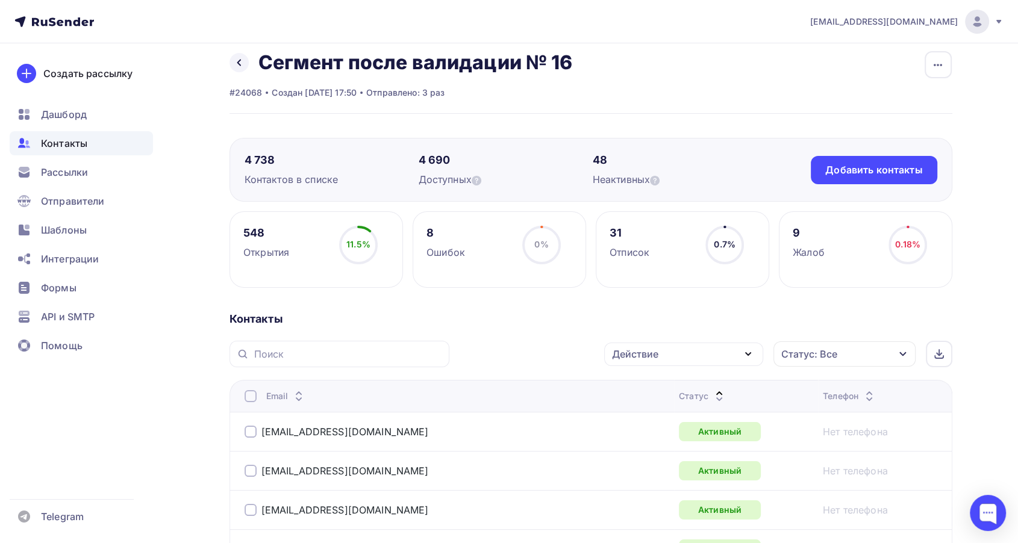
scroll to position [0, 0]
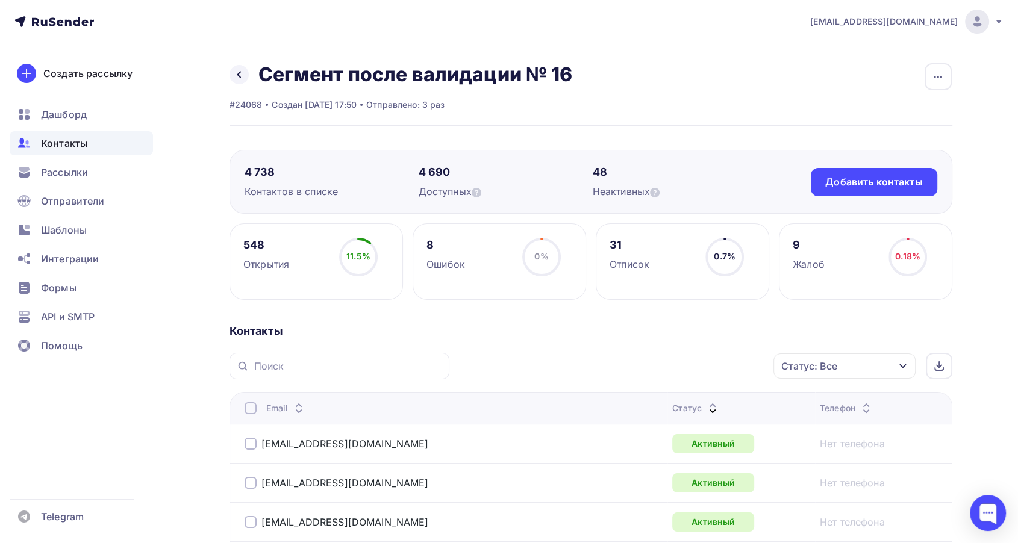
click at [66, 186] on ul "Дашборд Контакты Рассылки Отправители Шаблоны Интеграции Формы API и SMTP Помощь" at bounding box center [81, 233] width 143 height 262
click at [65, 175] on span "Рассылки" at bounding box center [64, 172] width 47 height 14
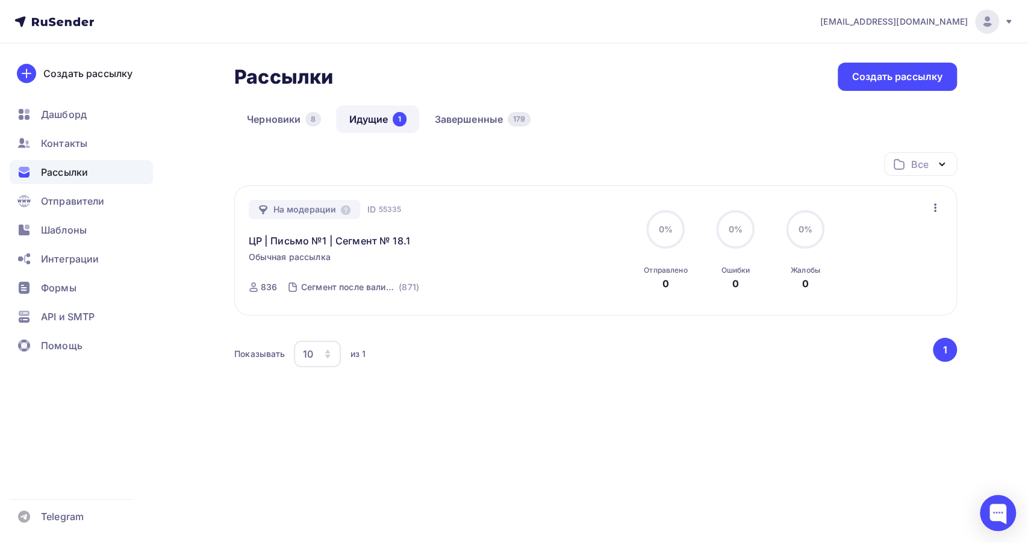
click at [78, 174] on span "Рассылки" at bounding box center [64, 172] width 47 height 14
click at [496, 120] on link "Завершенные 179" at bounding box center [483, 119] width 122 height 28
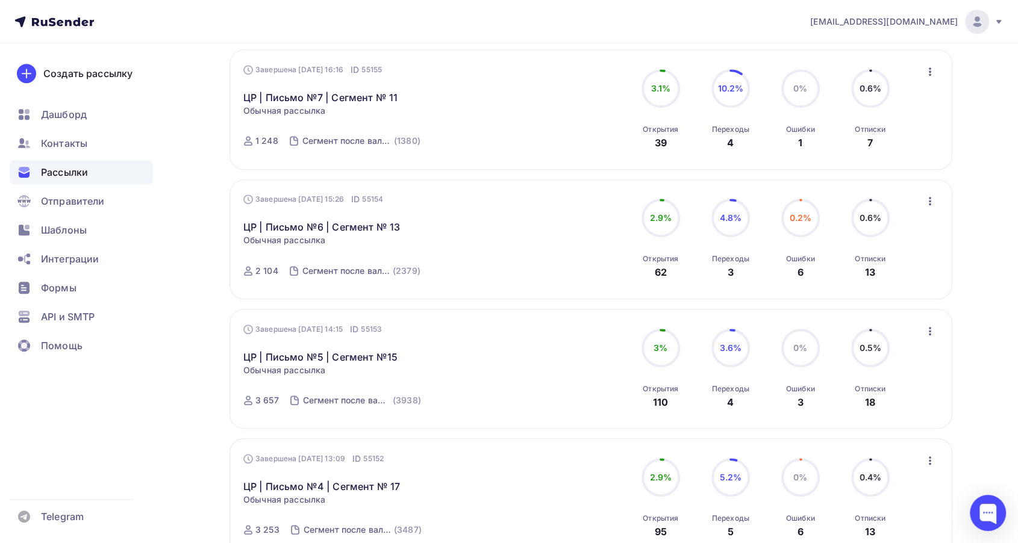
scroll to position [870, 0]
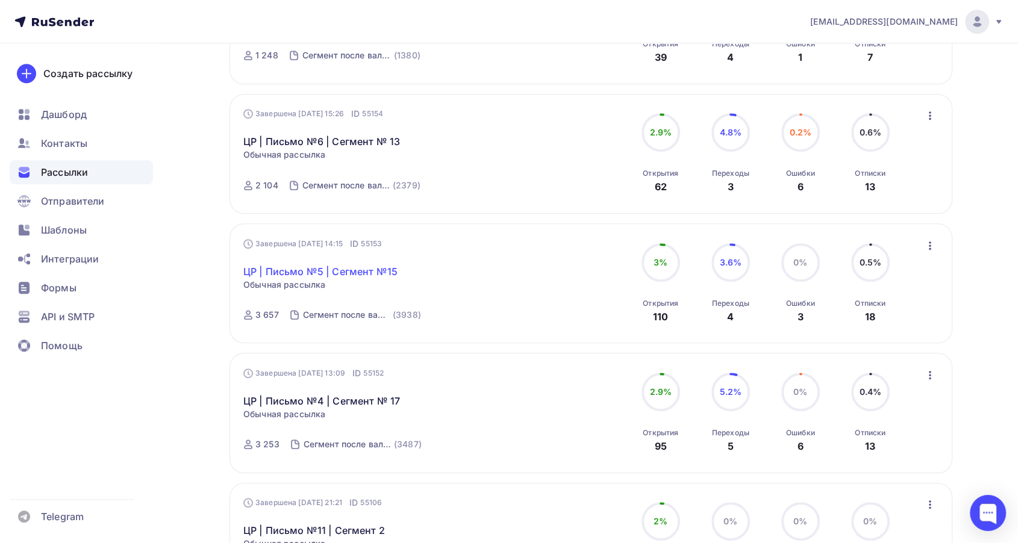
click at [357, 269] on link "ЦР | Письмо №5 | Сегмент №15" at bounding box center [320, 271] width 154 height 14
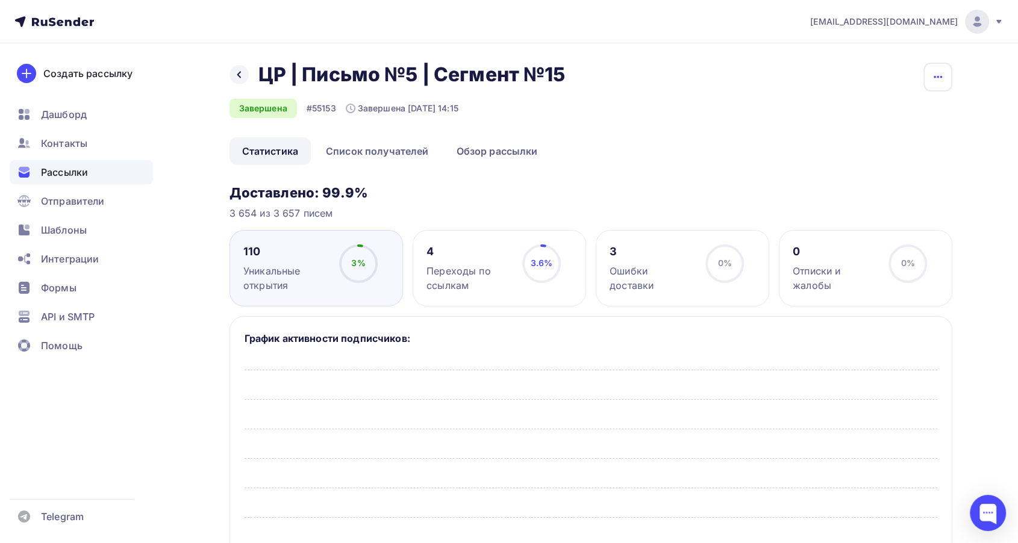
click at [925, 78] on button "button" at bounding box center [938, 77] width 29 height 29
click at [880, 116] on div "Копировать" at bounding box center [892, 115] width 116 height 14
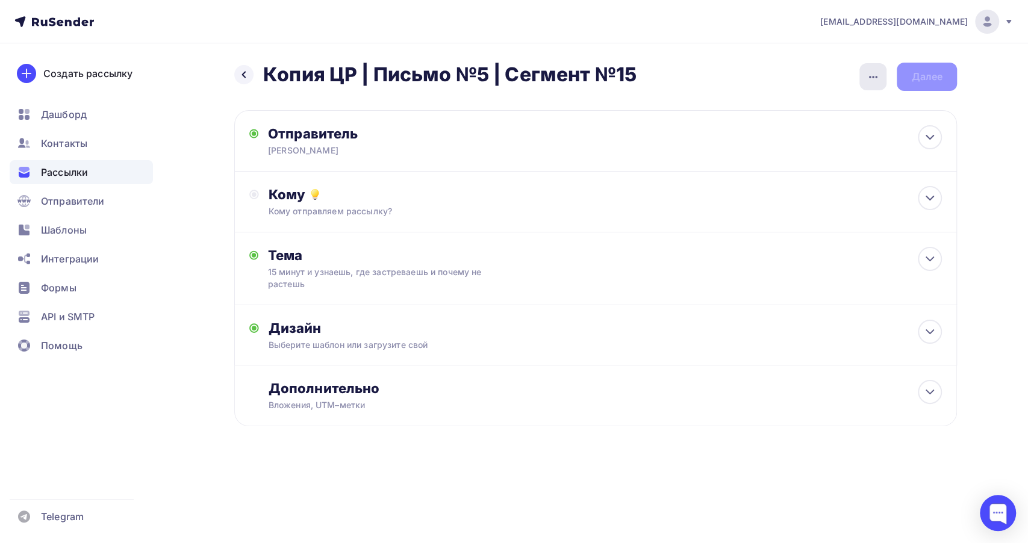
click at [881, 87] on div "button" at bounding box center [873, 76] width 27 height 27
click at [798, 140] on div "Переименовать рассылку" at bounding box center [809, 138] width 149 height 14
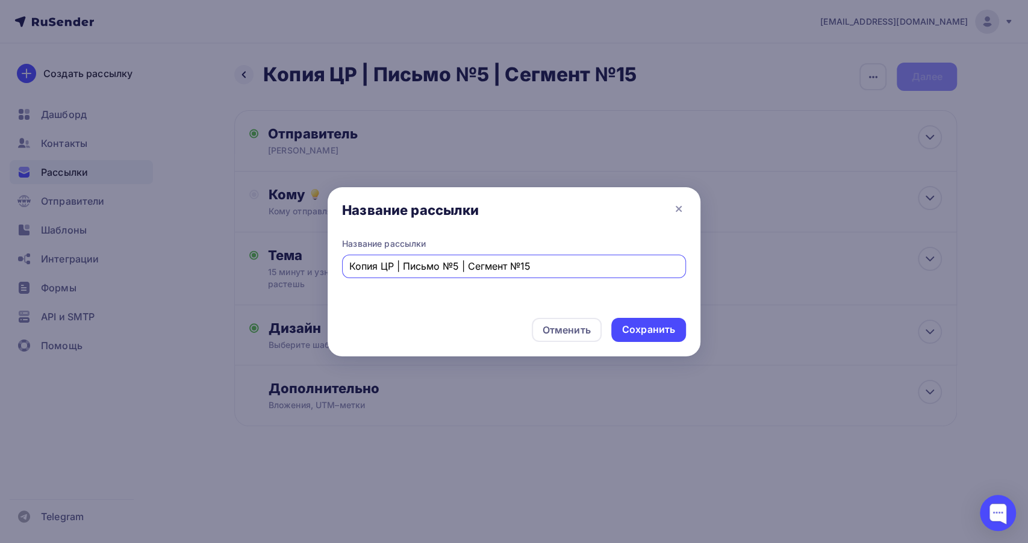
drag, startPoint x: 381, startPoint y: 268, endPoint x: 327, endPoint y: 276, distance: 55.5
click at [327, 276] on div "Название рассылки Название рассылки Копия ЦР | Письмо №5 | Сегмент №15 Отменить…" at bounding box center [514, 271] width 1028 height 543
click at [507, 261] on input "ЦР | Письмо №5 | Сегмент №15" at bounding box center [514, 266] width 330 height 14
type input "ЦР | Письмо №5 | Сегмент №16"
click at [649, 335] on div "Сохранить" at bounding box center [648, 330] width 53 height 14
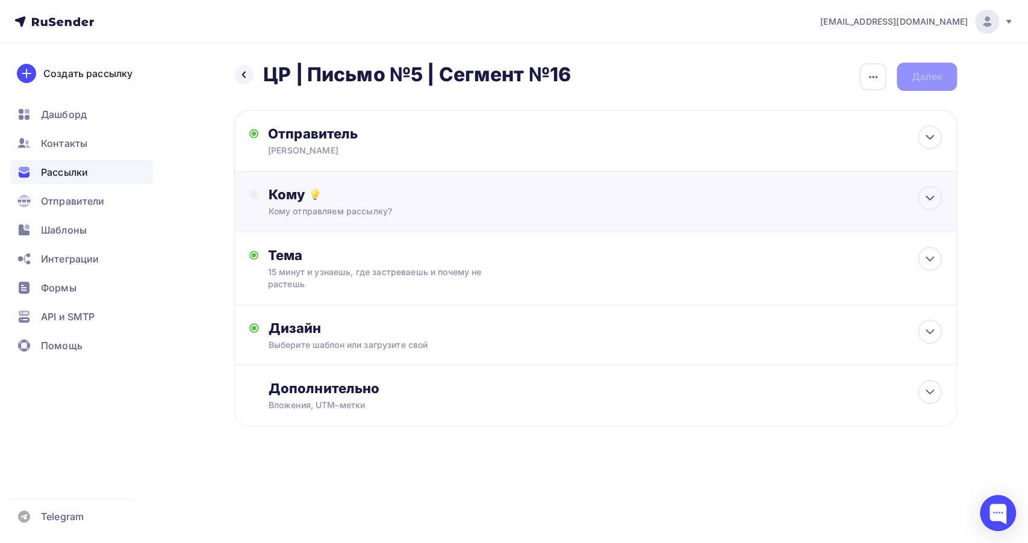
click at [365, 199] on div "Кому" at bounding box center [606, 194] width 674 height 17
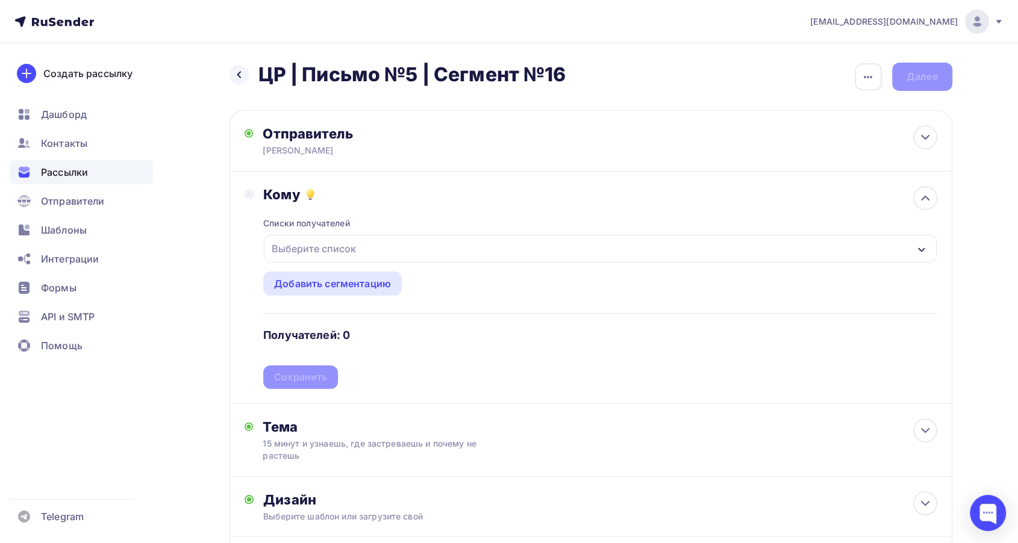
click at [363, 237] on div "Выберите список" at bounding box center [600, 249] width 672 height 28
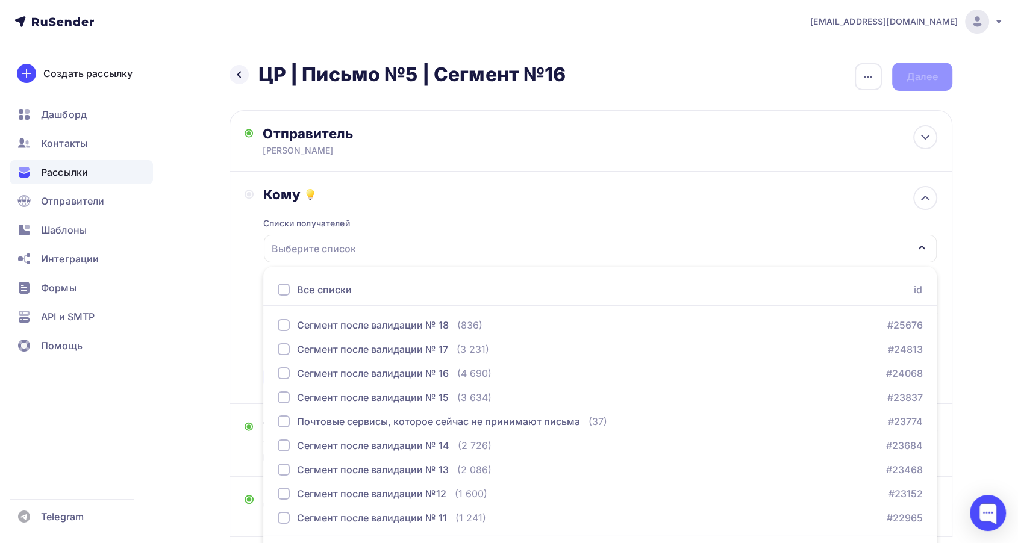
scroll to position [35, 0]
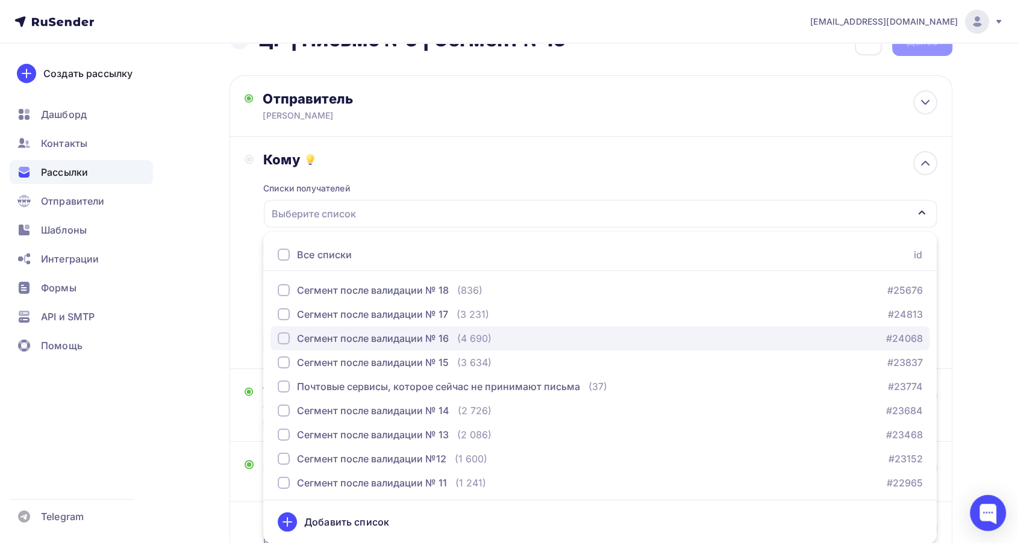
click at [404, 337] on div "Сегмент после валидации № 16" at bounding box center [373, 338] width 152 height 14
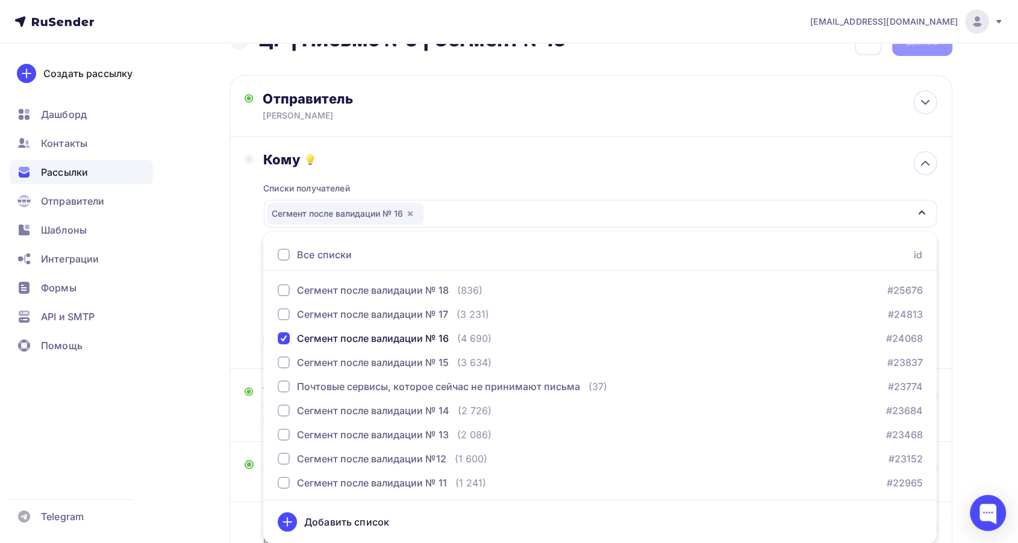
click at [423, 161] on div "Кому" at bounding box center [600, 159] width 674 height 17
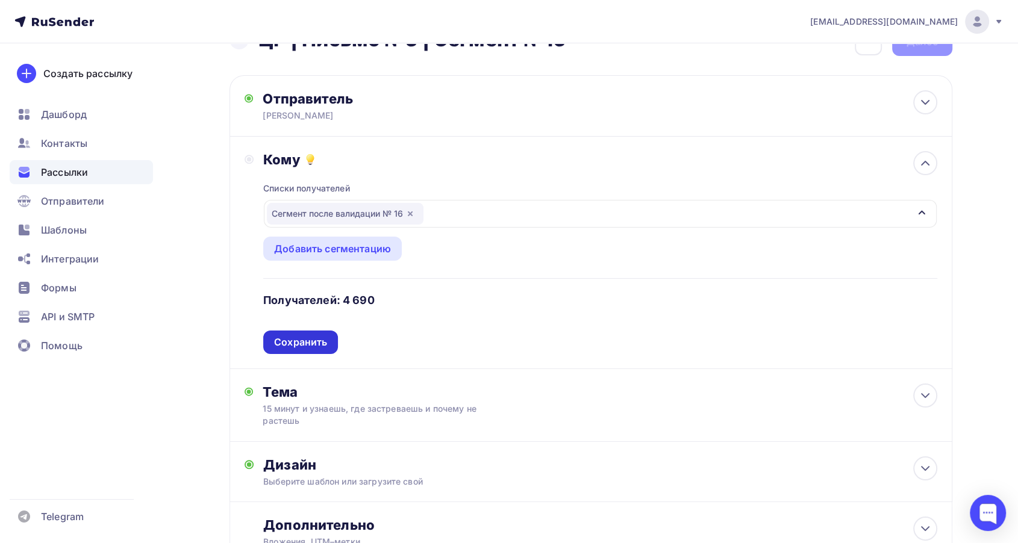
click at [321, 336] on div "Сохранить" at bounding box center [300, 343] width 53 height 14
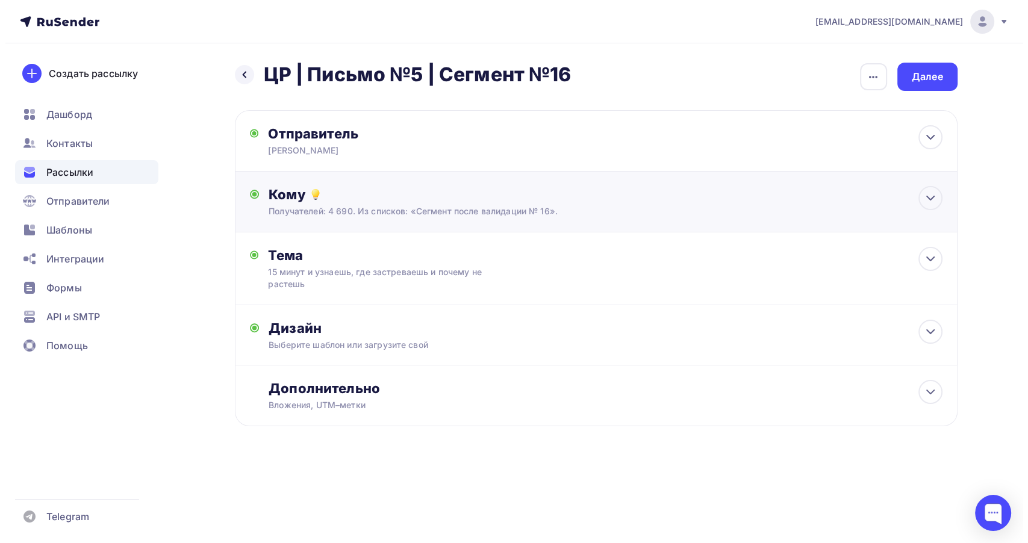
scroll to position [0, 0]
click at [478, 289] on div "15 минут и узнаешь, где застреваешь и почему не растешь" at bounding box center [375, 278] width 214 height 24
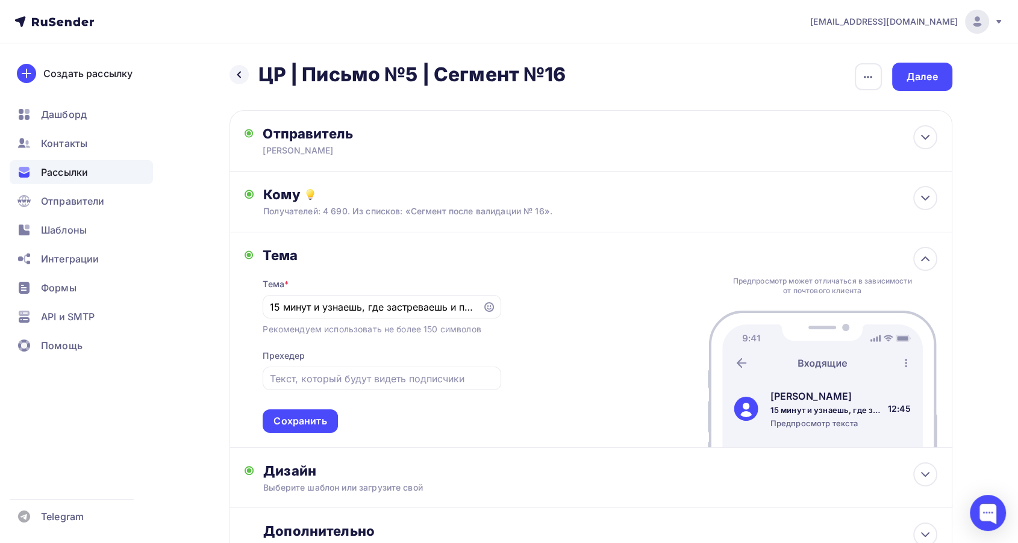
click at [551, 287] on div "Тема Тема * 15 минут и узнаешь, где застреваешь и почему не растешь Рекомендуем…" at bounding box center [591, 341] width 723 height 216
click at [904, 267] on div "Предпросмотр может отличаться в зависимости от почтового клиента Ника Зебра 15 …" at bounding box center [823, 340] width 230 height 215
click at [910, 266] on div "Предпросмотр может отличаться в зависимости от почтового клиента Ника Зебра 15 …" at bounding box center [823, 340] width 230 height 215
click at [927, 262] on icon at bounding box center [925, 259] width 14 height 14
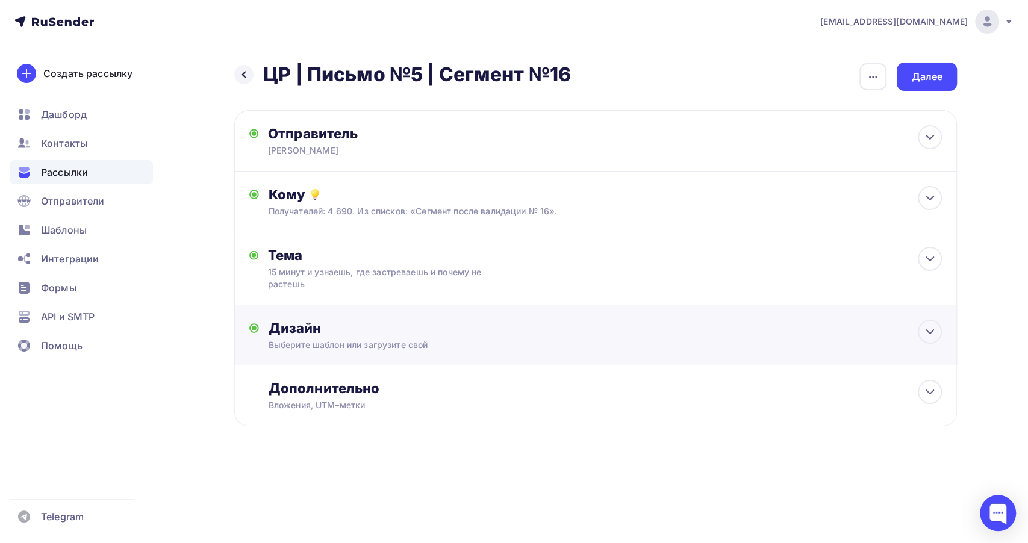
click at [531, 315] on div "Дизайн Выберите шаблон или загрузите свой Размер письма: 122 Kb Заменить шаблон…" at bounding box center [595, 335] width 723 height 60
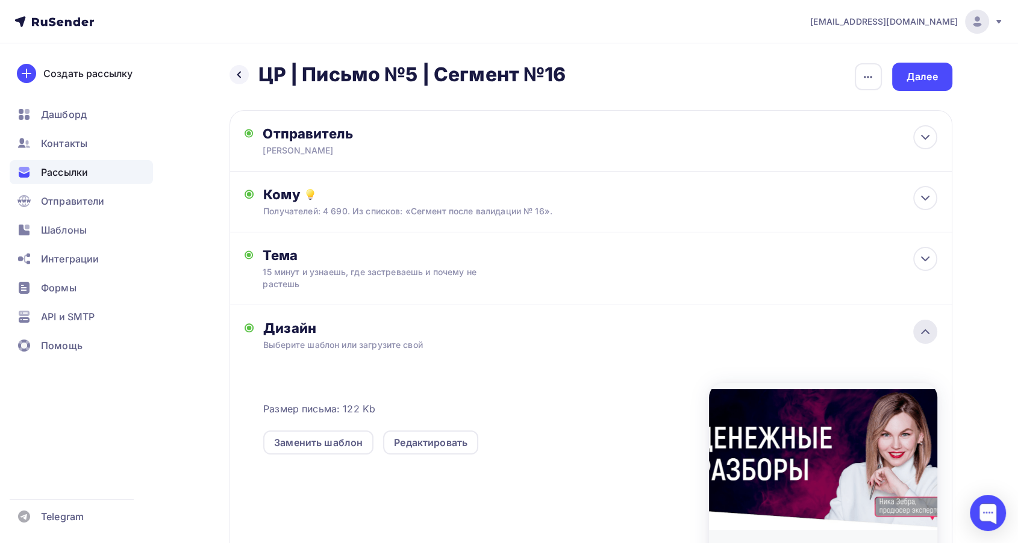
click at [930, 340] on div at bounding box center [925, 332] width 24 height 24
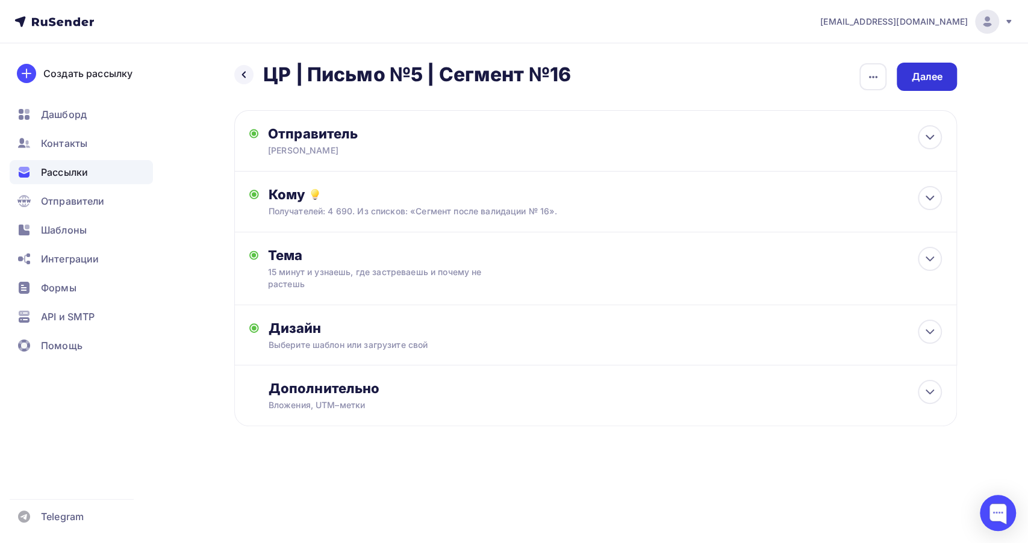
click at [920, 82] on div "Далее" at bounding box center [927, 77] width 31 height 14
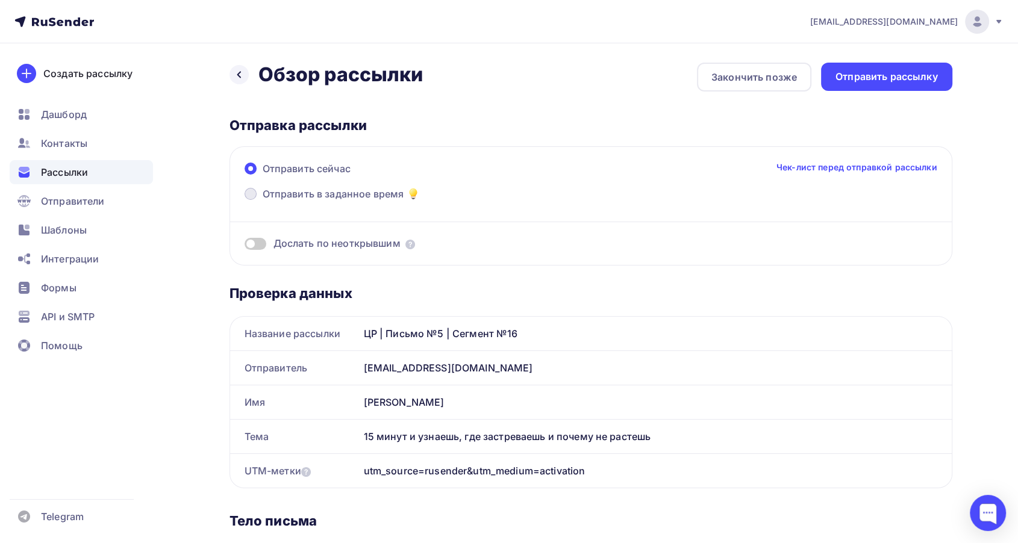
click at [376, 190] on span "Отправить в заданное время" at bounding box center [334, 194] width 142 height 14
click at [263, 201] on input "Отправить в заданное время" at bounding box center [263, 201] width 0 height 0
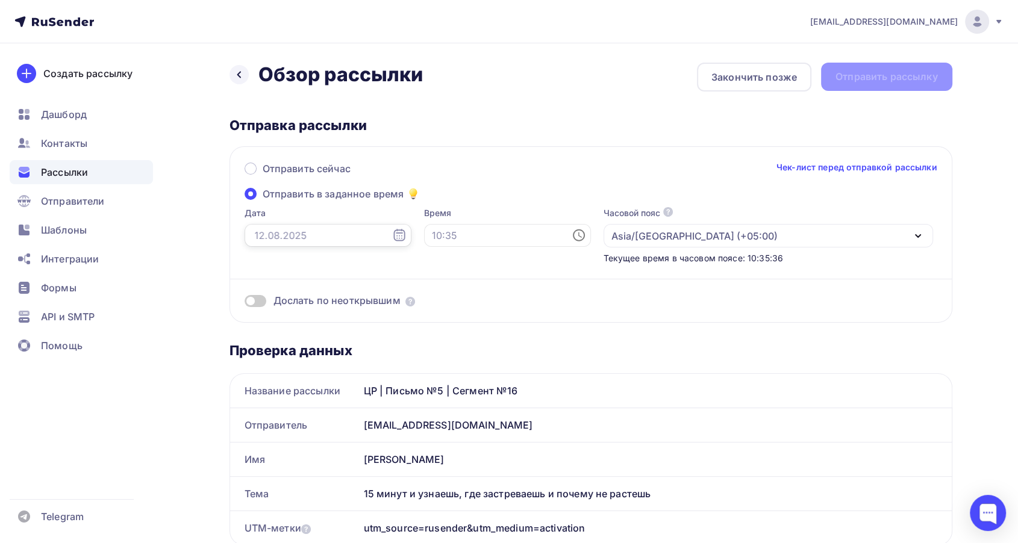
click at [287, 226] on input "text" at bounding box center [328, 235] width 167 height 23
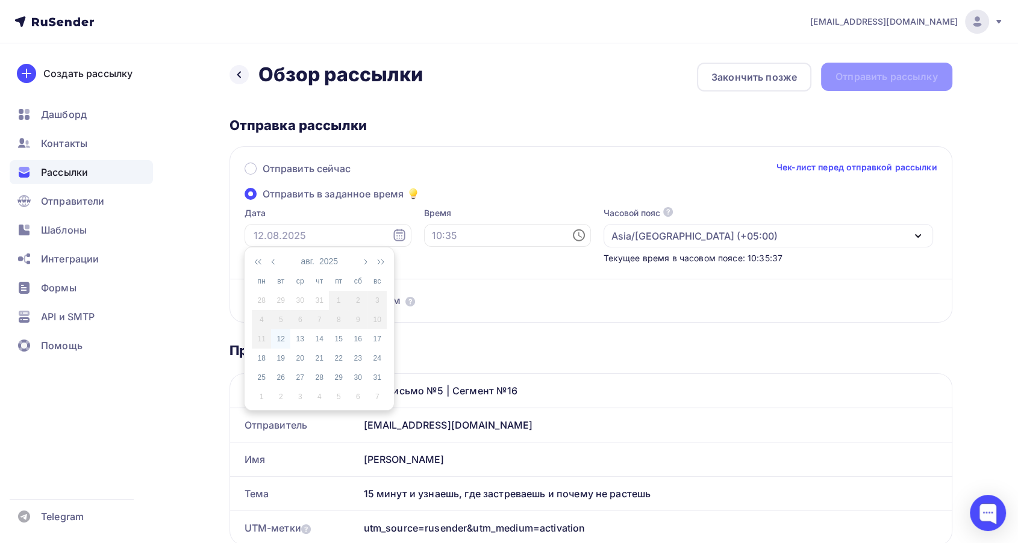
click at [280, 342] on div "12" at bounding box center [280, 339] width 19 height 11
type input "12.08.2025"
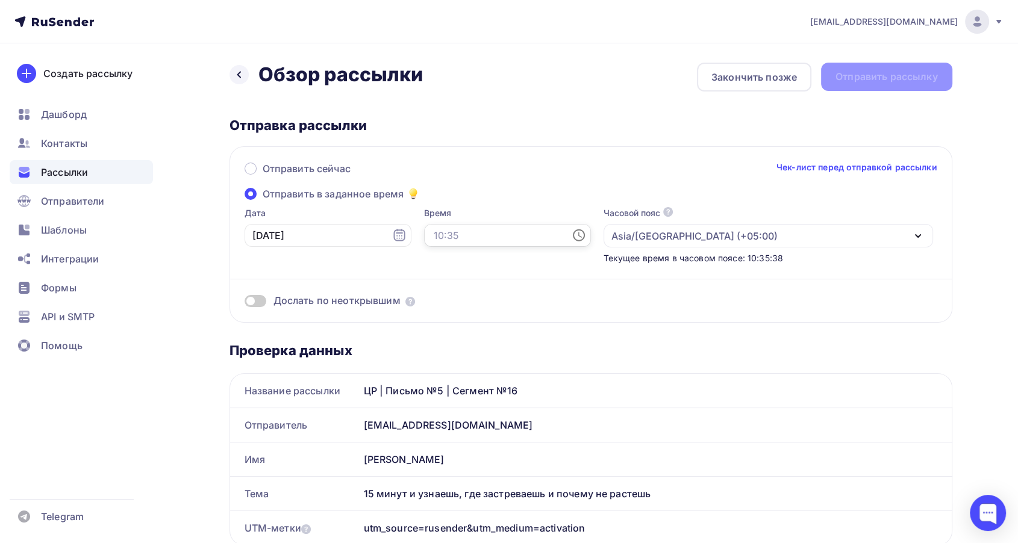
click at [429, 245] on input "text" at bounding box center [507, 235] width 167 height 23
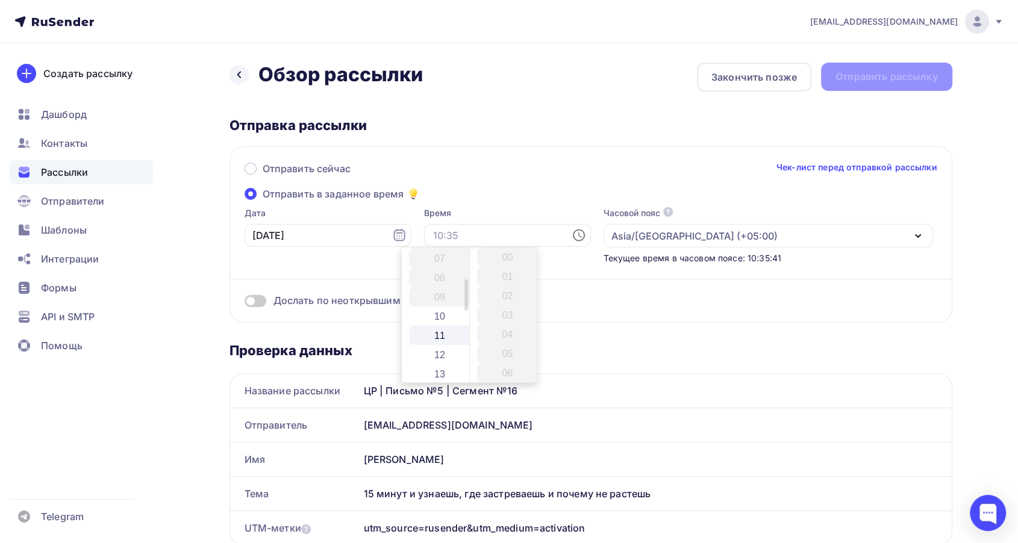
click at [442, 333] on li "11" at bounding box center [440, 335] width 63 height 19
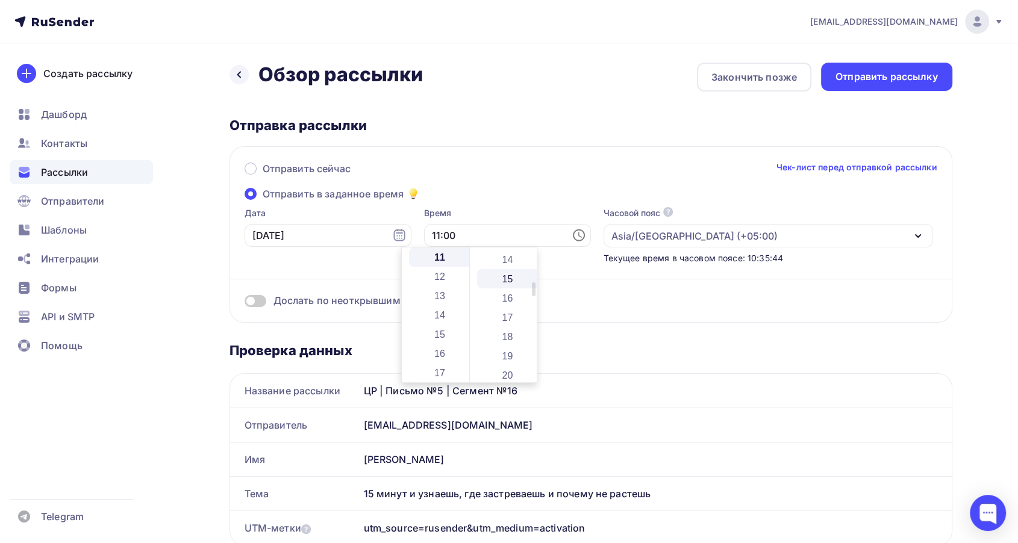
scroll to position [401, 0]
click at [443, 274] on li "12" at bounding box center [440, 276] width 63 height 19
click at [511, 293] on li "12" at bounding box center [508, 287] width 63 height 19
type input "12:12"
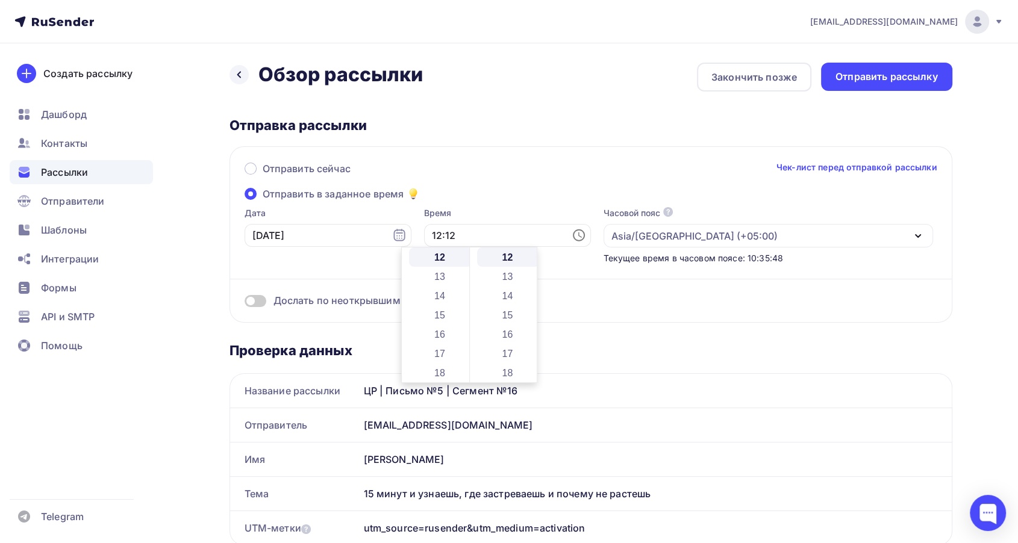
click at [479, 203] on div "Отправить сейчас Чек-лист перед отправкой рассылки Отправить в заданное время Д…" at bounding box center [591, 234] width 723 height 177
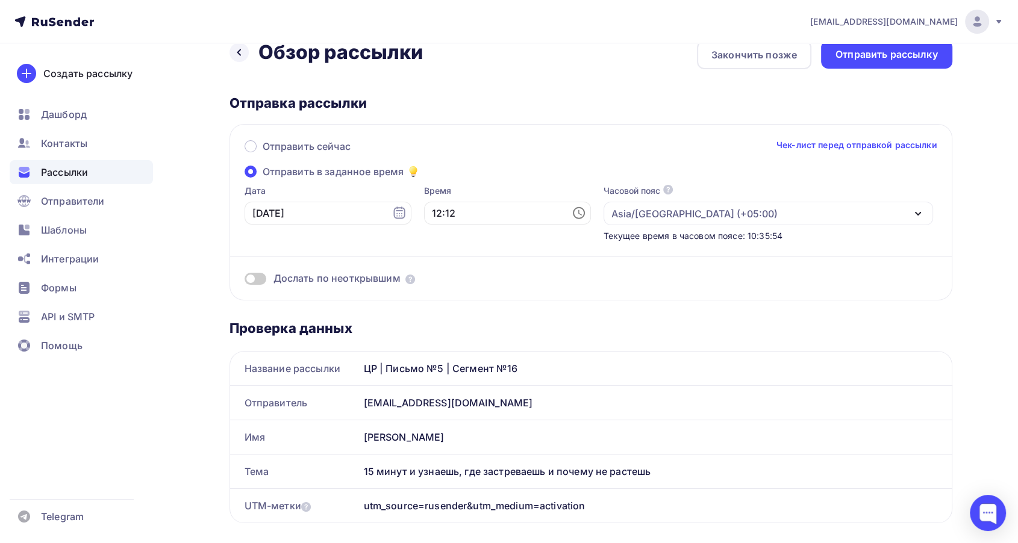
scroll to position [0, 0]
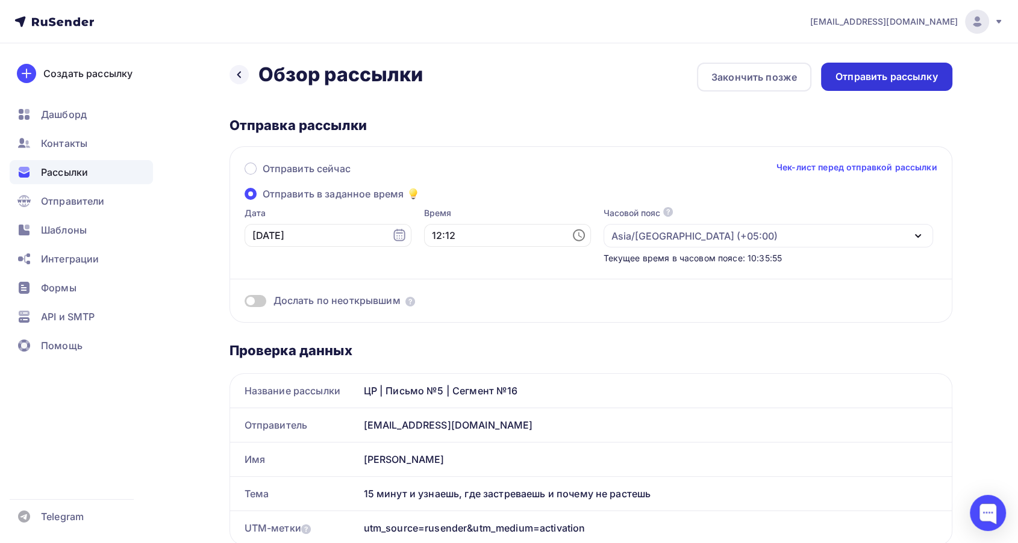
click at [853, 75] on div "Отправить рассылку" at bounding box center [887, 77] width 102 height 14
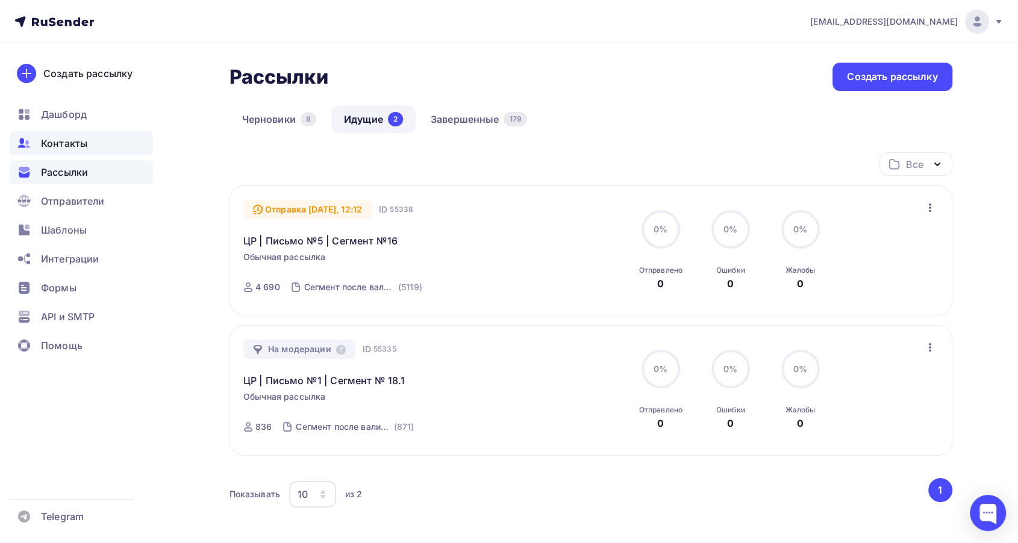
click at [72, 137] on span "Контакты" at bounding box center [64, 143] width 46 height 14
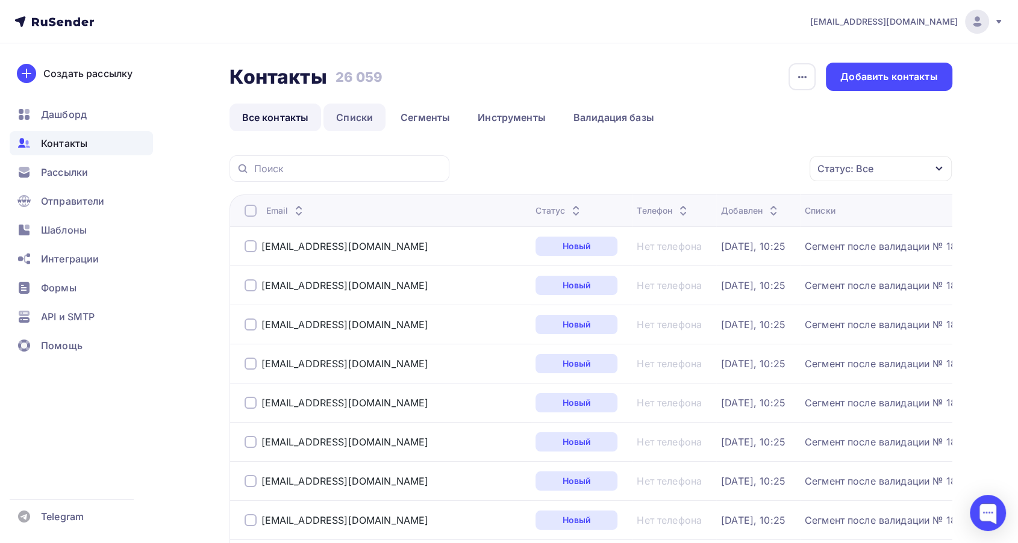
click at [353, 111] on link "Списки" at bounding box center [355, 118] width 62 height 28
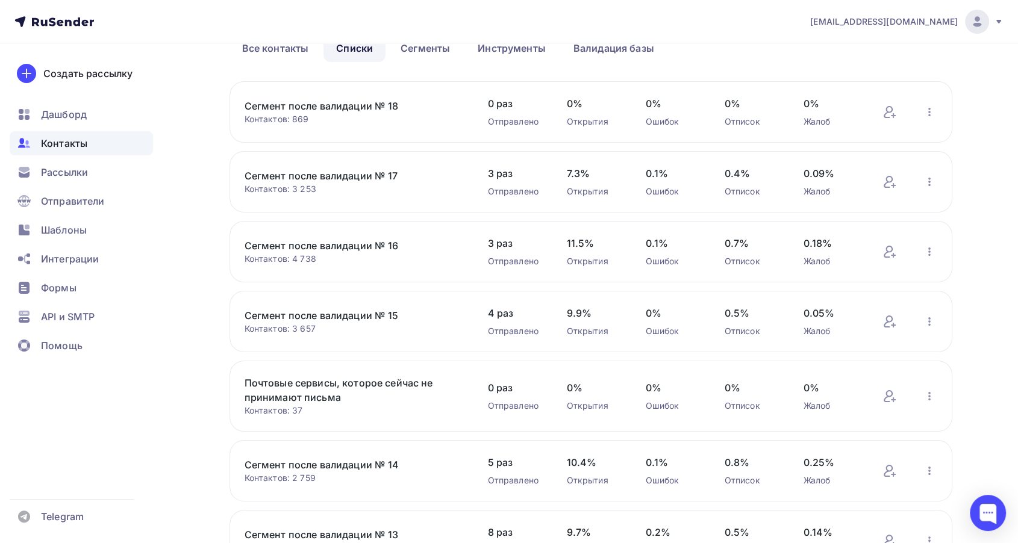
scroll to position [134, 0]
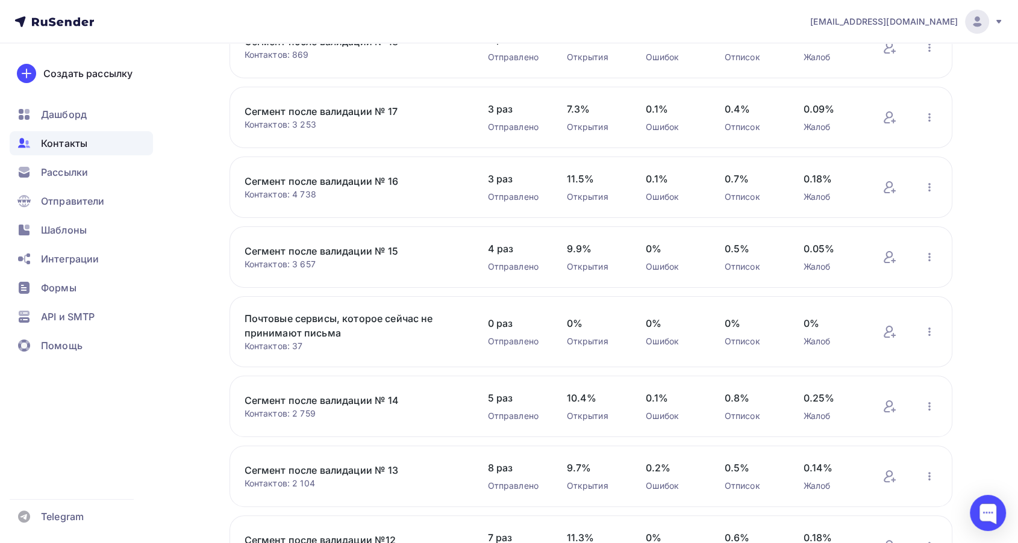
click at [381, 398] on link "Сегмент после валидации № 14" at bounding box center [347, 400] width 205 height 14
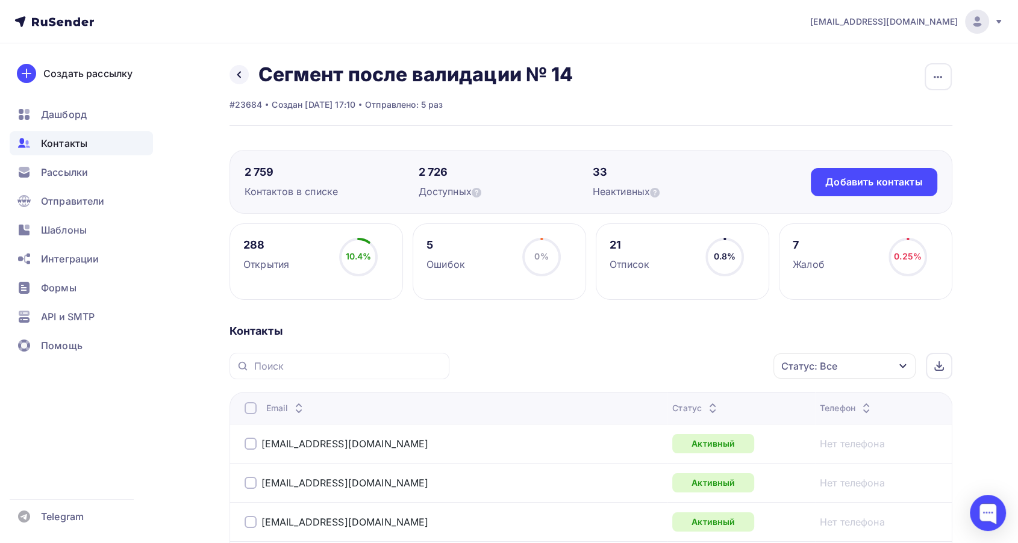
click at [906, 371] on icon "button" at bounding box center [903, 366] width 10 height 10
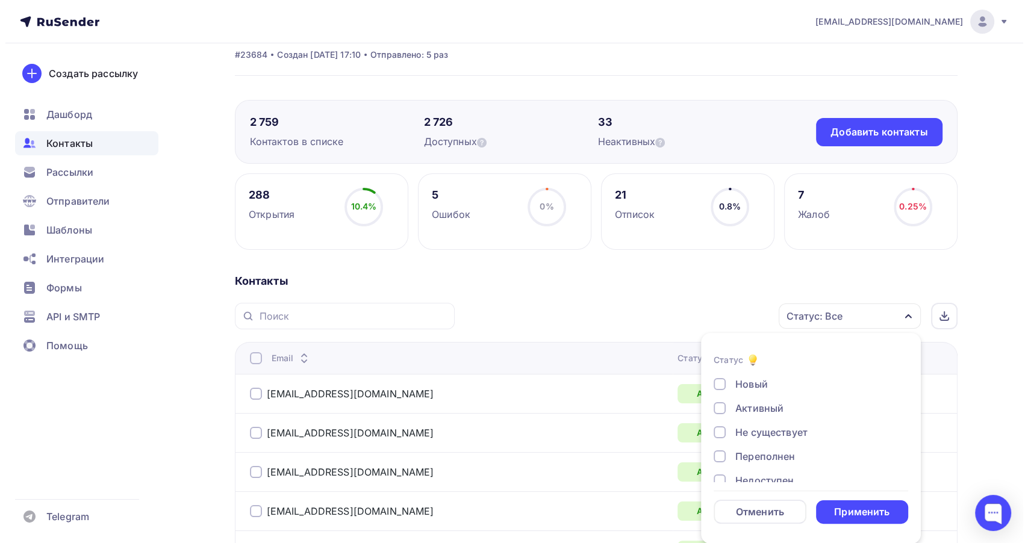
scroll to position [67, 0]
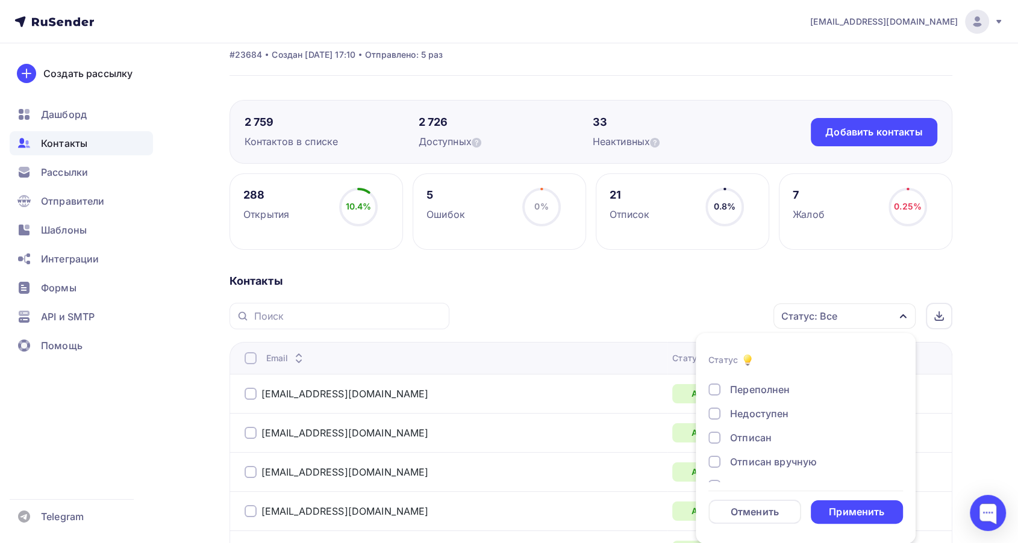
click at [736, 437] on div "Отписан" at bounding box center [751, 438] width 42 height 14
click at [830, 506] on div "Применить" at bounding box center [856, 512] width 55 height 14
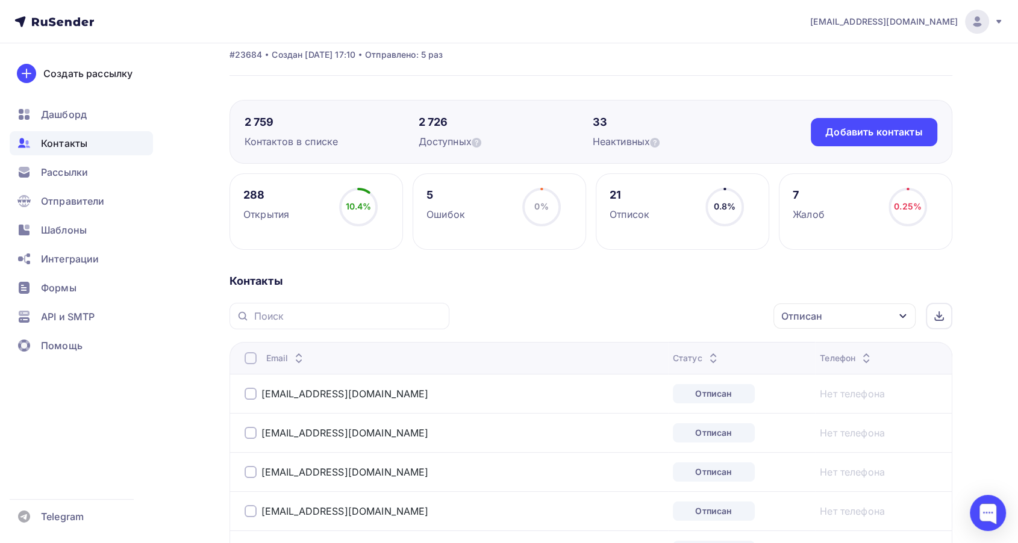
click at [251, 357] on div at bounding box center [251, 358] width 12 height 12
click at [633, 321] on div "Действие" at bounding box center [635, 316] width 46 height 14
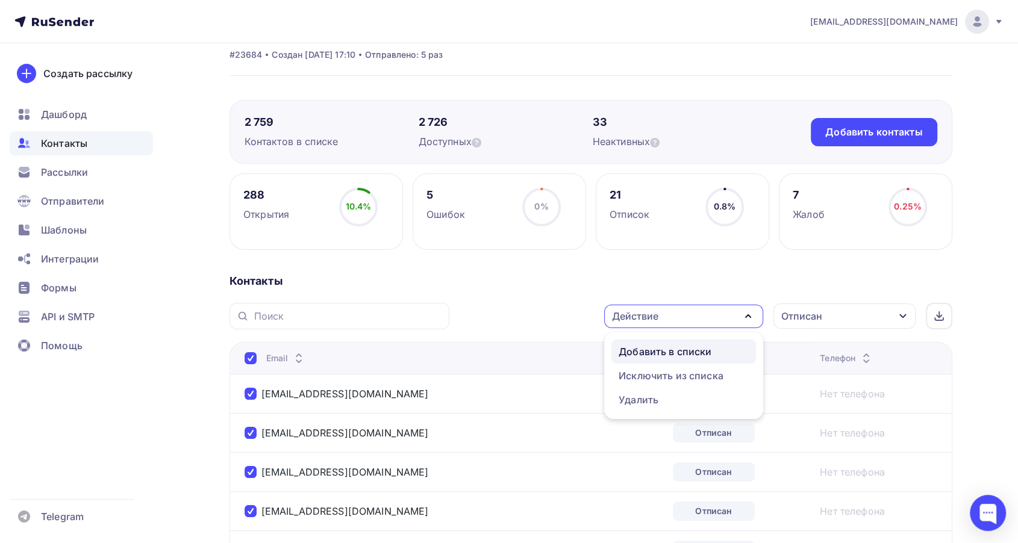
click at [639, 357] on div "Добавить в списки" at bounding box center [665, 352] width 93 height 14
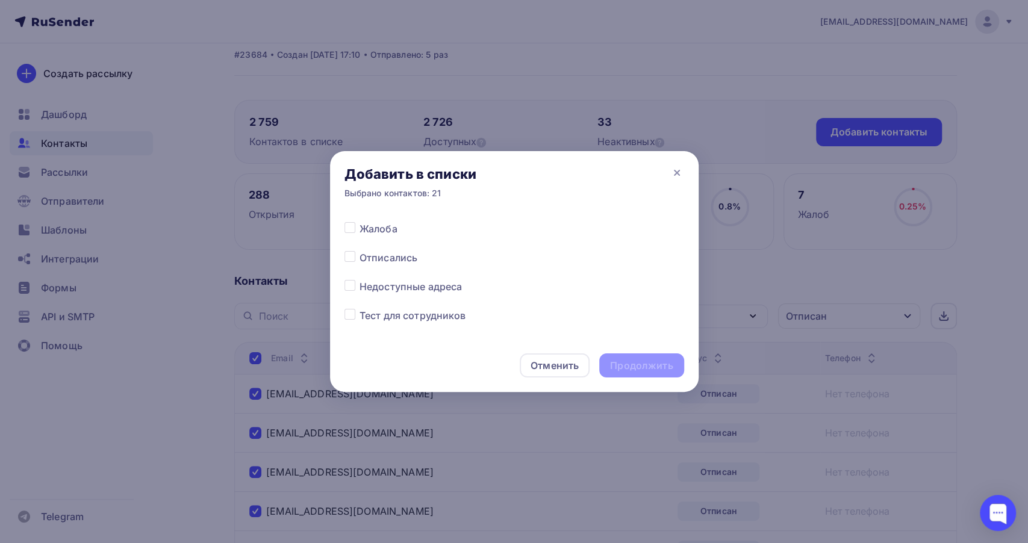
scroll to position [602, 0]
click at [360, 248] on label at bounding box center [360, 248] width 0 height 0
click at [348, 254] on input "checkbox" at bounding box center [350, 253] width 11 height 11
checkbox input "true"
click at [629, 363] on div "Продолжить" at bounding box center [641, 366] width 63 height 14
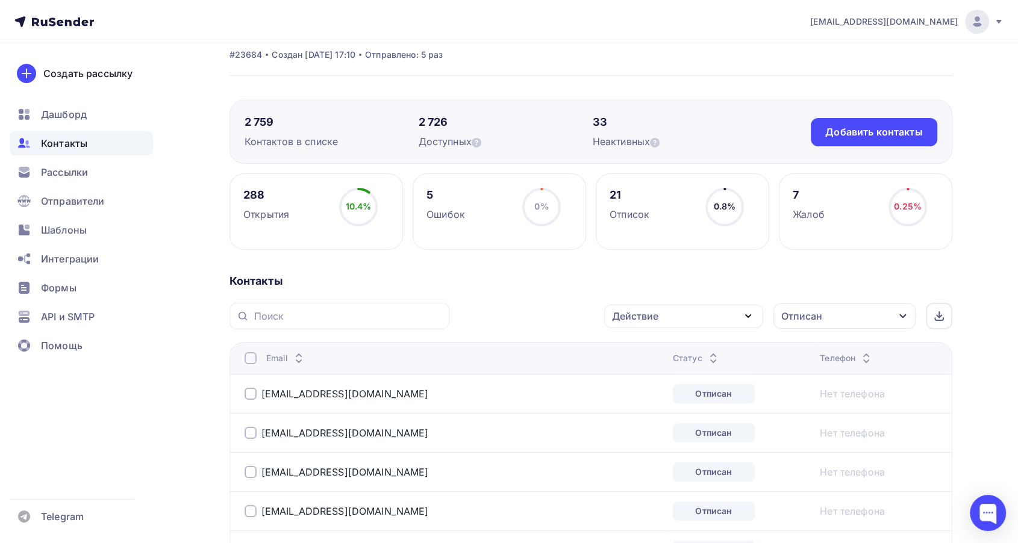
click at [251, 359] on div at bounding box center [251, 358] width 12 height 12
click at [619, 323] on div "Действие" at bounding box center [683, 316] width 159 height 23
click at [642, 373] on div "Исключить из списка" at bounding box center [671, 376] width 105 height 14
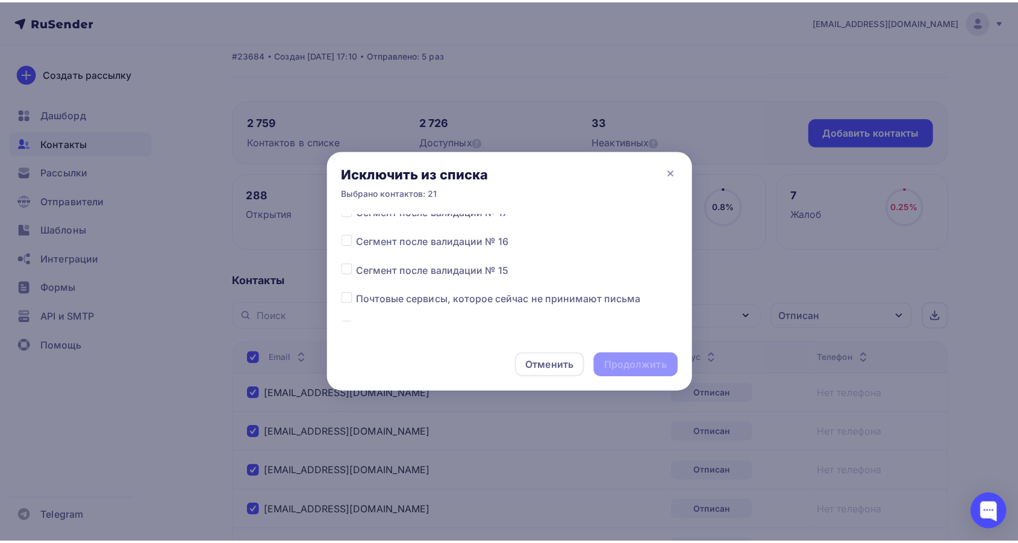
scroll to position [134, 0]
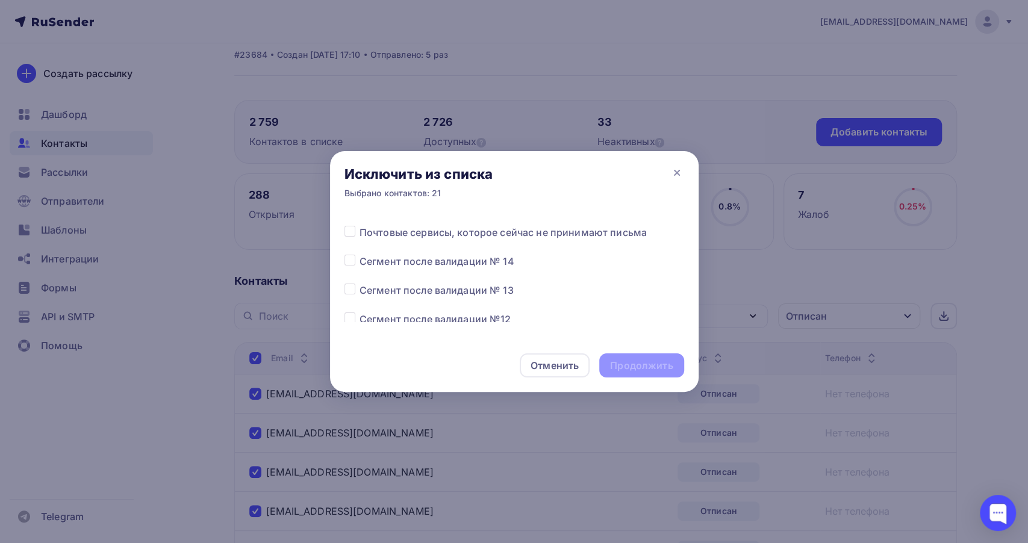
click at [355, 260] on div at bounding box center [352, 261] width 15 height 14
click at [360, 254] on label at bounding box center [360, 254] width 0 height 0
click at [352, 259] on input "checkbox" at bounding box center [350, 259] width 11 height 11
checkbox input "true"
click at [616, 357] on div "Продолжить" at bounding box center [641, 366] width 84 height 24
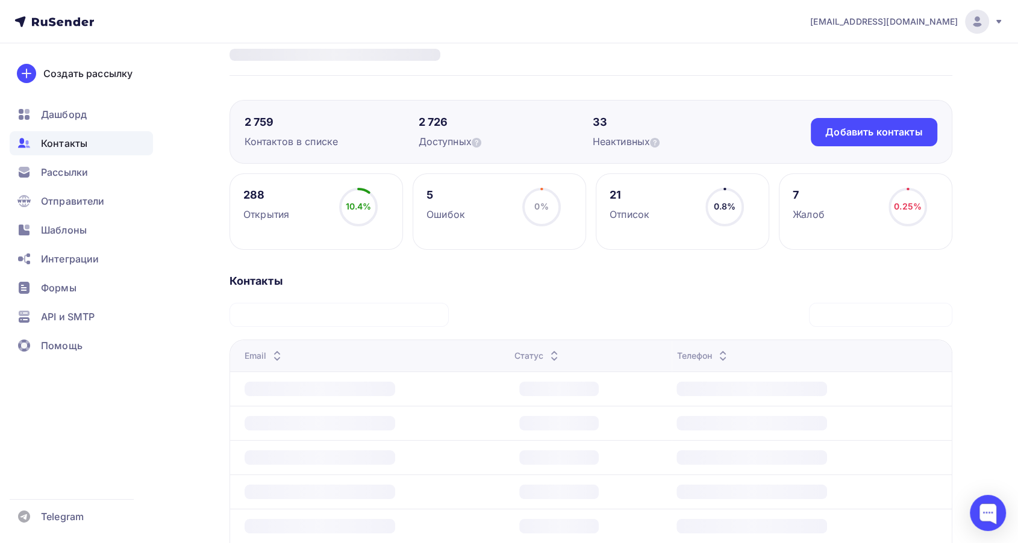
scroll to position [0, 0]
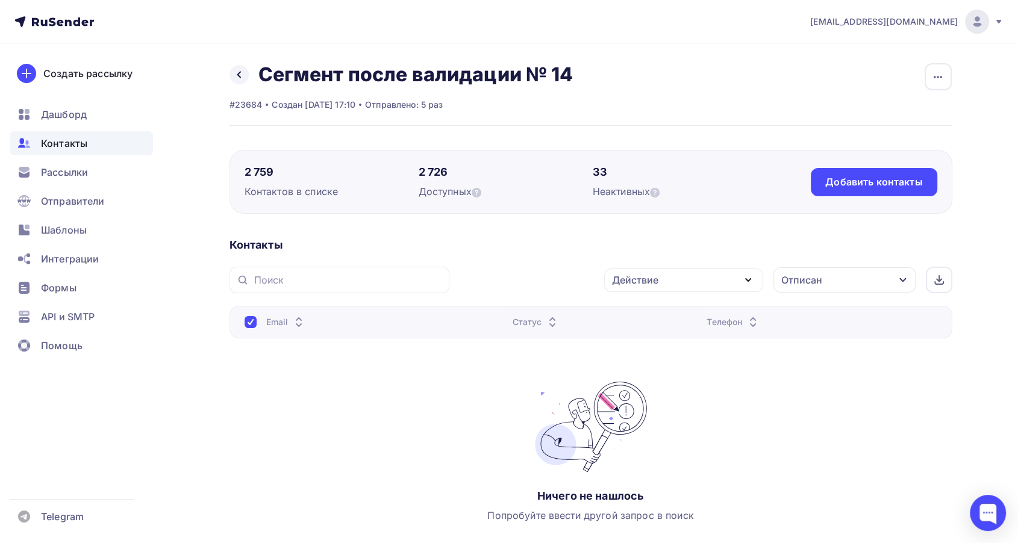
click at [812, 289] on div "Отписан" at bounding box center [845, 280] width 142 height 25
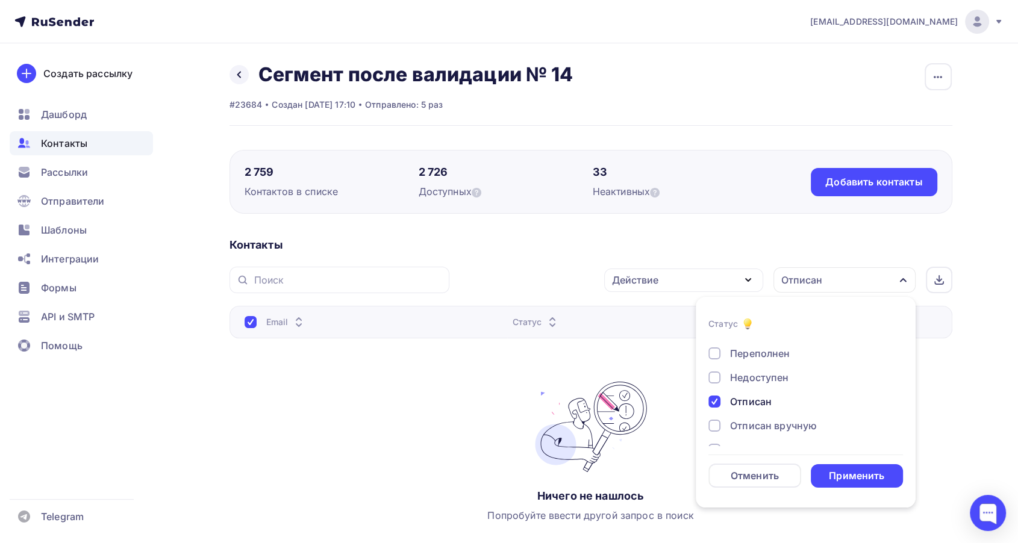
click at [749, 401] on div "Отписан" at bounding box center [751, 402] width 42 height 14
click at [848, 472] on div "Применить" at bounding box center [856, 476] width 55 height 14
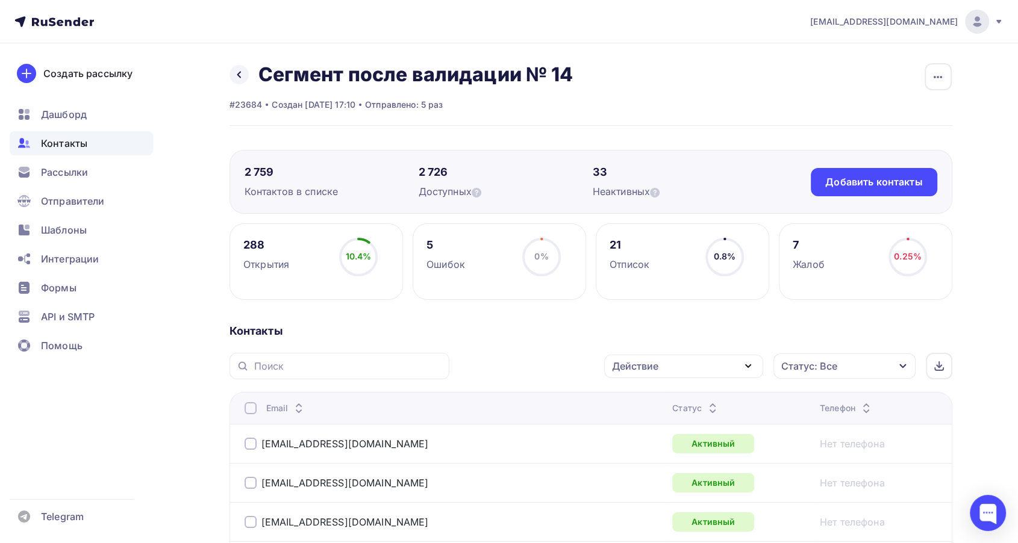
click at [878, 366] on div "Статус: Все" at bounding box center [845, 366] width 142 height 25
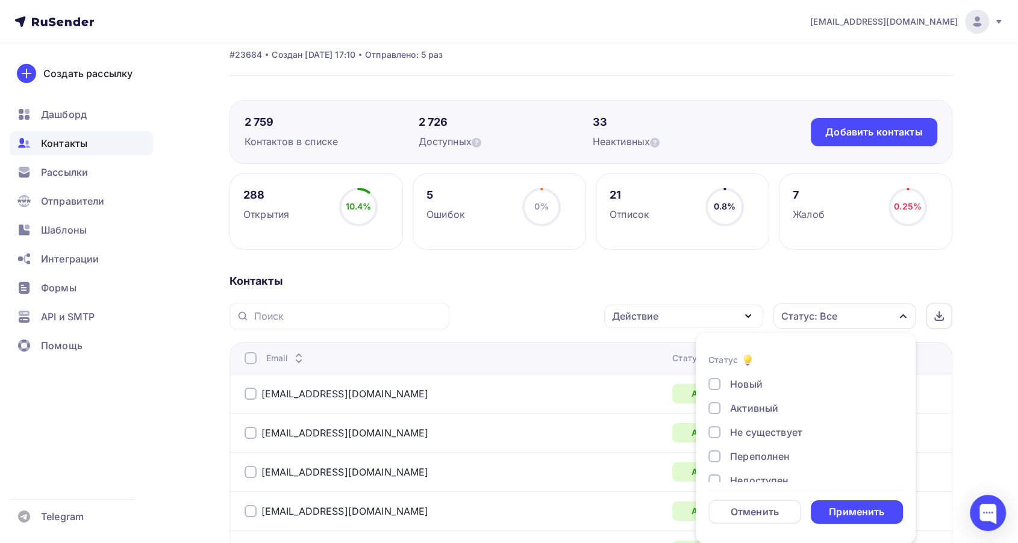
scroll to position [87, 0]
click at [715, 466] on div at bounding box center [715, 466] width 12 height 12
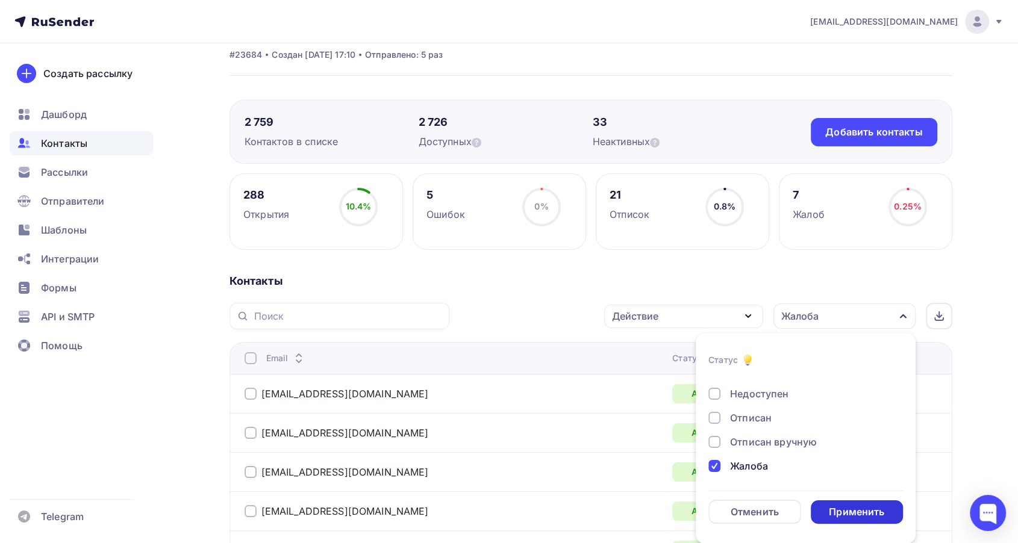
click at [859, 512] on div "Применить" at bounding box center [856, 512] width 55 height 14
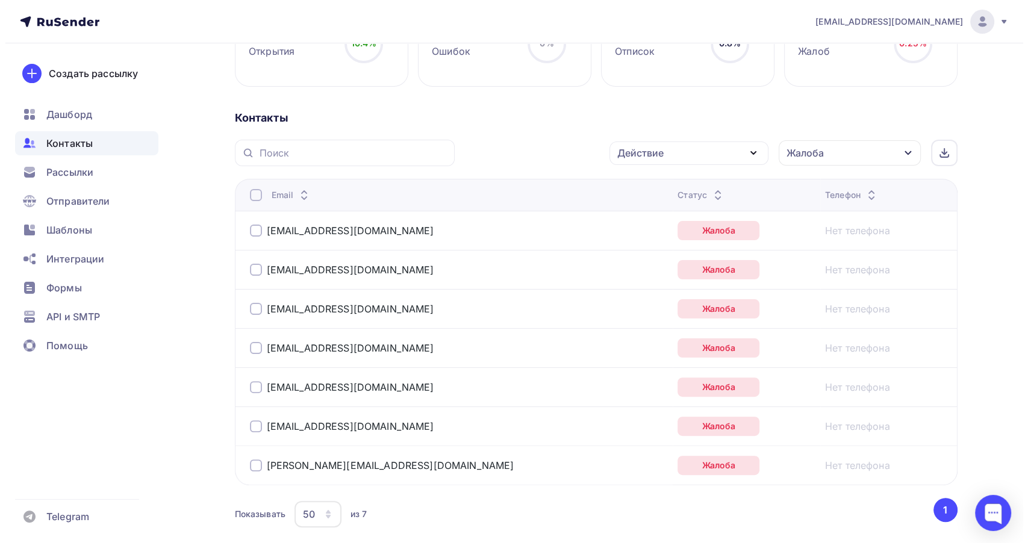
scroll to position [210, 0]
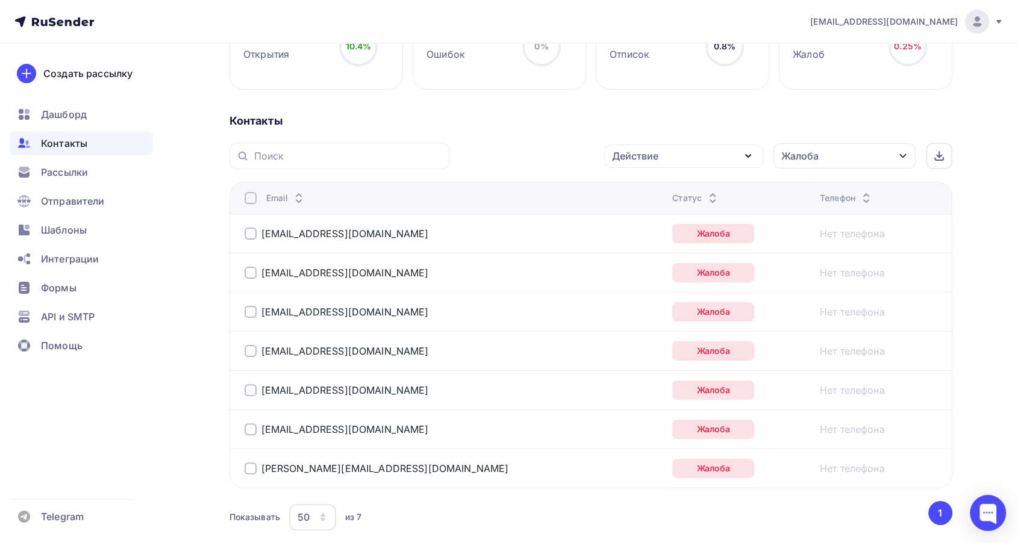
click at [242, 207] on th "Email" at bounding box center [449, 198] width 439 height 32
click at [246, 202] on div at bounding box center [251, 198] width 12 height 12
click at [629, 161] on div "Действие" at bounding box center [635, 156] width 46 height 14
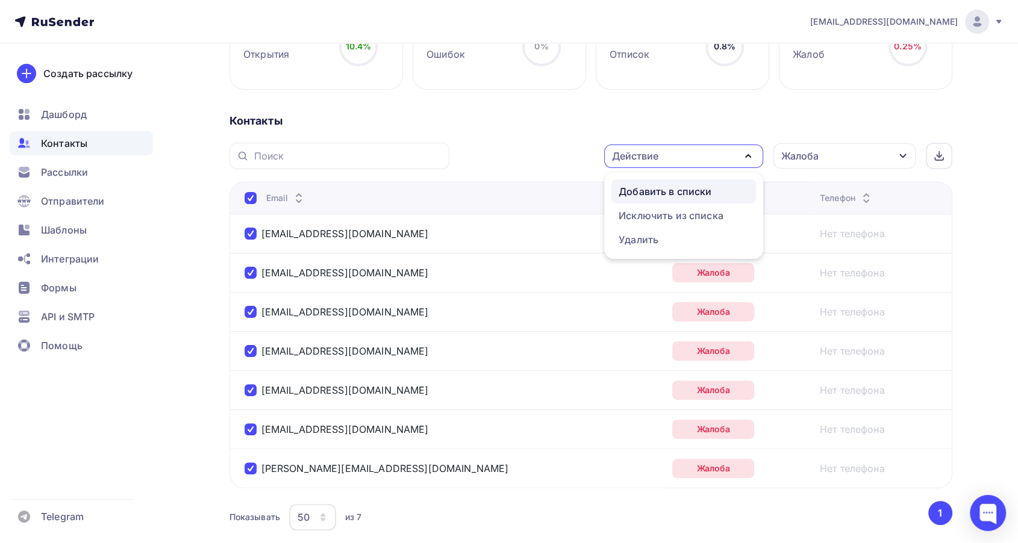
click at [662, 197] on div "Добавить в списки" at bounding box center [665, 191] width 93 height 14
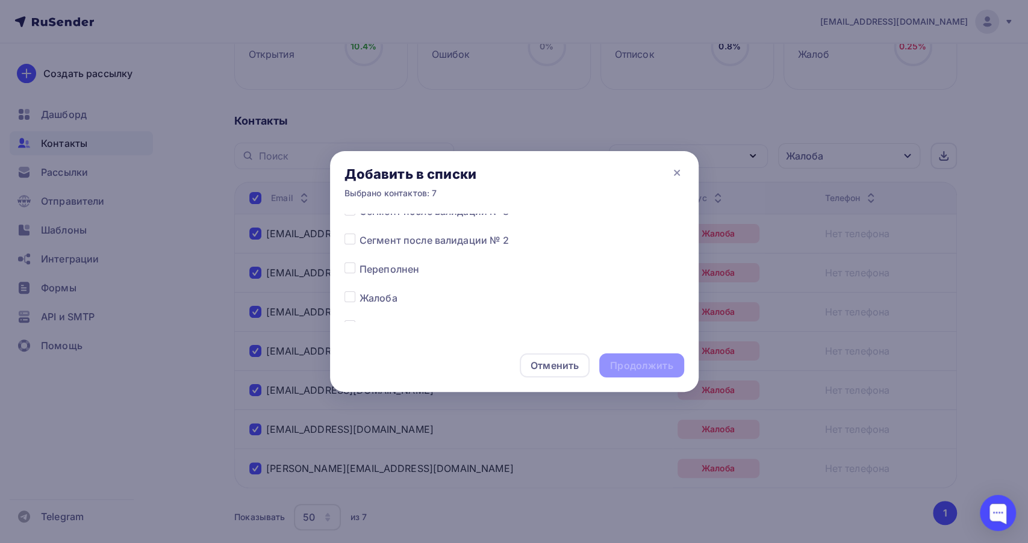
scroll to position [602, 0]
click at [360, 219] on label at bounding box center [360, 219] width 0 height 0
click at [348, 222] on input "checkbox" at bounding box center [350, 224] width 11 height 11
checkbox input "true"
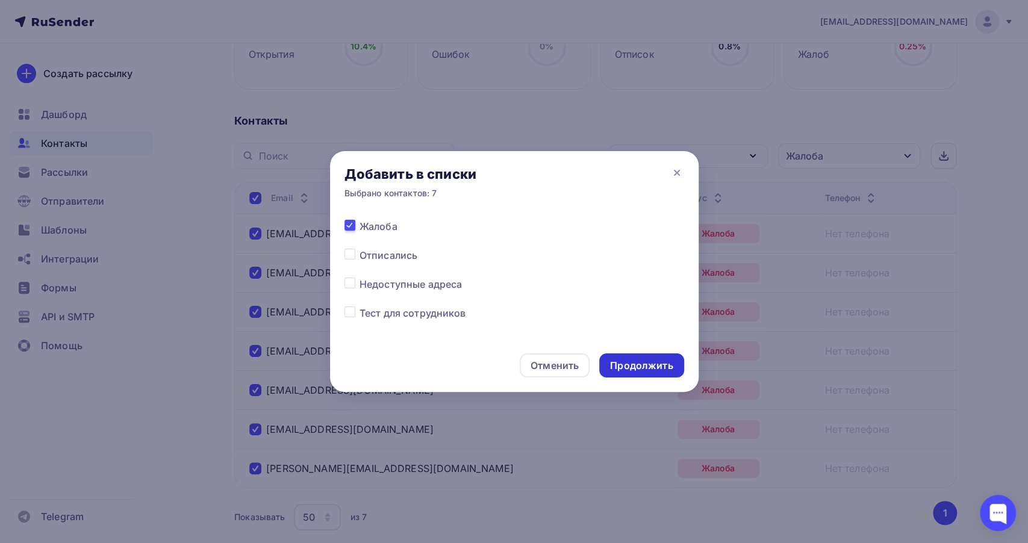
click at [622, 369] on div "Продолжить" at bounding box center [641, 366] width 63 height 14
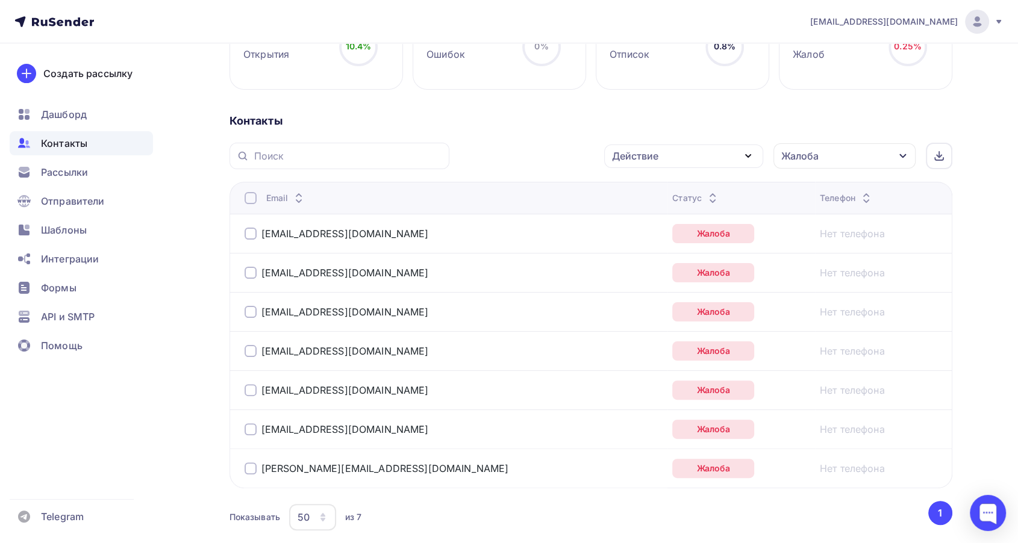
click at [258, 200] on div "Email" at bounding box center [395, 198] width 301 height 12
click at [252, 199] on div at bounding box center [251, 198] width 12 height 12
click at [246, 198] on div at bounding box center [251, 198] width 12 height 12
click at [636, 157] on div "Действие" at bounding box center [635, 156] width 46 height 14
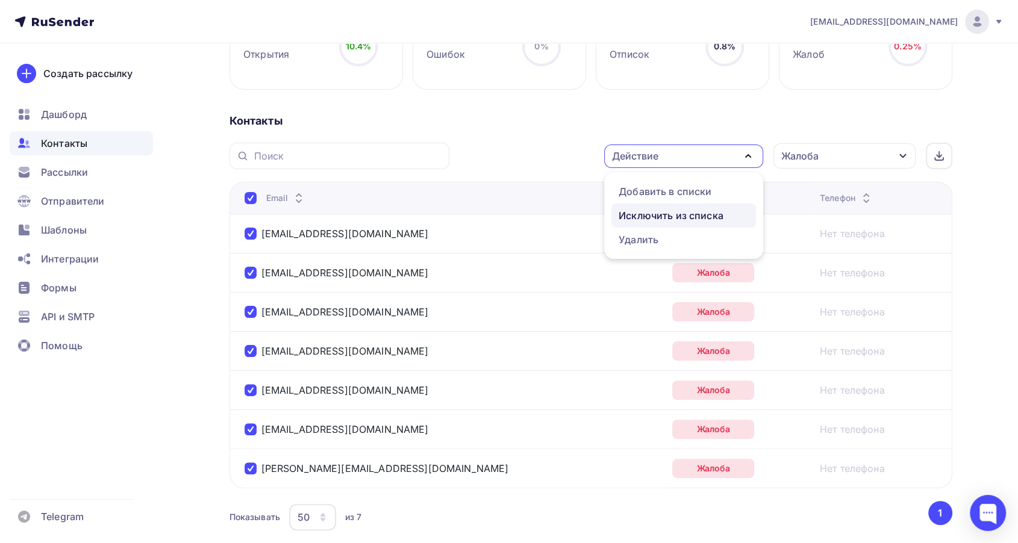
click at [645, 210] on div "Исключить из списка" at bounding box center [671, 215] width 105 height 14
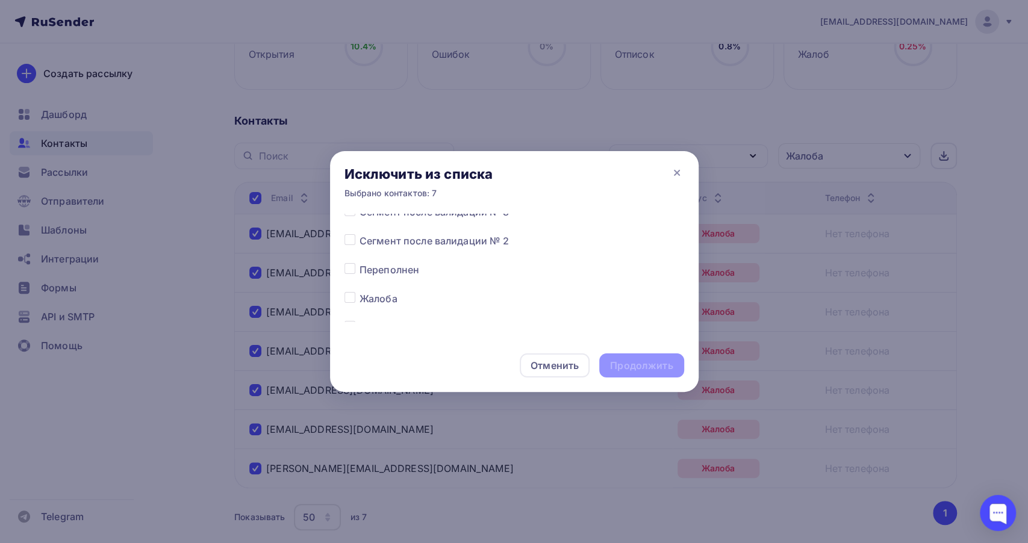
scroll to position [535, 0]
click at [356, 292] on div at bounding box center [352, 294] width 15 height 14
click at [360, 287] on label at bounding box center [360, 287] width 0 height 0
click at [354, 292] on input "checkbox" at bounding box center [350, 292] width 11 height 11
checkbox input "true"
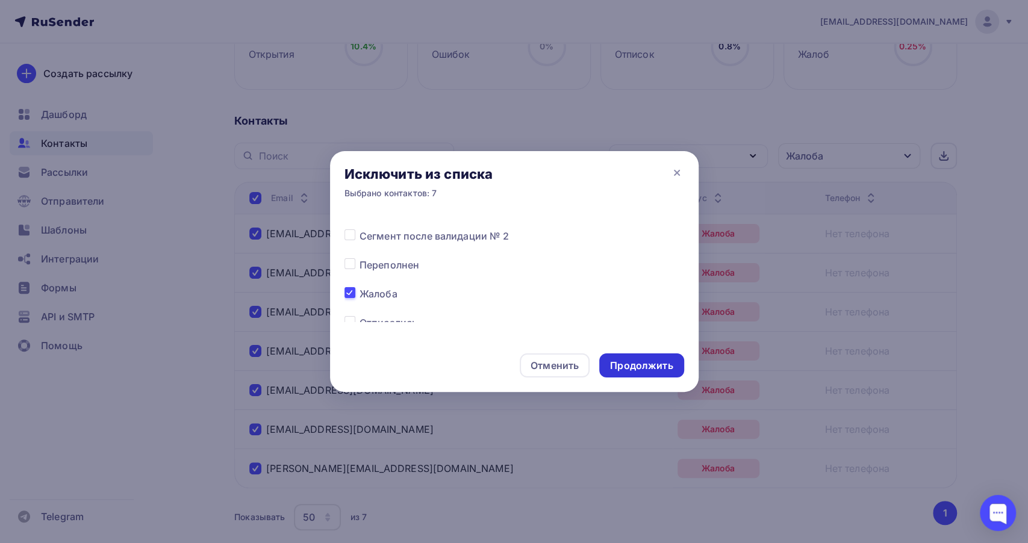
click at [624, 360] on div "Продолжить" at bounding box center [641, 366] width 63 height 14
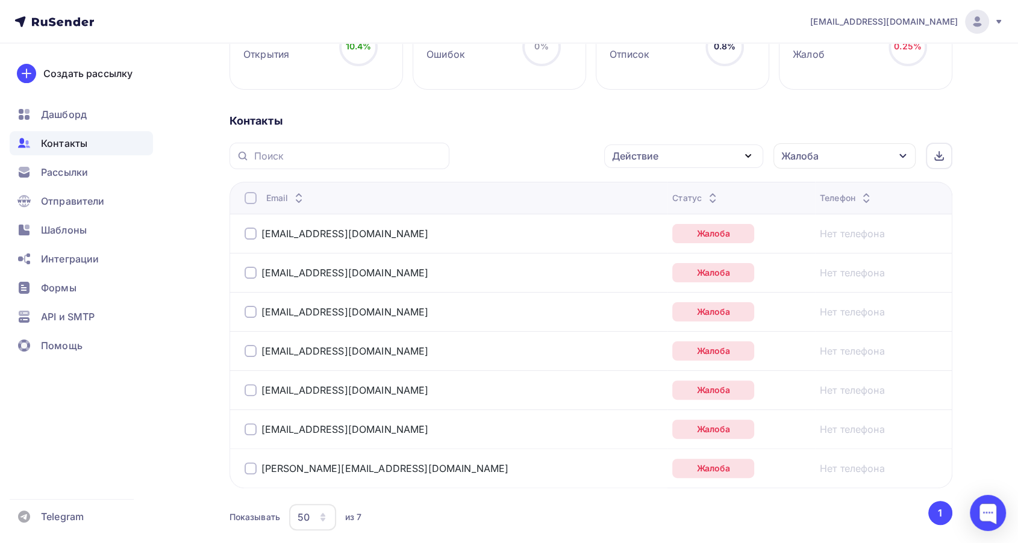
click at [255, 193] on div at bounding box center [251, 198] width 12 height 12
click at [254, 194] on div at bounding box center [251, 198] width 12 height 12
click at [671, 164] on div "Действие" at bounding box center [683, 156] width 159 height 23
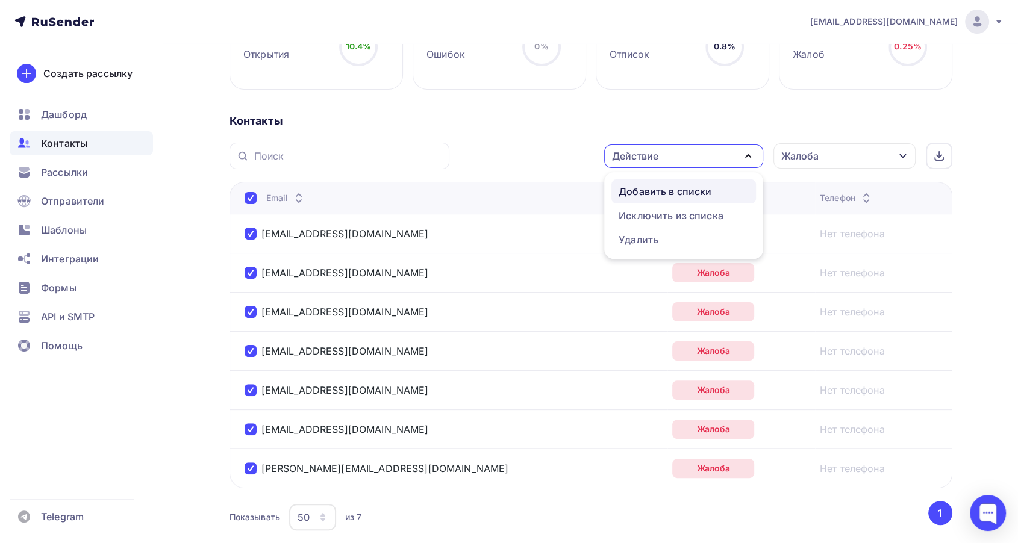
click at [646, 190] on div "Добавить в списки" at bounding box center [665, 191] width 93 height 14
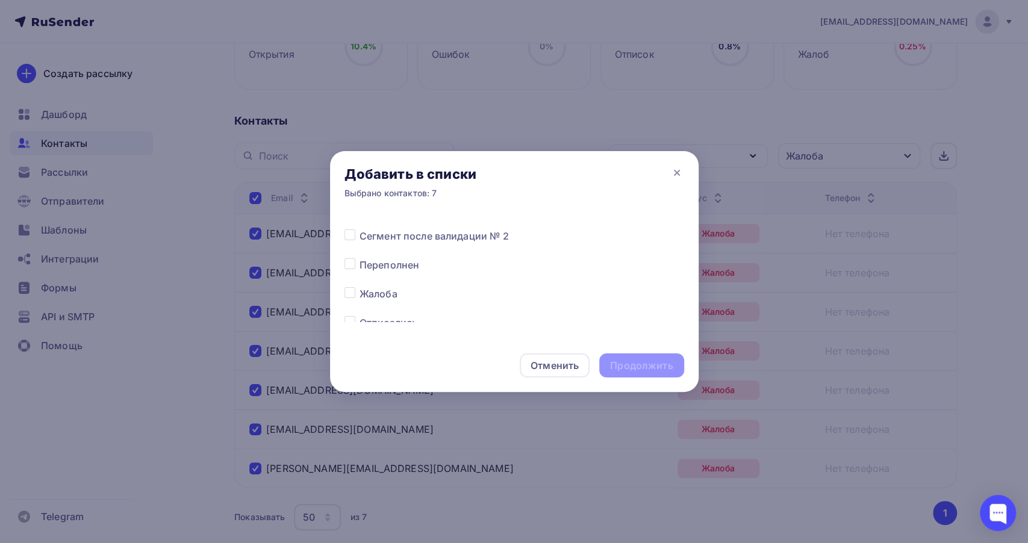
click at [360, 287] on label at bounding box center [360, 287] width 0 height 0
click at [350, 290] on input "checkbox" at bounding box center [350, 292] width 11 height 11
checkbox input "true"
click at [654, 363] on div "Продолжить" at bounding box center [641, 366] width 63 height 14
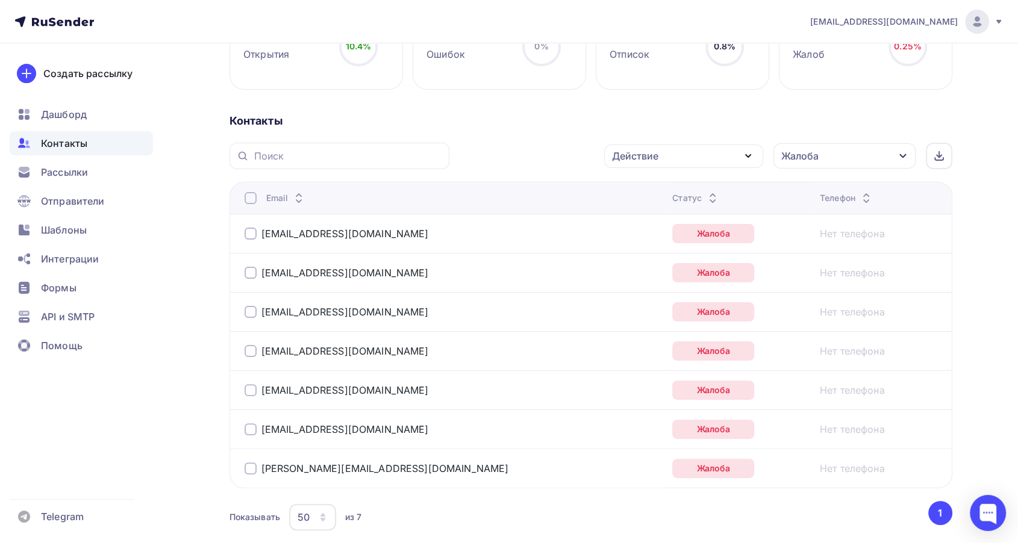
click at [249, 198] on div at bounding box center [251, 198] width 12 height 12
click at [674, 168] on div "Действие Добавить в списки Исключить из списка Удалить Жалоба Статус Новый Акти…" at bounding box center [705, 156] width 495 height 27
click at [668, 161] on div "Действие" at bounding box center [683, 156] width 159 height 23
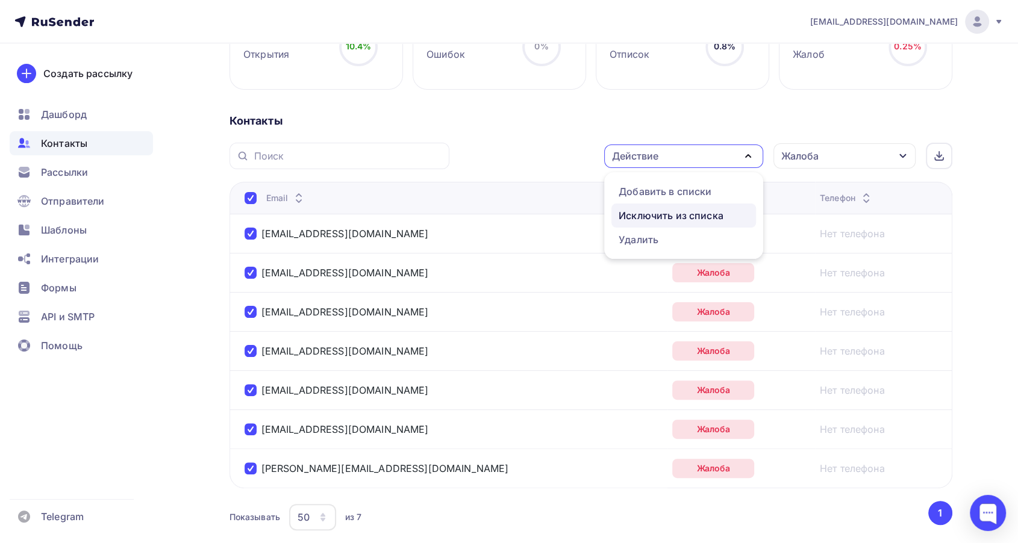
click at [657, 213] on div "Исключить из списка" at bounding box center [671, 215] width 105 height 14
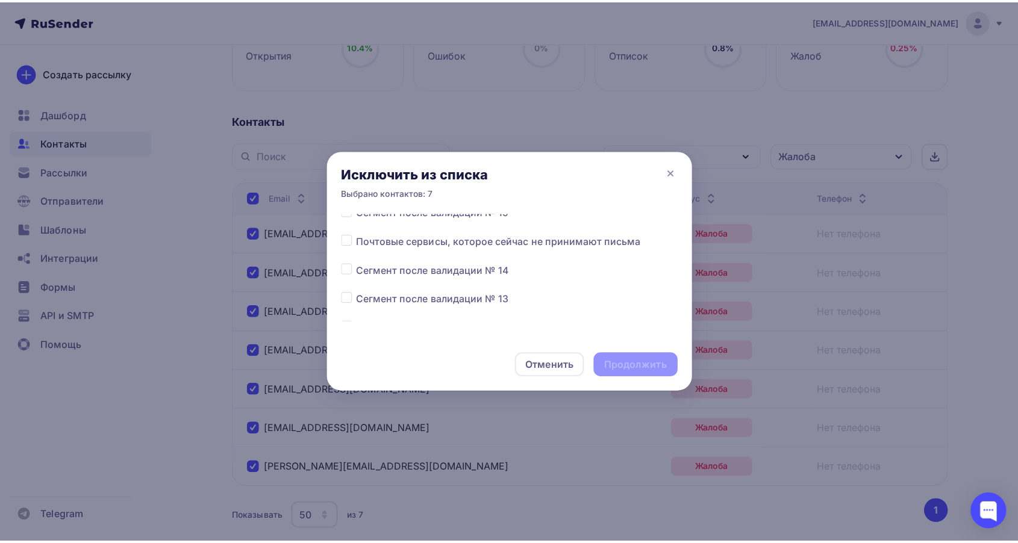
scroll to position [134, 0]
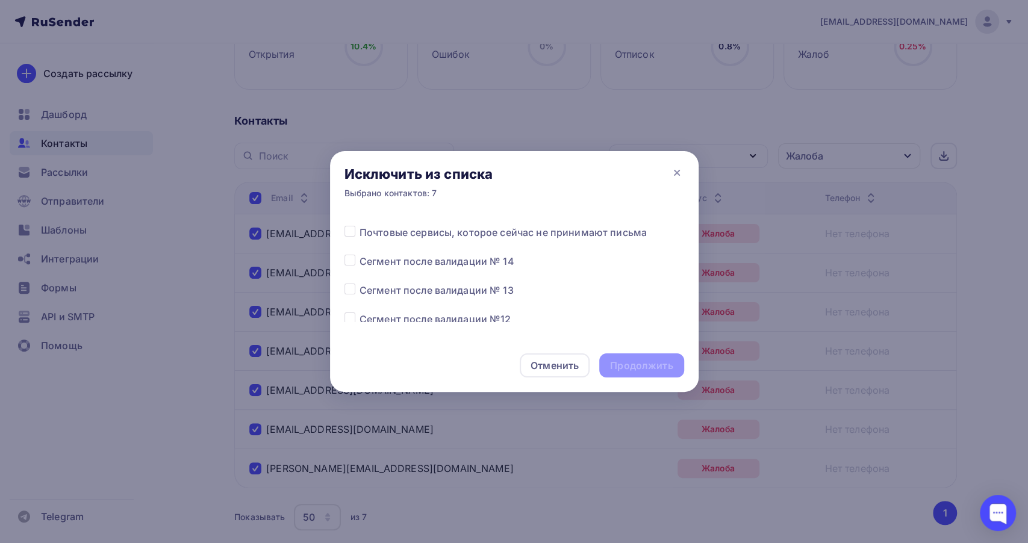
click at [360, 254] on label at bounding box center [360, 254] width 0 height 0
click at [348, 261] on input "checkbox" at bounding box center [350, 259] width 11 height 11
checkbox input "true"
click at [634, 365] on div "Продолжить" at bounding box center [641, 366] width 63 height 14
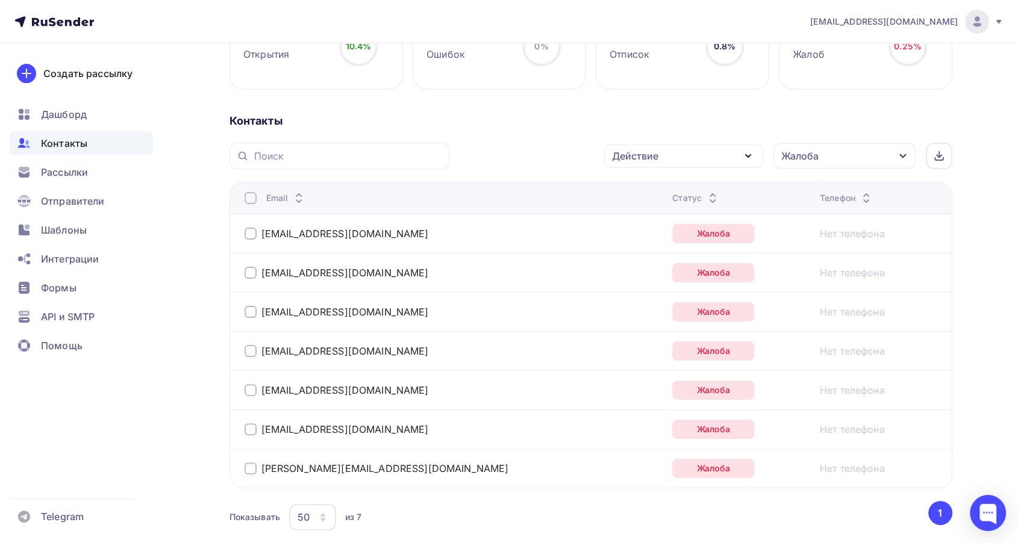
click at [839, 160] on div "Жалоба" at bounding box center [845, 155] width 142 height 25
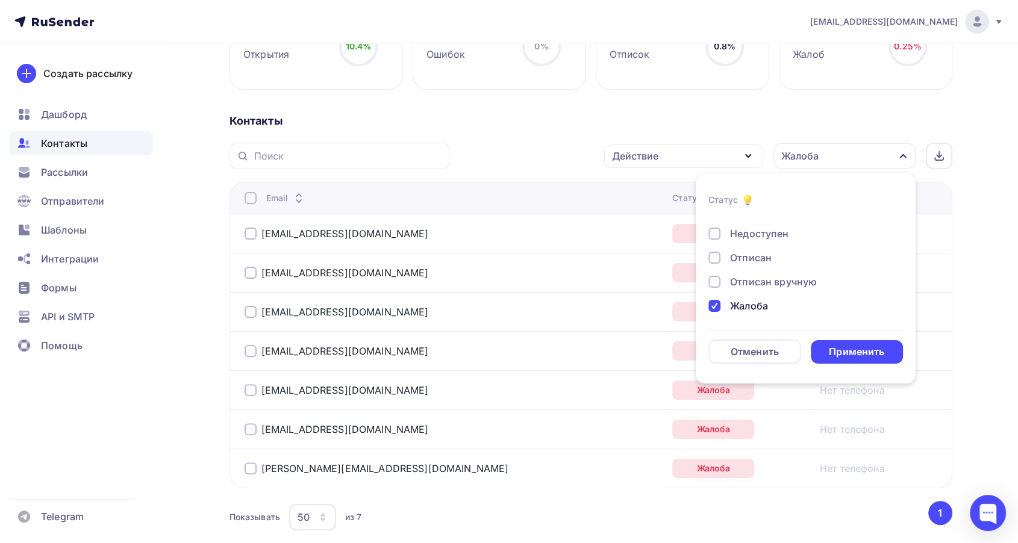
click at [738, 290] on div "Новый Активный Не существует Переполнен Недоступен Отписан Отписан вручную Жало…" at bounding box center [806, 221] width 195 height 183
click at [733, 301] on div "Жалоба" at bounding box center [749, 306] width 38 height 14
click at [866, 347] on div "Применить" at bounding box center [856, 352] width 55 height 14
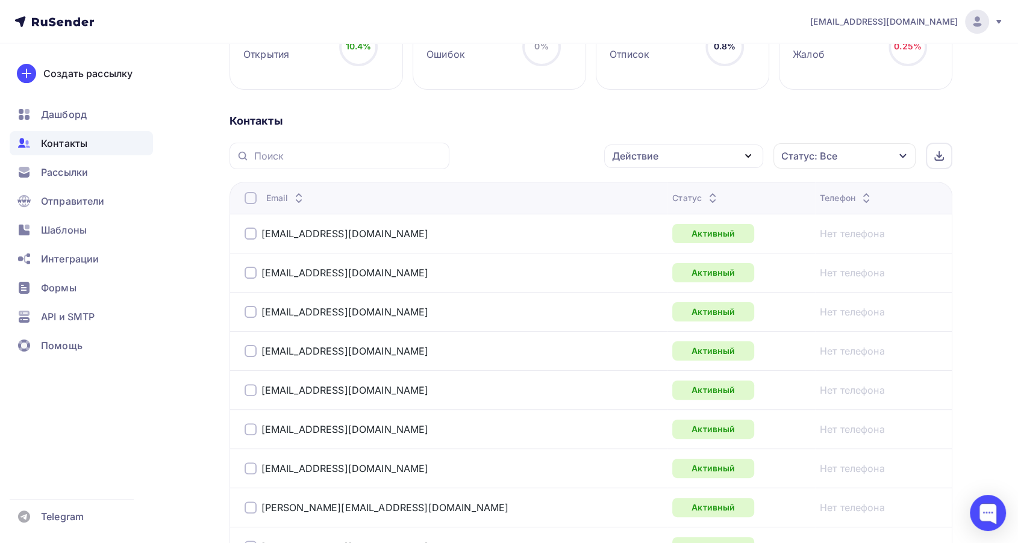
click at [706, 193] on icon at bounding box center [713, 195] width 14 height 14
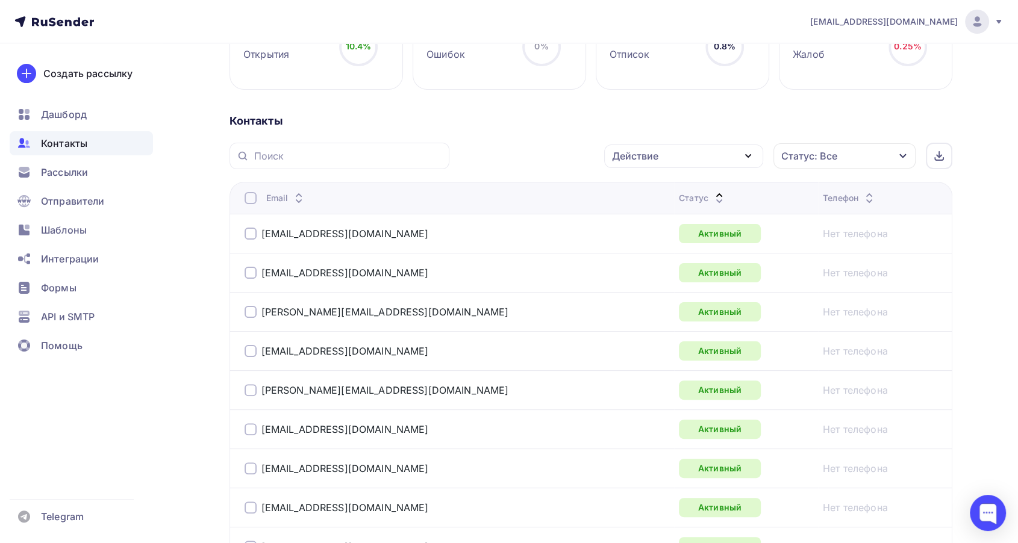
click at [712, 195] on icon at bounding box center [719, 201] width 14 height 14
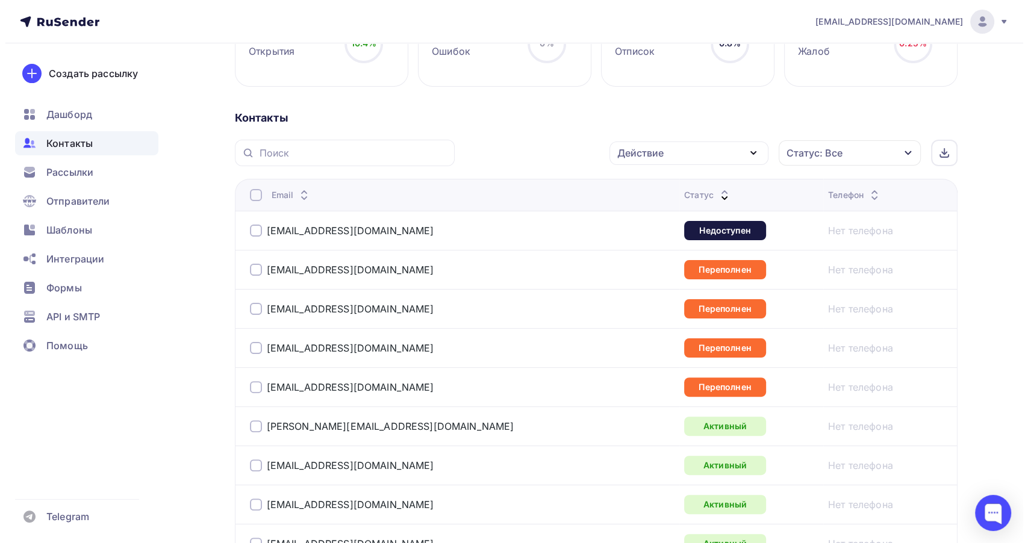
scroll to position [210, 0]
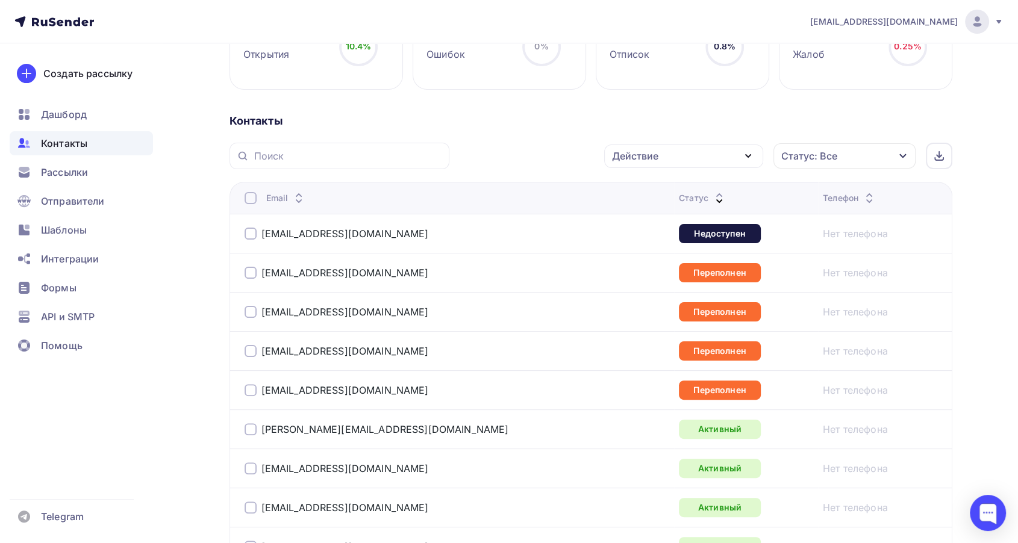
click at [251, 229] on div at bounding box center [251, 234] width 12 height 12
click at [646, 152] on div "Действие" at bounding box center [635, 156] width 46 height 14
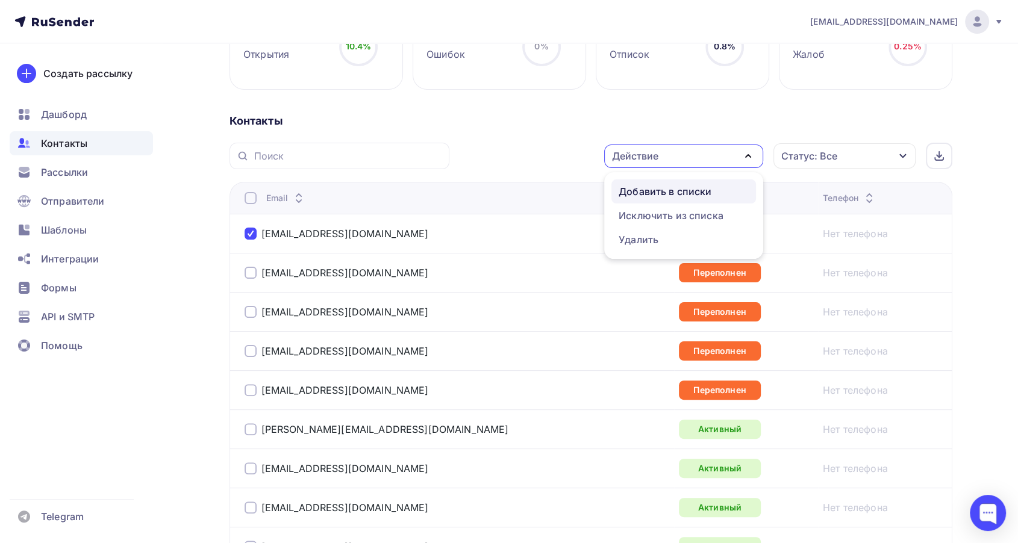
click at [646, 189] on div "Добавить в списки" at bounding box center [665, 191] width 93 height 14
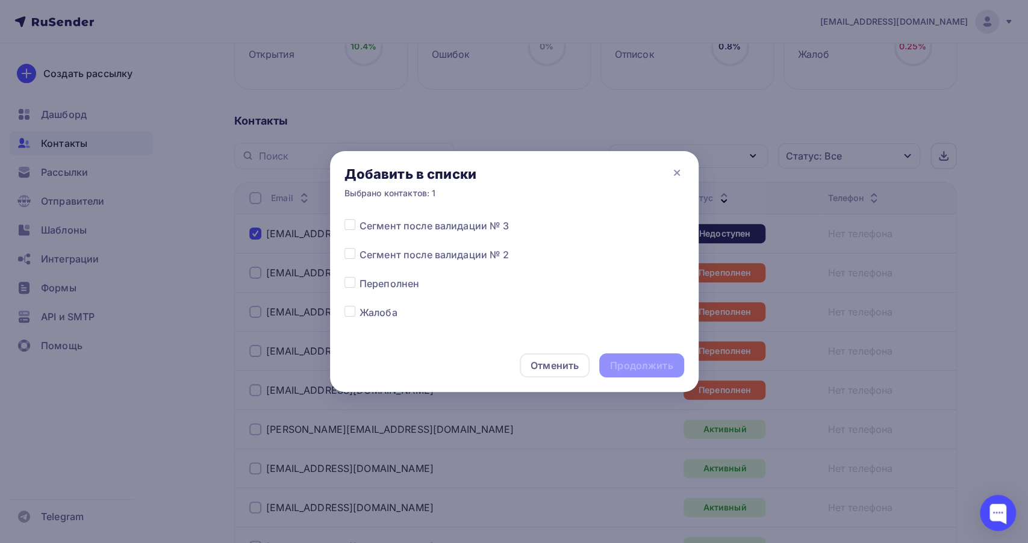
scroll to position [602, 0]
click at [360, 277] on label at bounding box center [360, 277] width 0 height 0
click at [348, 280] on input "checkbox" at bounding box center [350, 282] width 11 height 11
checkbox input "true"
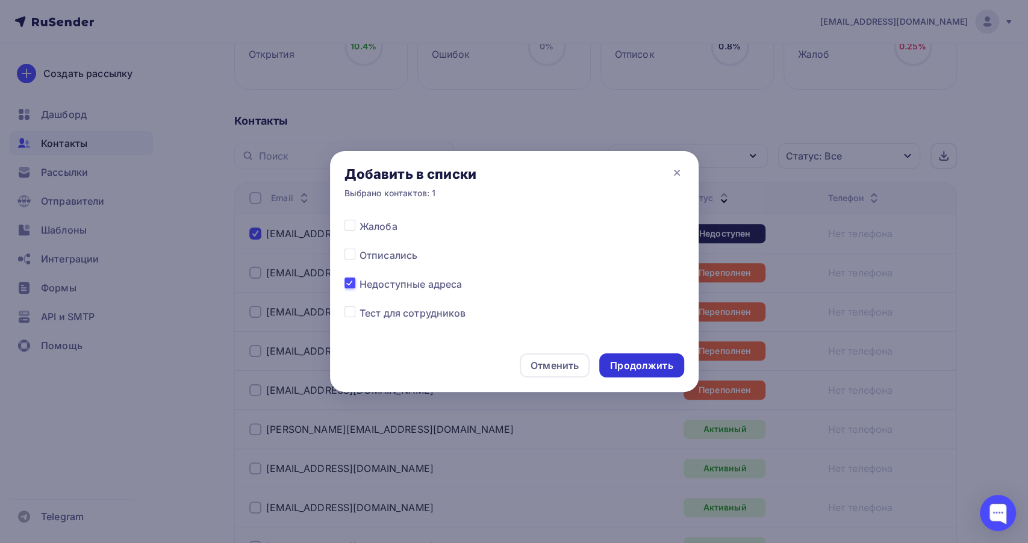
click at [621, 361] on div "Продолжить" at bounding box center [641, 366] width 63 height 14
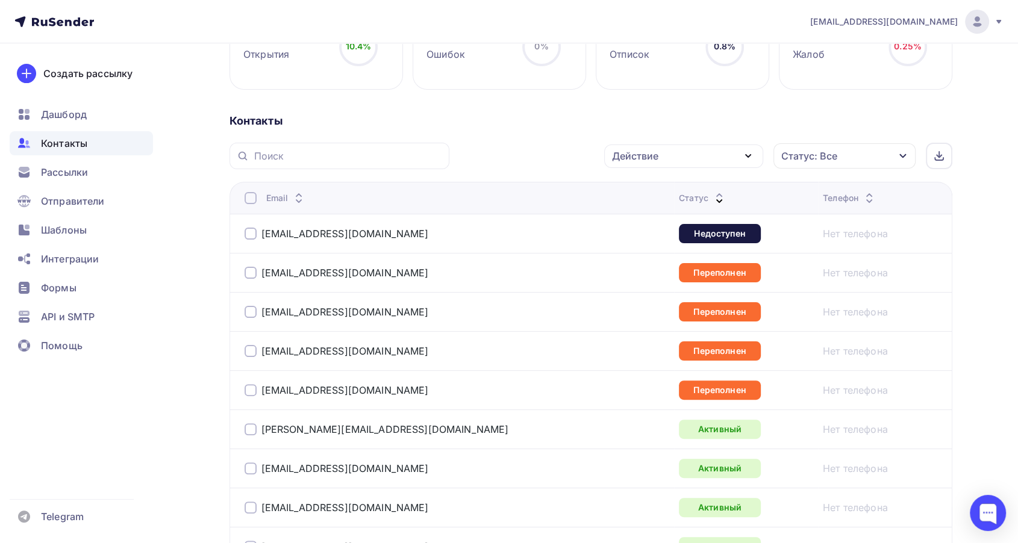
click at [251, 272] on div at bounding box center [251, 273] width 12 height 12
click at [255, 315] on div at bounding box center [251, 312] width 12 height 12
click at [255, 347] on div at bounding box center [251, 351] width 12 height 12
click at [249, 386] on div at bounding box center [251, 390] width 12 height 12
click at [682, 161] on div "Действие" at bounding box center [683, 156] width 159 height 23
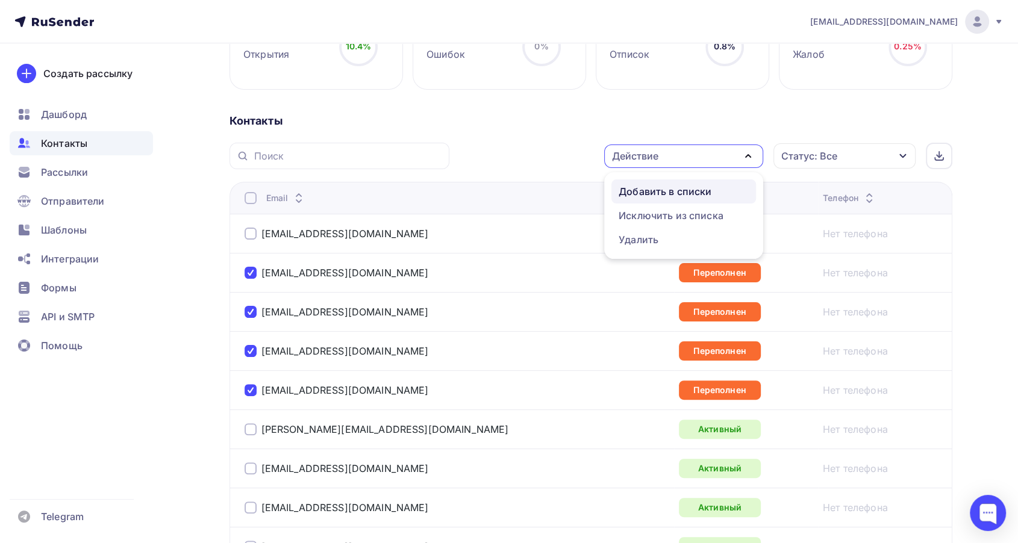
click at [658, 194] on div "Добавить в списки" at bounding box center [665, 191] width 93 height 14
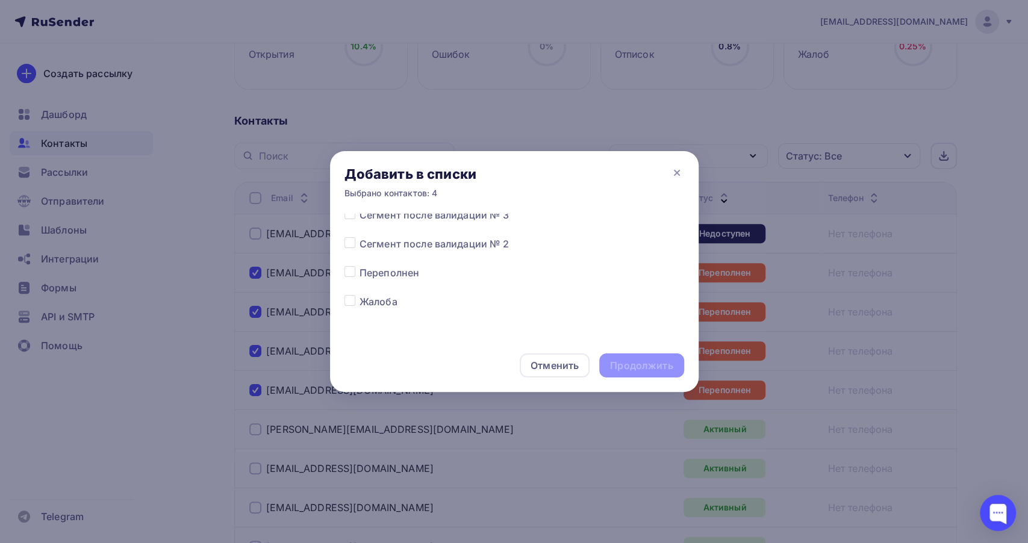
scroll to position [535, 0]
click at [360, 258] on label at bounding box center [360, 258] width 0 height 0
click at [352, 266] on input "checkbox" at bounding box center [350, 263] width 11 height 11
checkbox input "true"
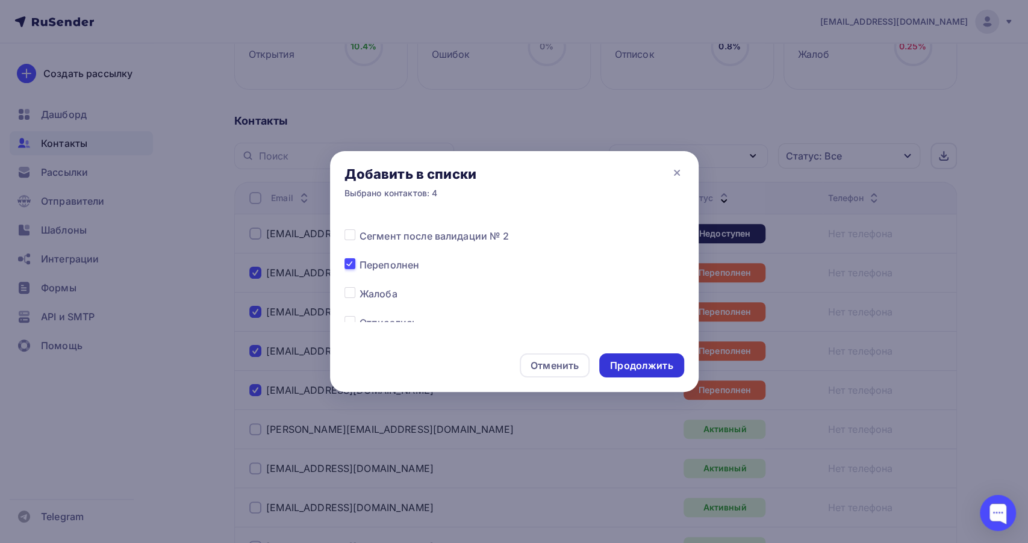
click at [641, 361] on div "Продолжить" at bounding box center [641, 366] width 63 height 14
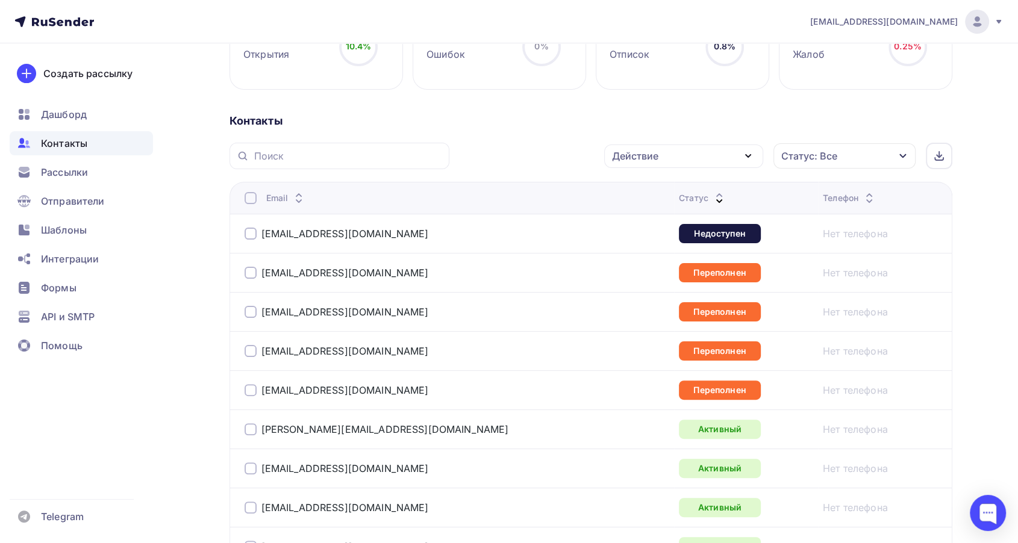
click at [251, 390] on div at bounding box center [251, 390] width 12 height 12
click at [252, 350] on div at bounding box center [251, 351] width 12 height 12
click at [251, 312] on div at bounding box center [251, 312] width 12 height 12
click at [251, 270] on div at bounding box center [251, 273] width 12 height 12
click at [251, 236] on div at bounding box center [251, 234] width 12 height 12
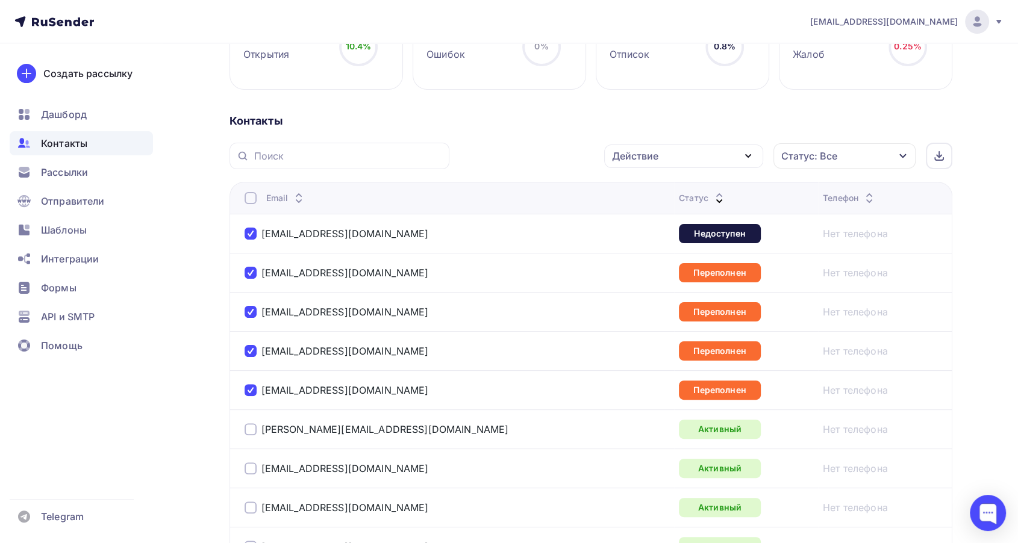
click at [733, 154] on div "Действие" at bounding box center [683, 156] width 159 height 23
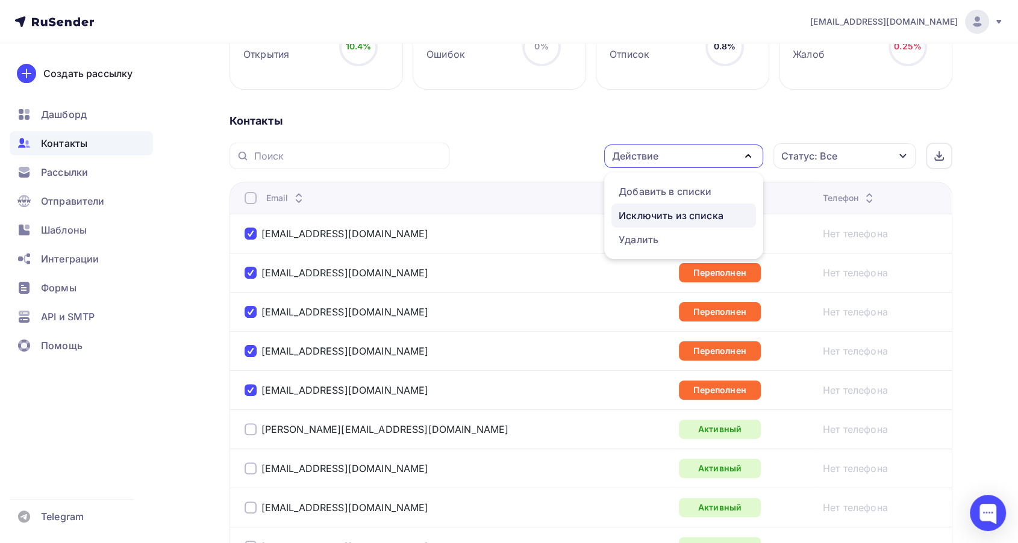
click at [684, 217] on div "Исключить из списка" at bounding box center [671, 215] width 105 height 14
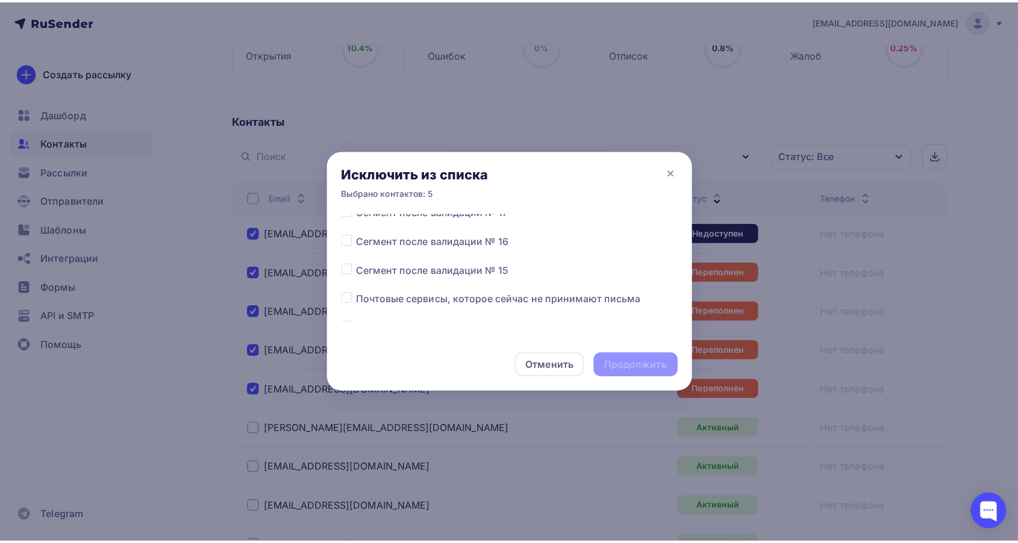
scroll to position [134, 0]
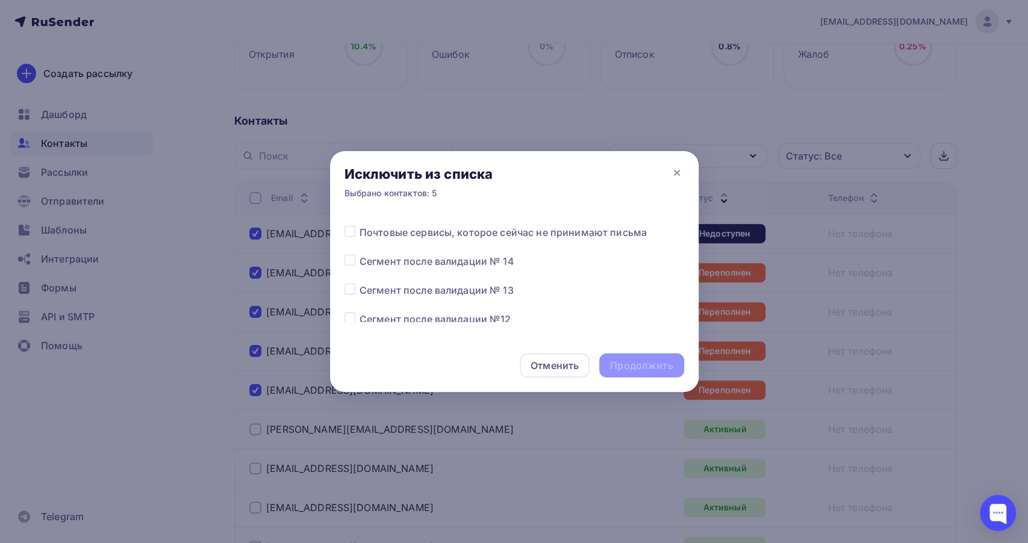
click at [360, 254] on label at bounding box center [360, 254] width 0 height 0
click at [354, 263] on input "checkbox" at bounding box center [350, 259] width 11 height 11
checkbox input "true"
click at [642, 366] on div "Продолжить" at bounding box center [641, 366] width 63 height 14
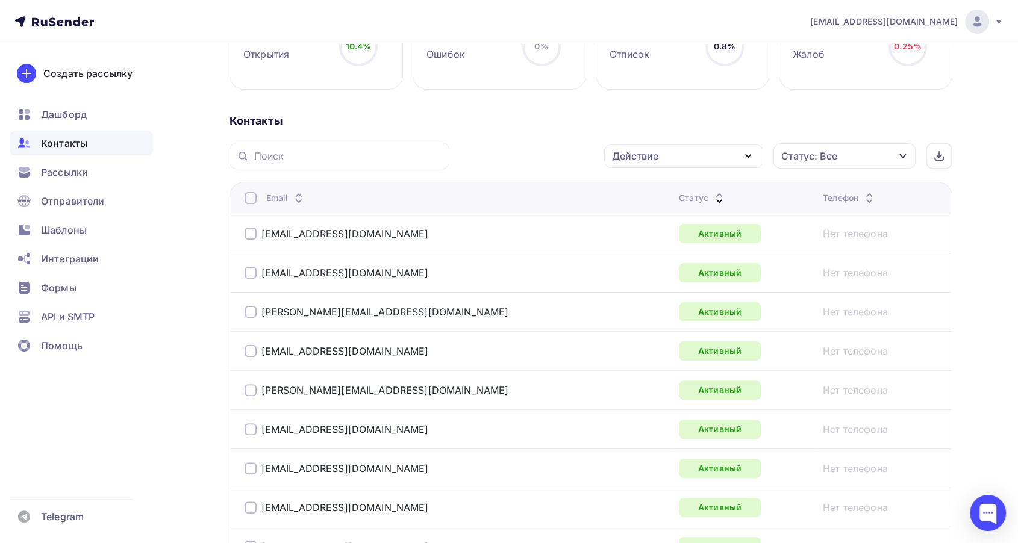
click at [712, 196] on icon at bounding box center [719, 201] width 14 height 14
click at [712, 195] on icon at bounding box center [719, 201] width 14 height 14
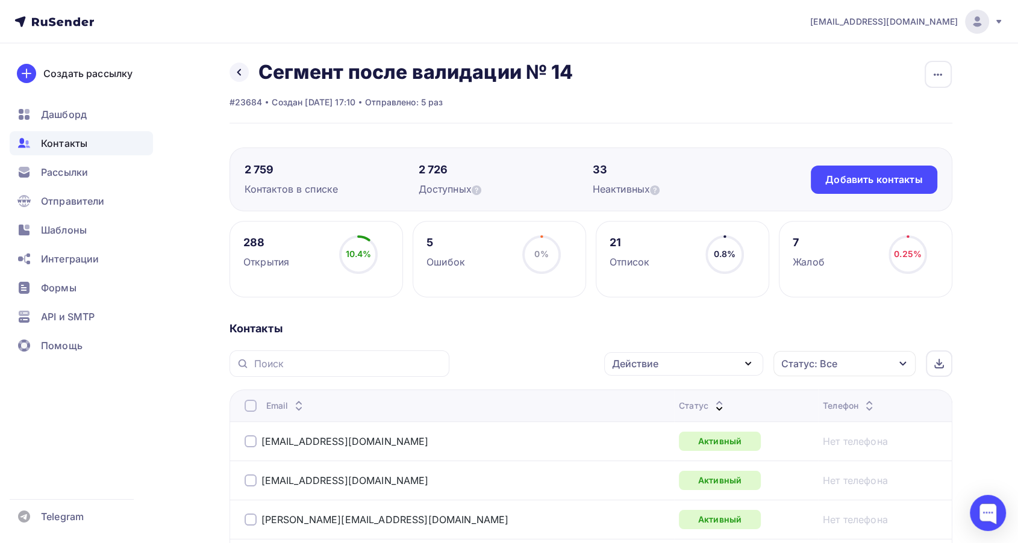
scroll to position [0, 0]
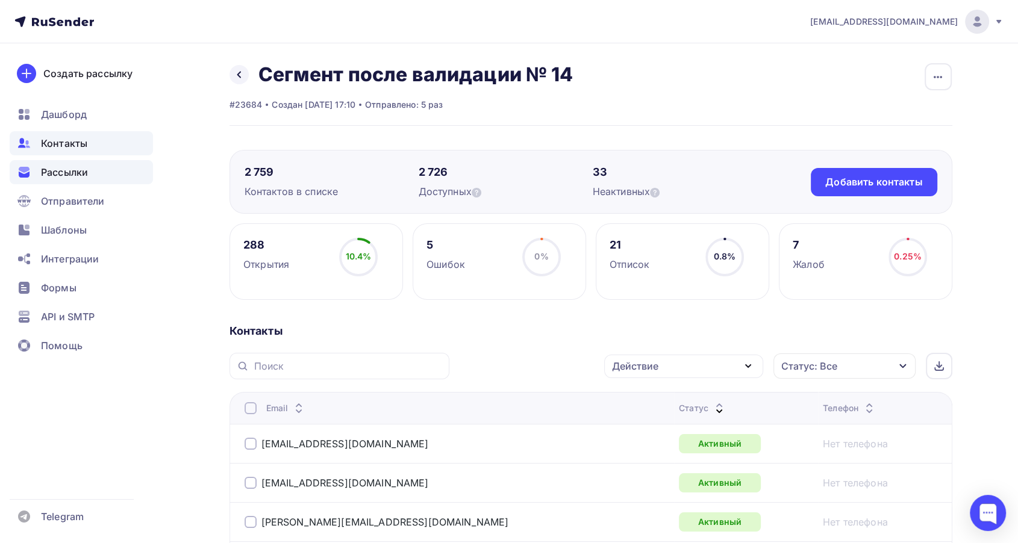
click at [42, 174] on span "Рассылки" at bounding box center [64, 172] width 47 height 14
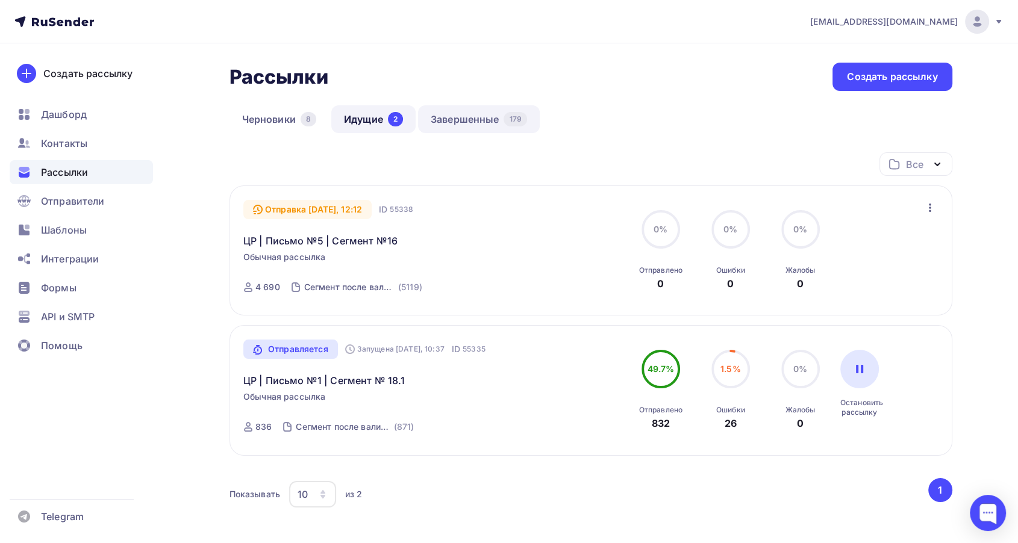
click at [435, 124] on link "Завершенные 179" at bounding box center [479, 119] width 122 height 28
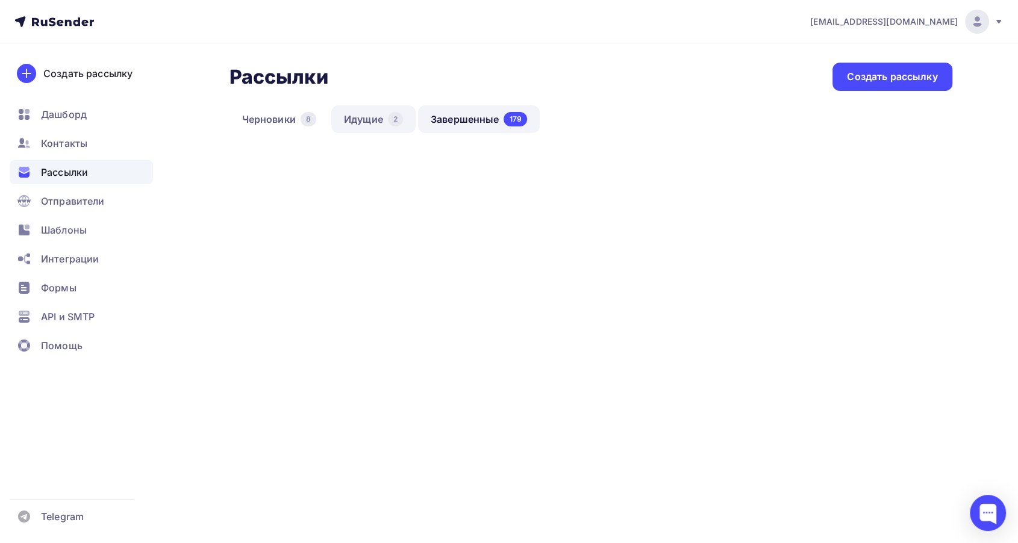
click at [365, 120] on link "Идущие 2" at bounding box center [373, 119] width 84 height 28
click at [473, 123] on link "Завершенные 179" at bounding box center [479, 119] width 122 height 28
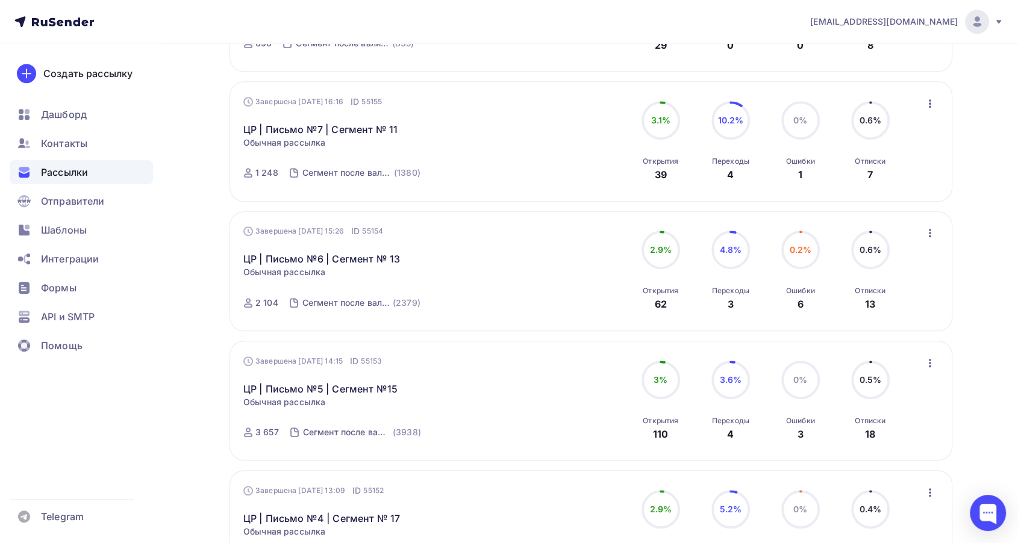
scroll to position [803, 0]
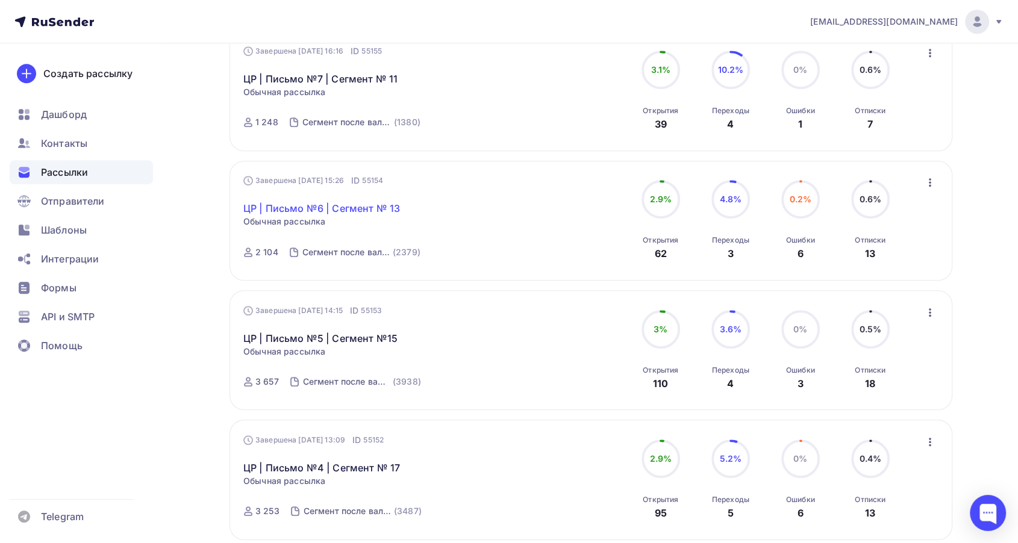
click at [373, 208] on link "ЦР | Письмо №6 | Сегмент № 13" at bounding box center [321, 208] width 157 height 14
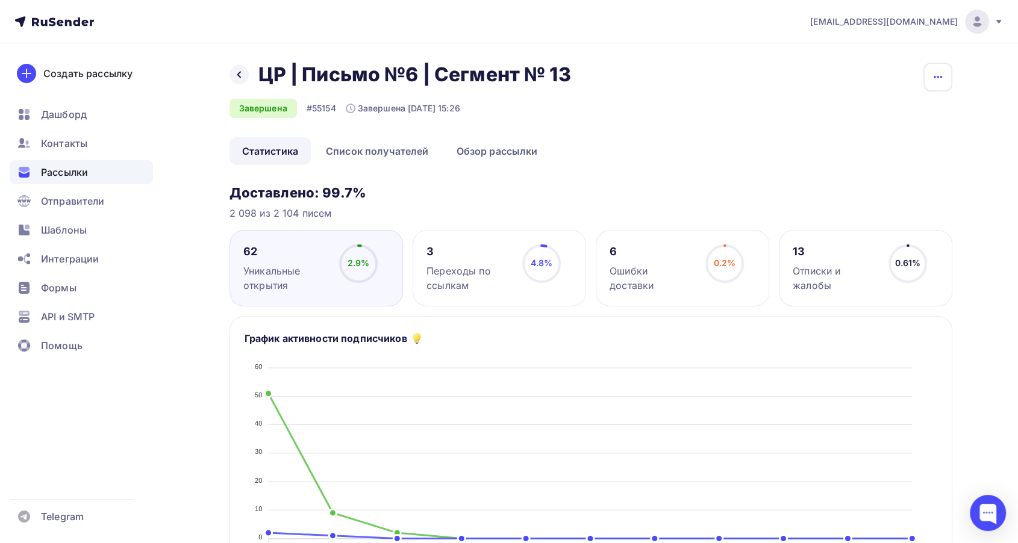
click at [940, 77] on icon "button" at bounding box center [938, 77] width 8 height 2
click at [881, 116] on div "Копировать" at bounding box center [892, 115] width 116 height 14
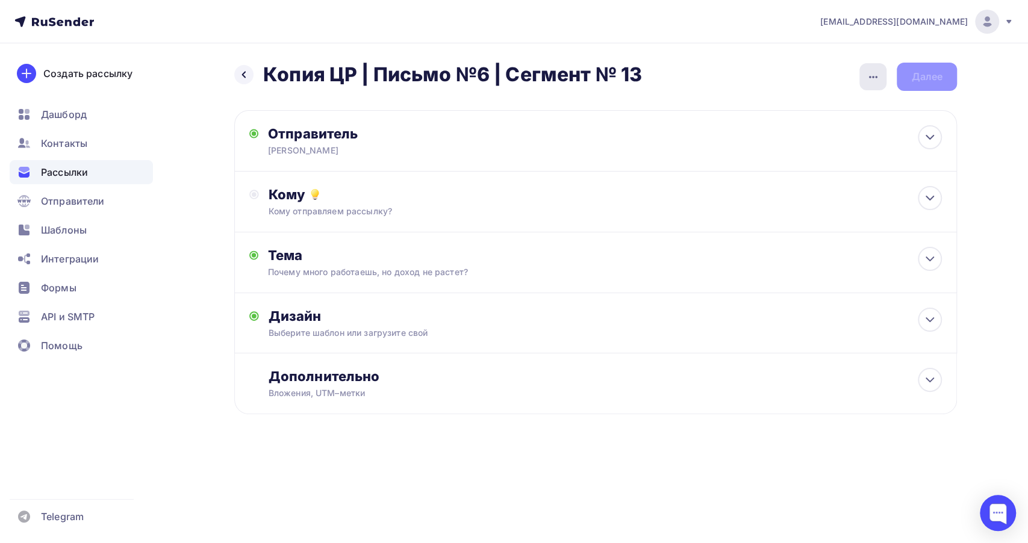
click at [869, 79] on icon "button" at bounding box center [873, 77] width 14 height 14
click at [805, 136] on div "Переименовать рассылку" at bounding box center [809, 138] width 149 height 14
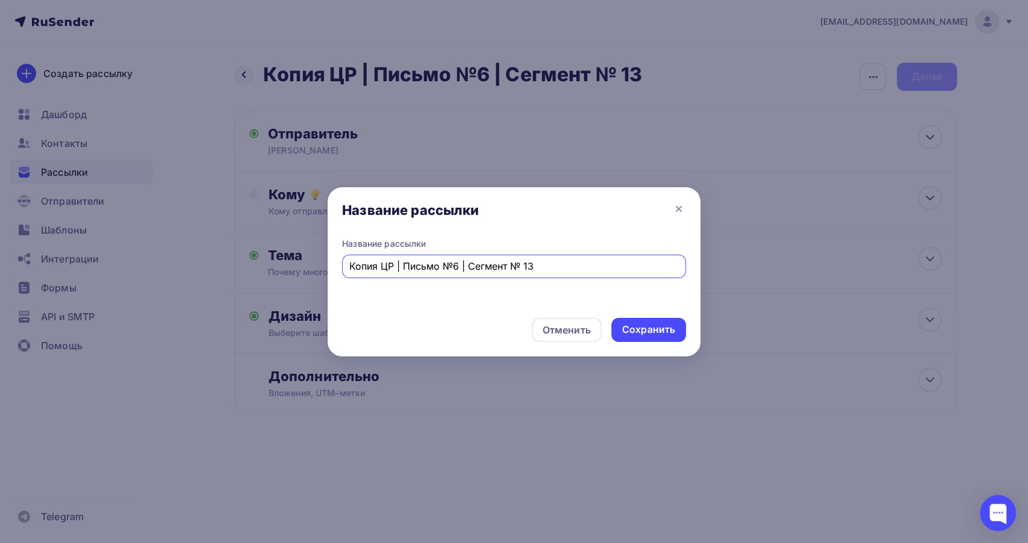
drag, startPoint x: 381, startPoint y: 268, endPoint x: 362, endPoint y: 268, distance: 19.3
click at [362, 268] on input "Копия ЦР | Письмо №6 | Сегмент № 13" at bounding box center [514, 266] width 330 height 14
click at [505, 265] on input "ЦР | Письмо №6 | Сегмент № 13" at bounding box center [514, 266] width 330 height 14
type input "ЦР | Письмо №6 | Сегмент № 14"
click at [637, 337] on div "Сохранить" at bounding box center [649, 330] width 75 height 24
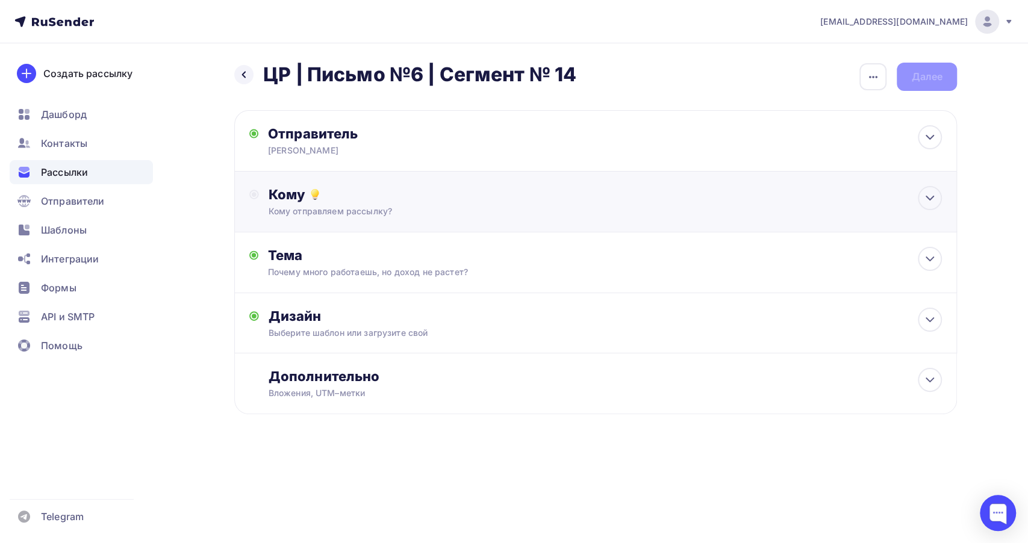
click at [347, 199] on div "Кому" at bounding box center [606, 194] width 674 height 17
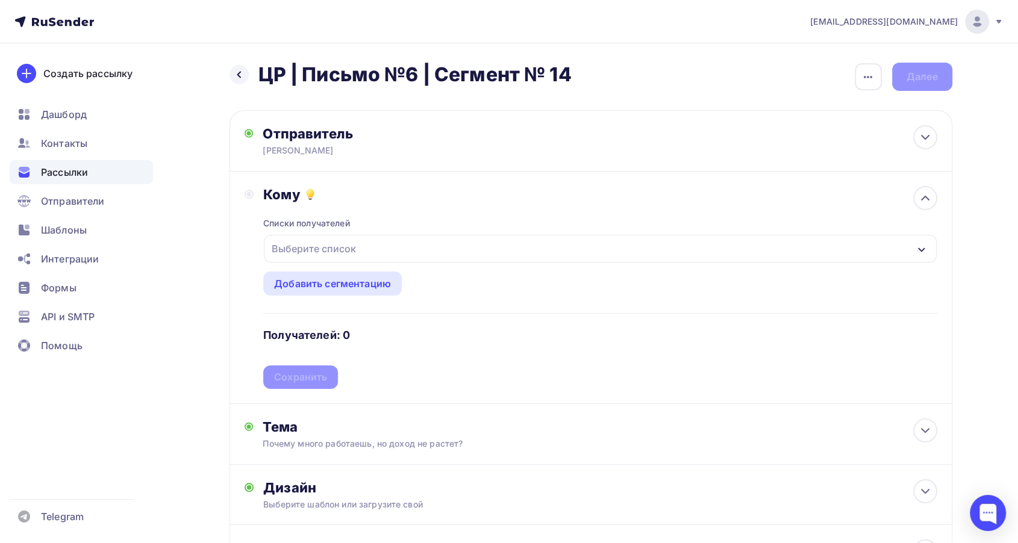
click at [390, 255] on div "Выберите список" at bounding box center [600, 249] width 672 height 28
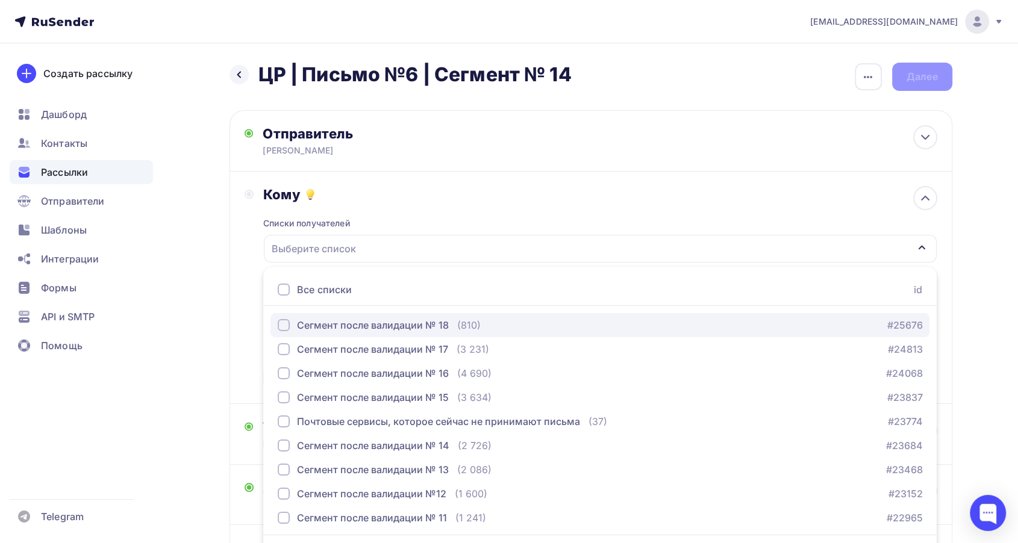
scroll to position [35, 0]
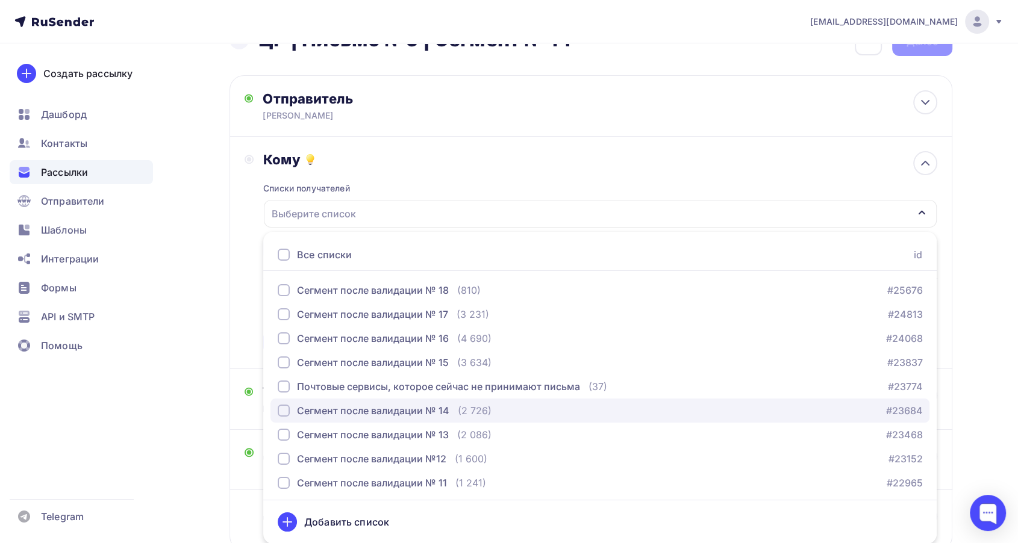
click at [448, 414] on div "Сегмент после валидации № 14 (2 726)" at bounding box center [385, 411] width 214 height 14
click at [446, 161] on div "Кому" at bounding box center [600, 159] width 674 height 17
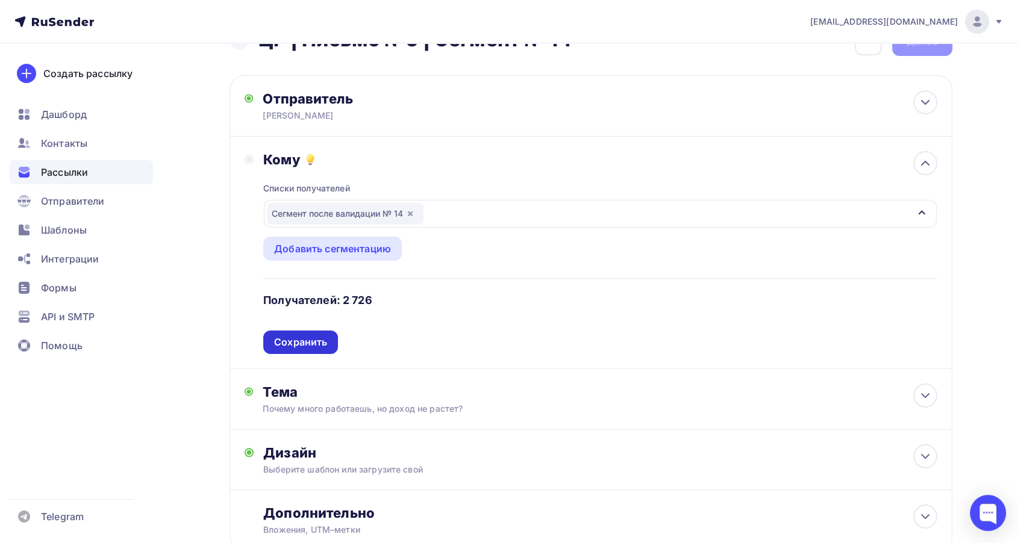
click at [319, 345] on div "Сохранить" at bounding box center [300, 343] width 53 height 14
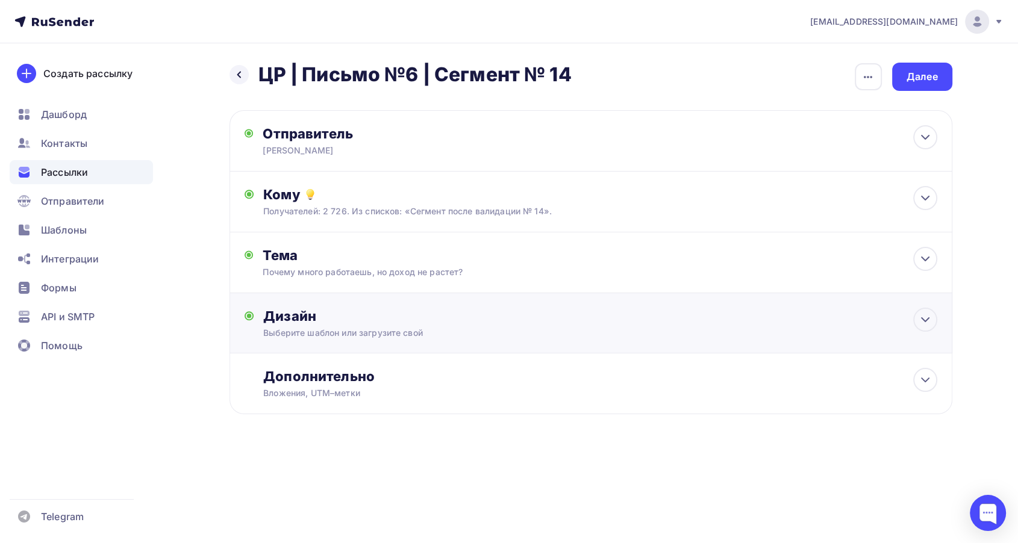
scroll to position [0, 0]
click at [498, 307] on div "Дизайн Выберите шаблон или загрузите свой Размер письма: 122 Kb Заменить шаблон…" at bounding box center [595, 323] width 723 height 60
click at [498, 304] on div "Дизайн Выберите шаблон или загрузите свой Размер письма: 122 Kb Заменить шаблон…" at bounding box center [591, 426] width 723 height 266
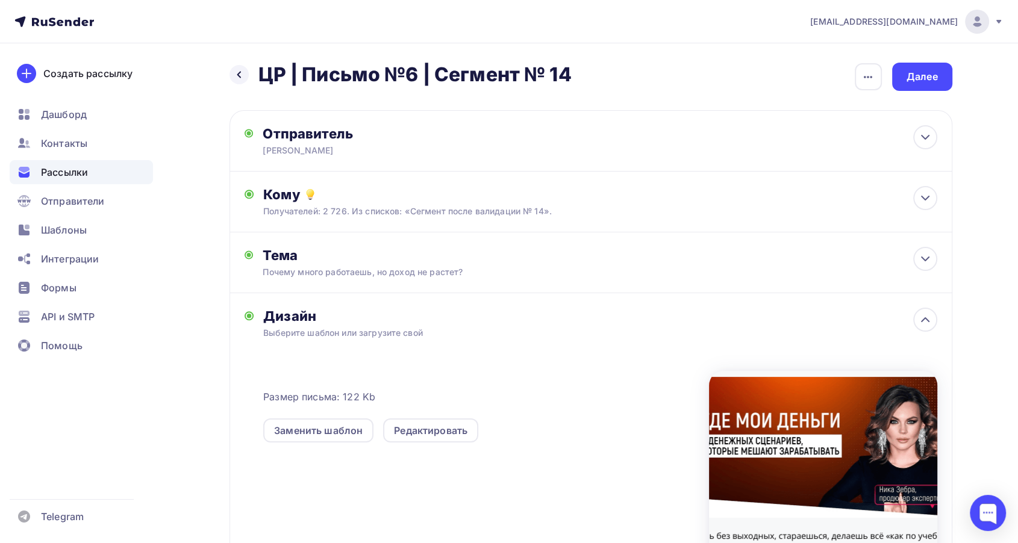
click at [901, 322] on div "Дизайн" at bounding box center [600, 316] width 674 height 17
click at [916, 323] on div at bounding box center [925, 320] width 24 height 24
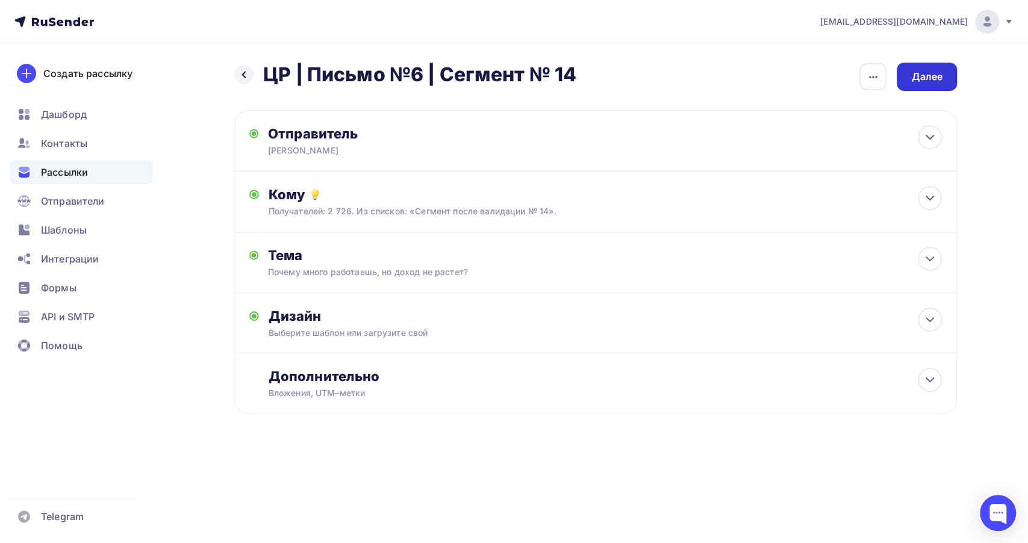
click at [915, 70] on div "Далее" at bounding box center [927, 77] width 31 height 14
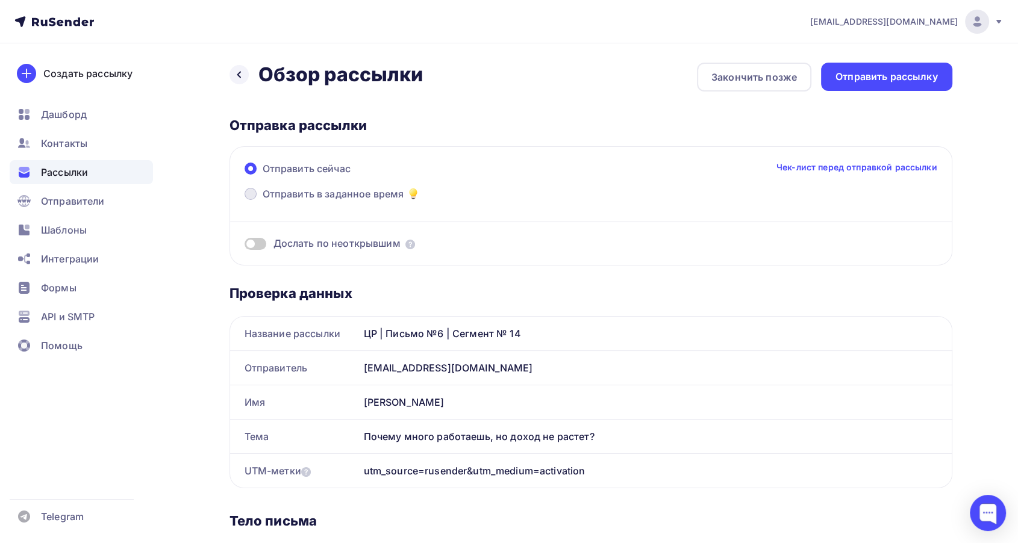
click at [308, 199] on span "Отправить в заданное время" at bounding box center [334, 194] width 142 height 14
click at [263, 201] on input "Отправить в заданное время" at bounding box center [263, 201] width 0 height 0
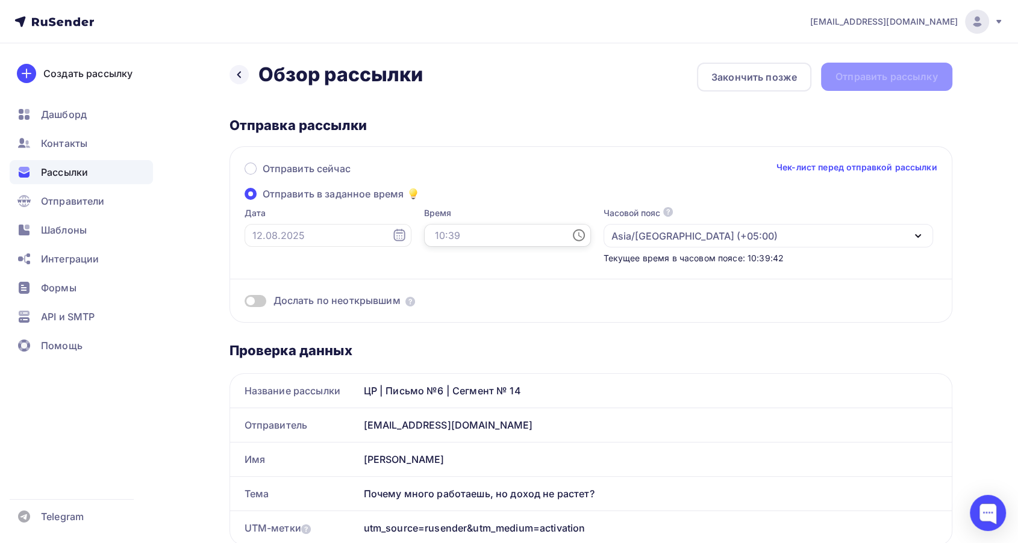
click at [433, 235] on input "text" at bounding box center [507, 235] width 167 height 23
click at [289, 239] on input "text" at bounding box center [328, 235] width 167 height 23
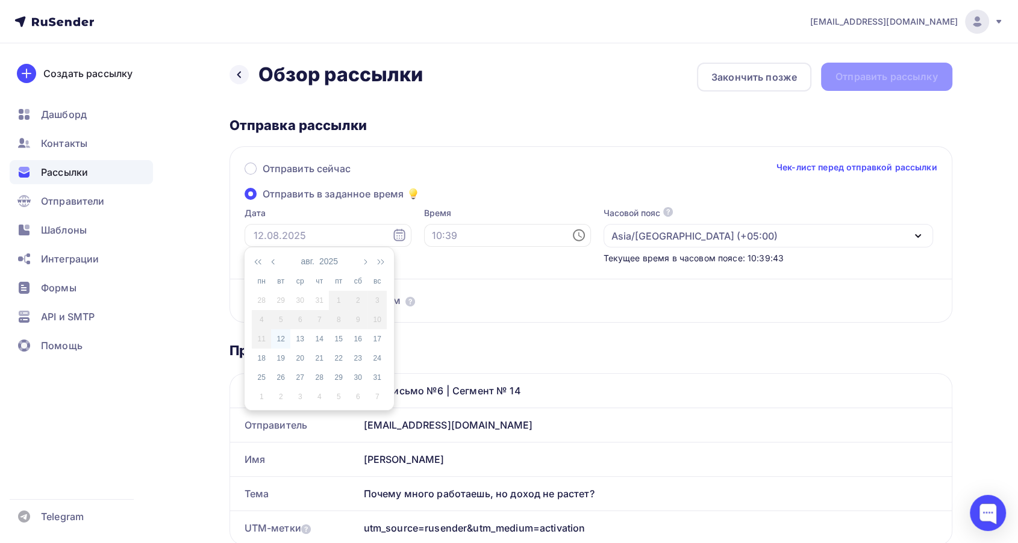
click at [278, 340] on div "12" at bounding box center [280, 339] width 19 height 11
type input "12.08.2025"
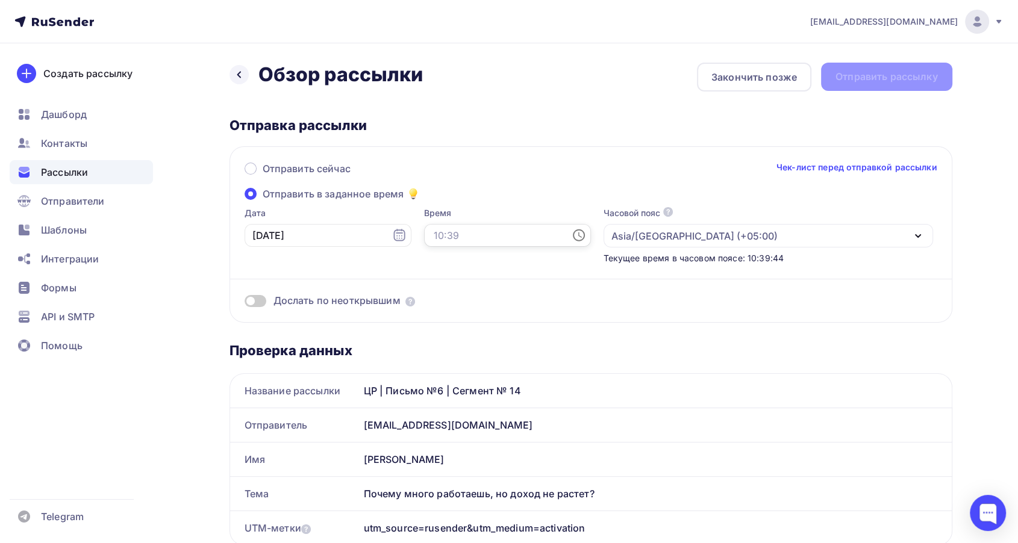
drag, startPoint x: 457, startPoint y: 227, endPoint x: 453, endPoint y: 239, distance: 12.6
click at [456, 228] on input "text" at bounding box center [507, 235] width 167 height 23
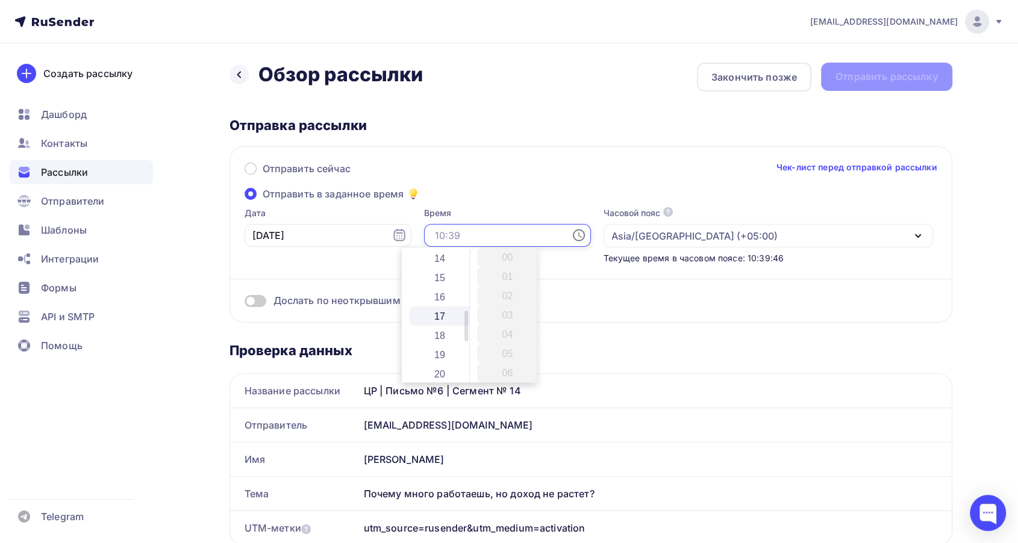
scroll to position [268, 0]
click at [434, 310] on li "13" at bounding box center [440, 307] width 63 height 19
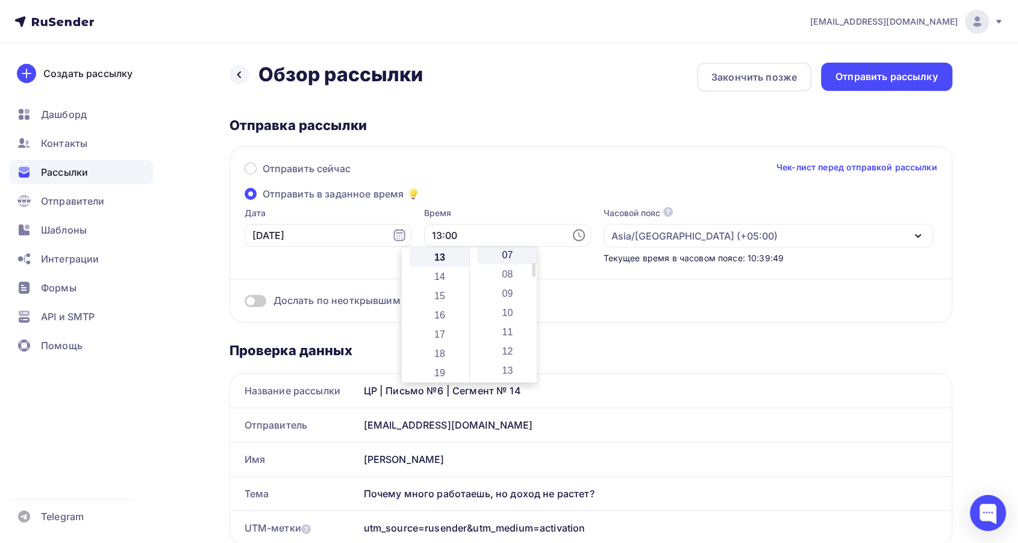
scroll to position [201, 0]
click at [507, 311] on li "13" at bounding box center [508, 307] width 63 height 19
type input "13:13"
click at [501, 201] on div "Отправить сейчас Чек-лист перед отправкой рассылки Отправить в заданное время Д…" at bounding box center [591, 234] width 723 height 177
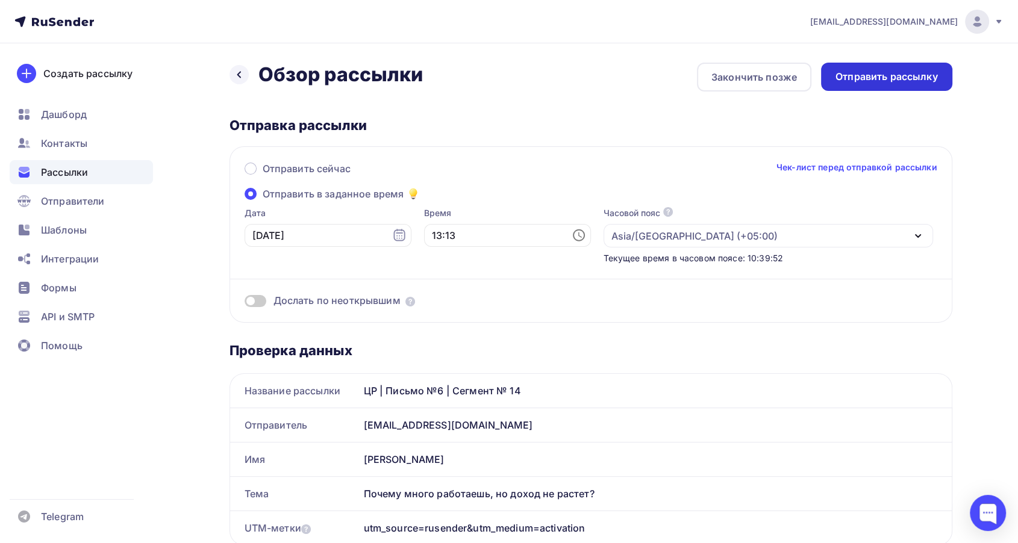
click at [862, 78] on div "Отправить рассылку" at bounding box center [887, 77] width 102 height 14
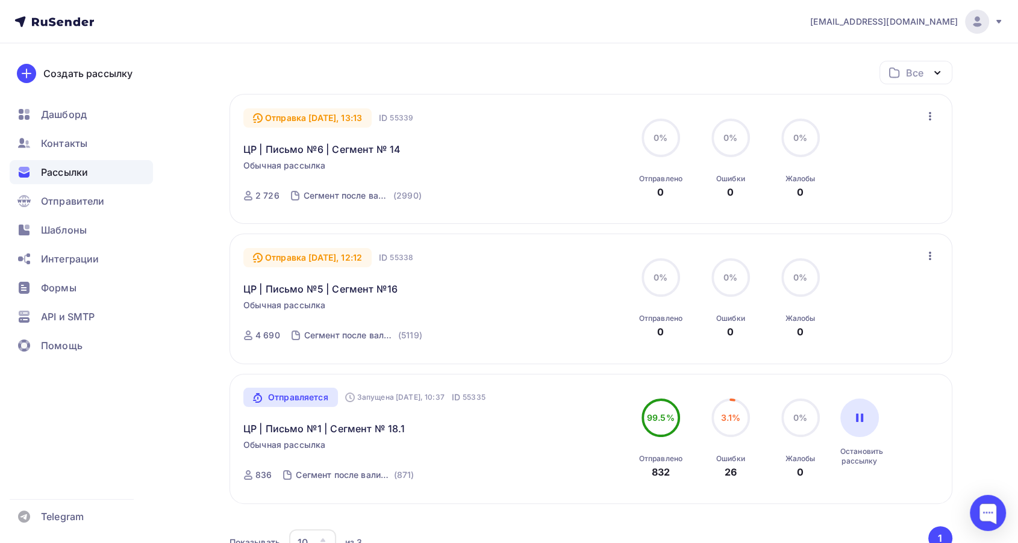
scroll to position [134, 0]
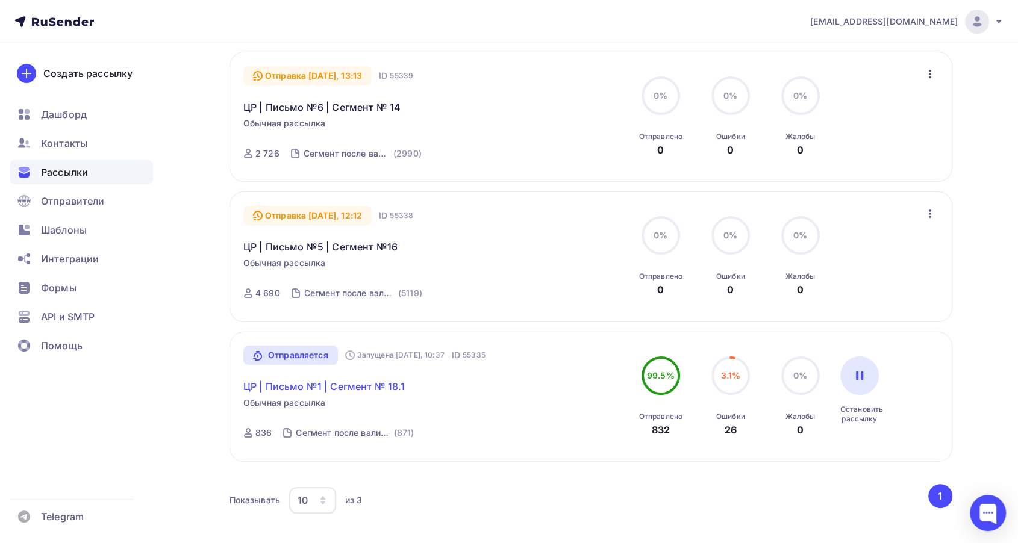
click at [345, 381] on link "ЦР | Письмо №1 | Сегмент № 18.1" at bounding box center [323, 387] width 161 height 14
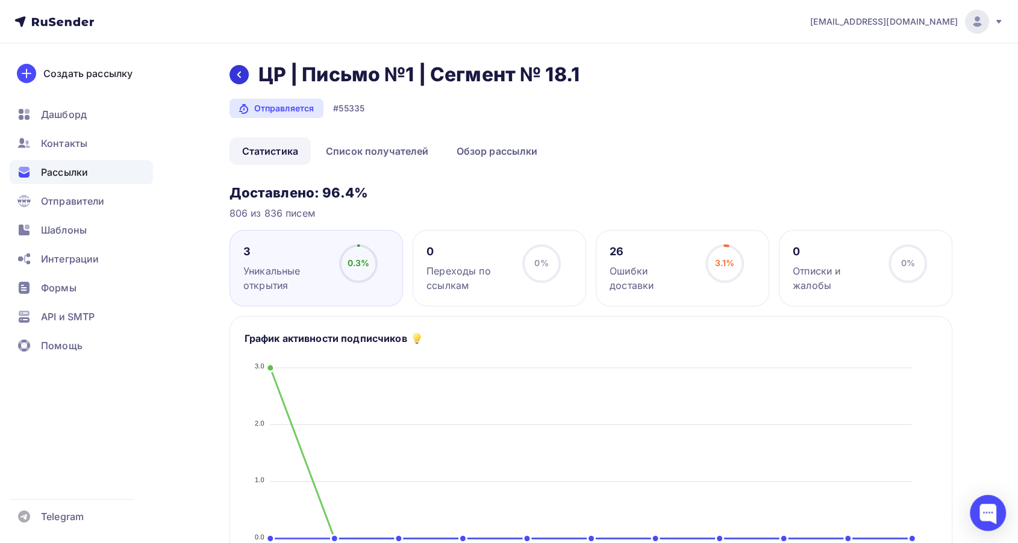
click at [234, 77] on icon at bounding box center [239, 75] width 10 height 10
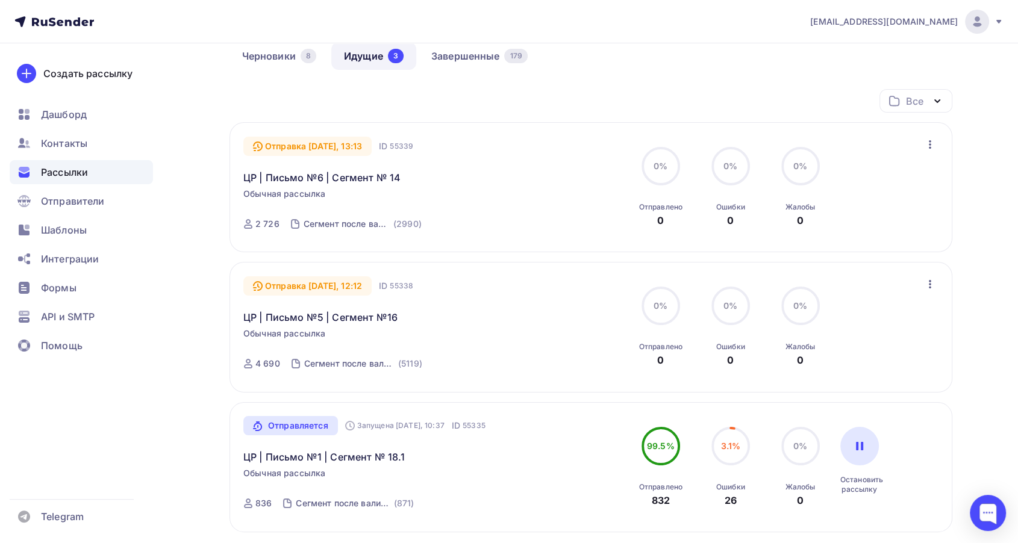
scroll to position [67, 0]
